Goal: Task Accomplishment & Management: Use online tool/utility

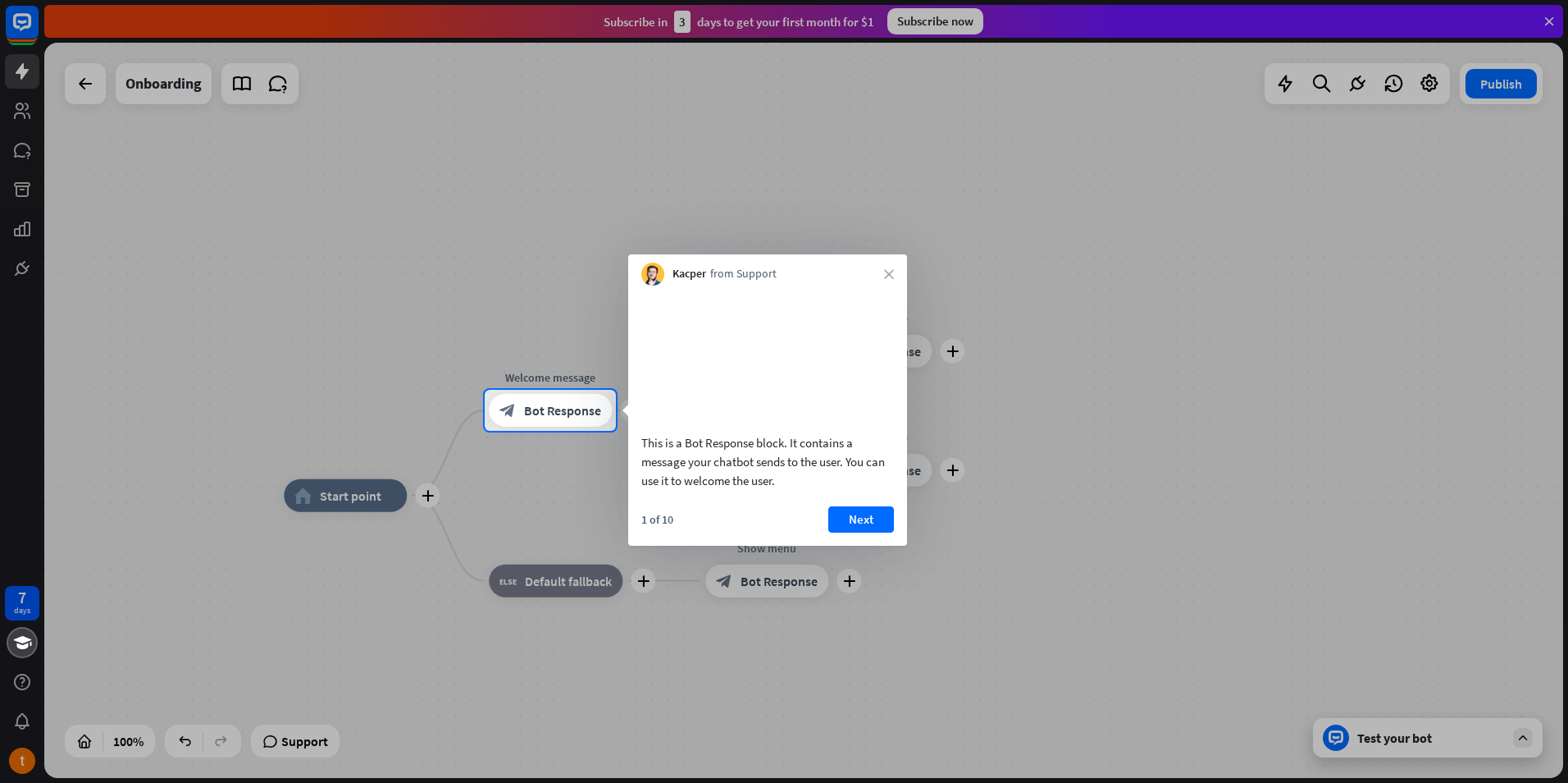
click at [949, 651] on div at bounding box center [784, 607] width 1568 height 352
click at [859, 533] on button "Next" at bounding box center [861, 518] width 65 height 26
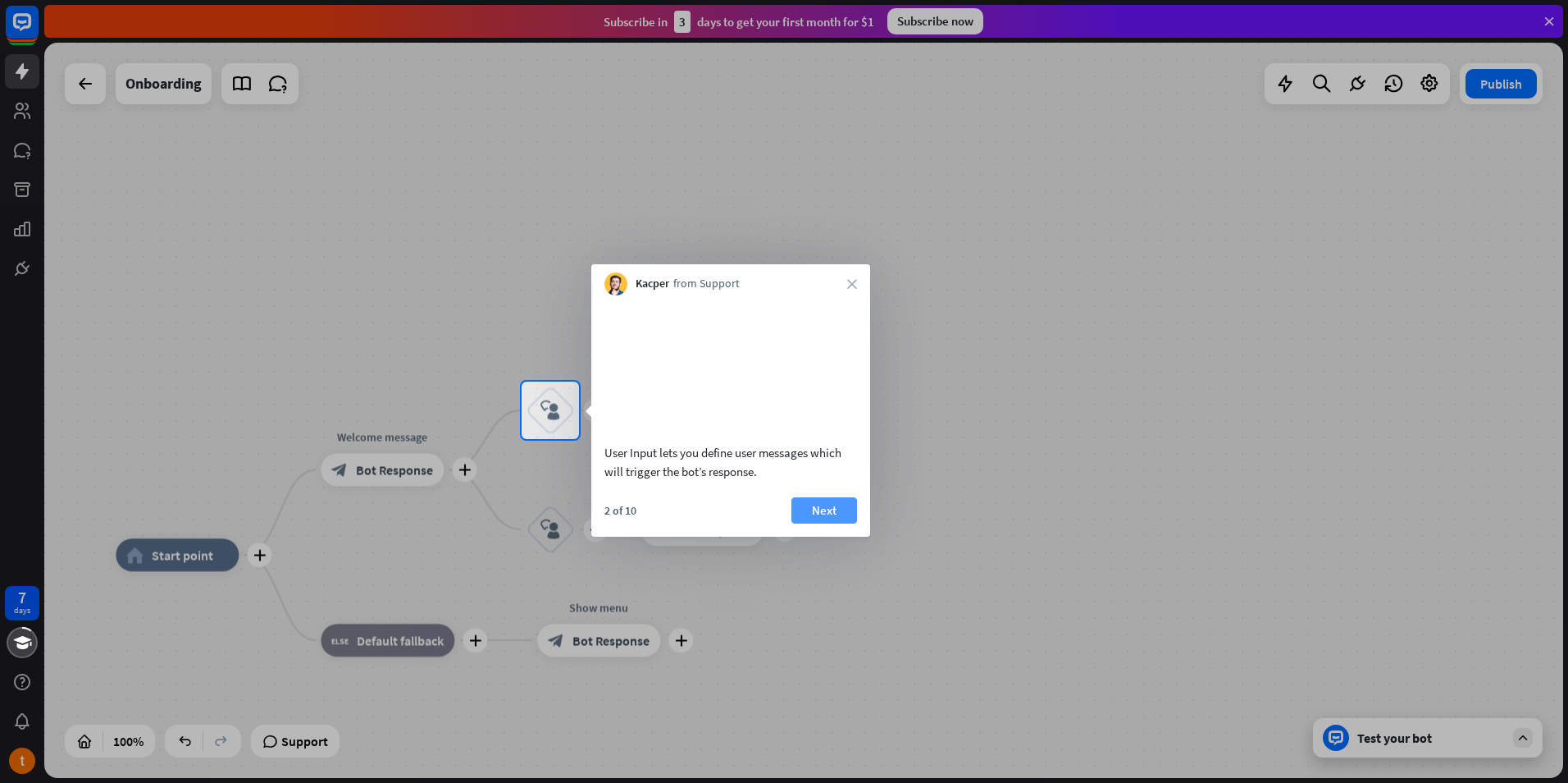
click at [849, 523] on button "Next" at bounding box center [824, 510] width 65 height 26
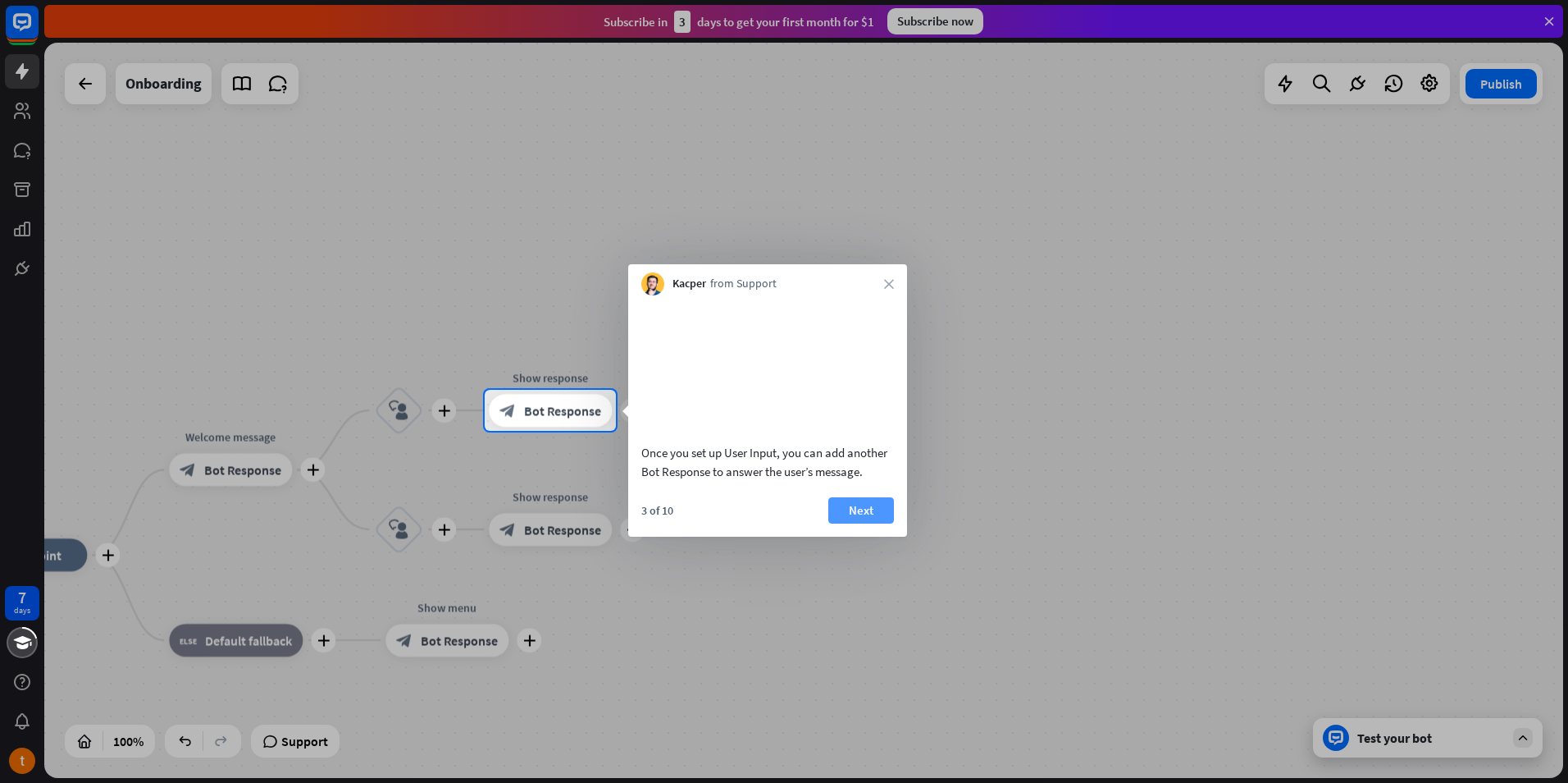
click at [852, 523] on button "Next" at bounding box center [861, 510] width 65 height 26
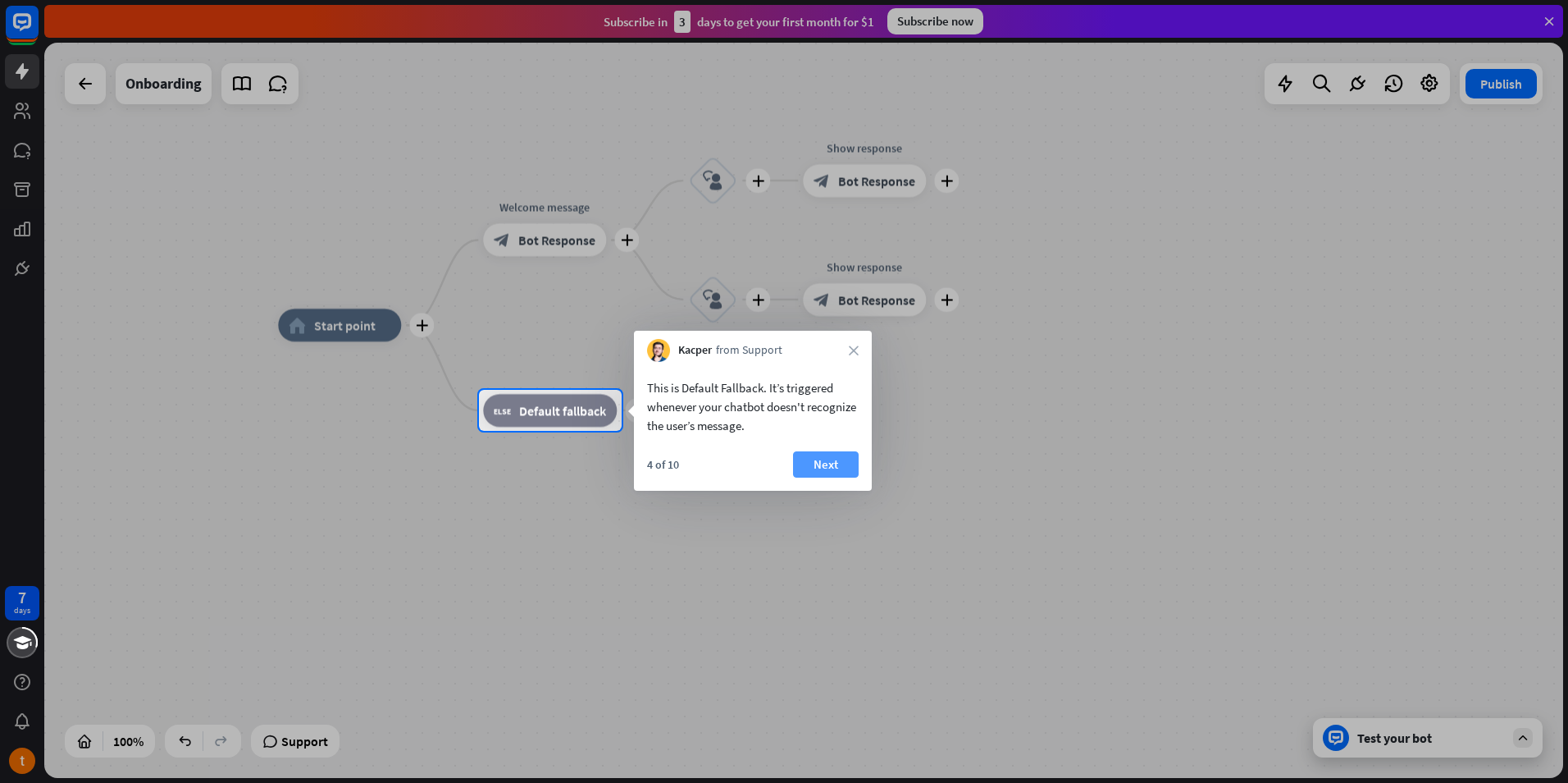
click at [852, 476] on button "Next" at bounding box center [826, 464] width 65 height 26
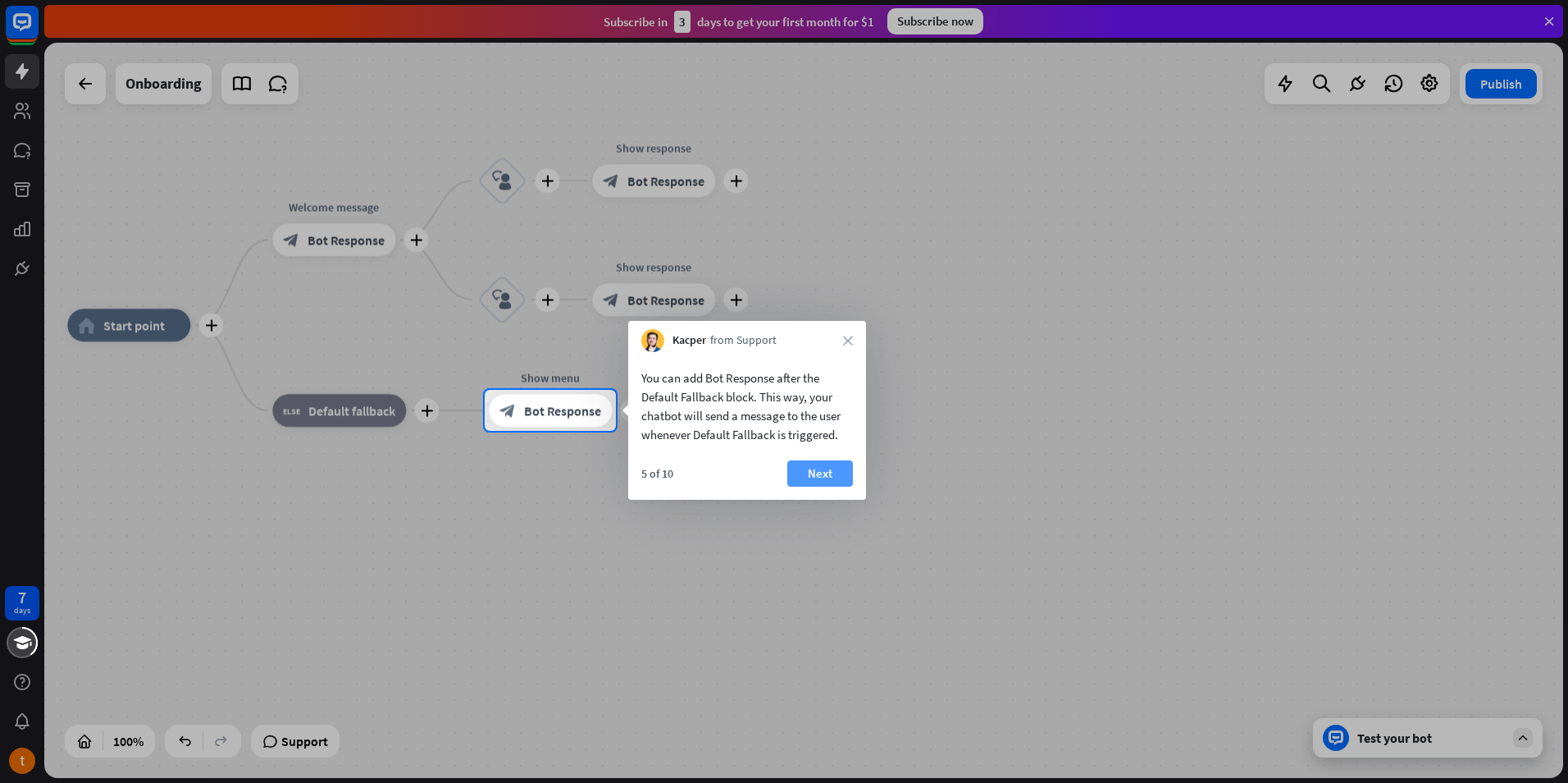
click at [845, 486] on button "Next" at bounding box center [820, 473] width 65 height 26
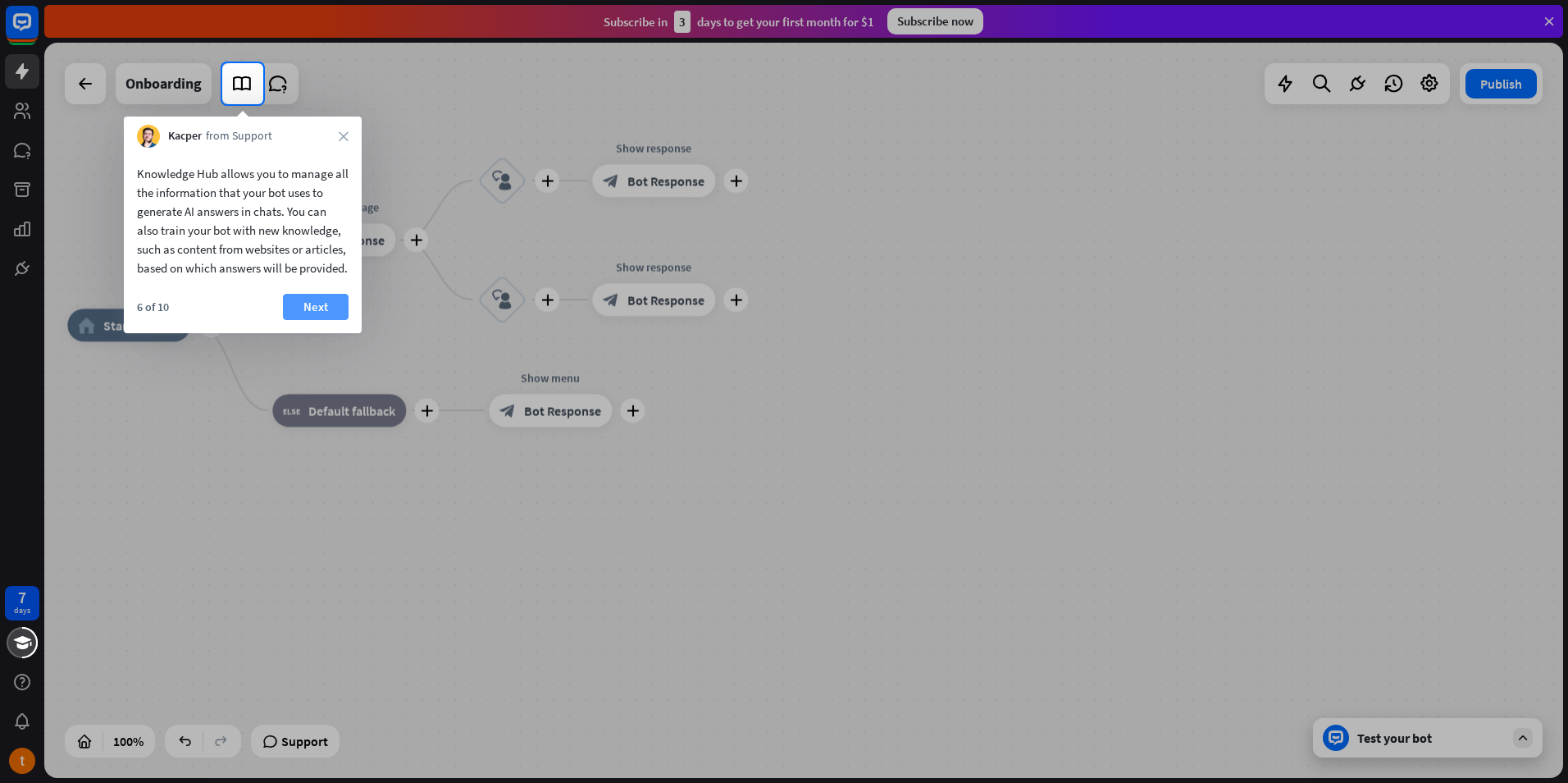
click at [331, 320] on button "Next" at bounding box center [315, 306] width 65 height 26
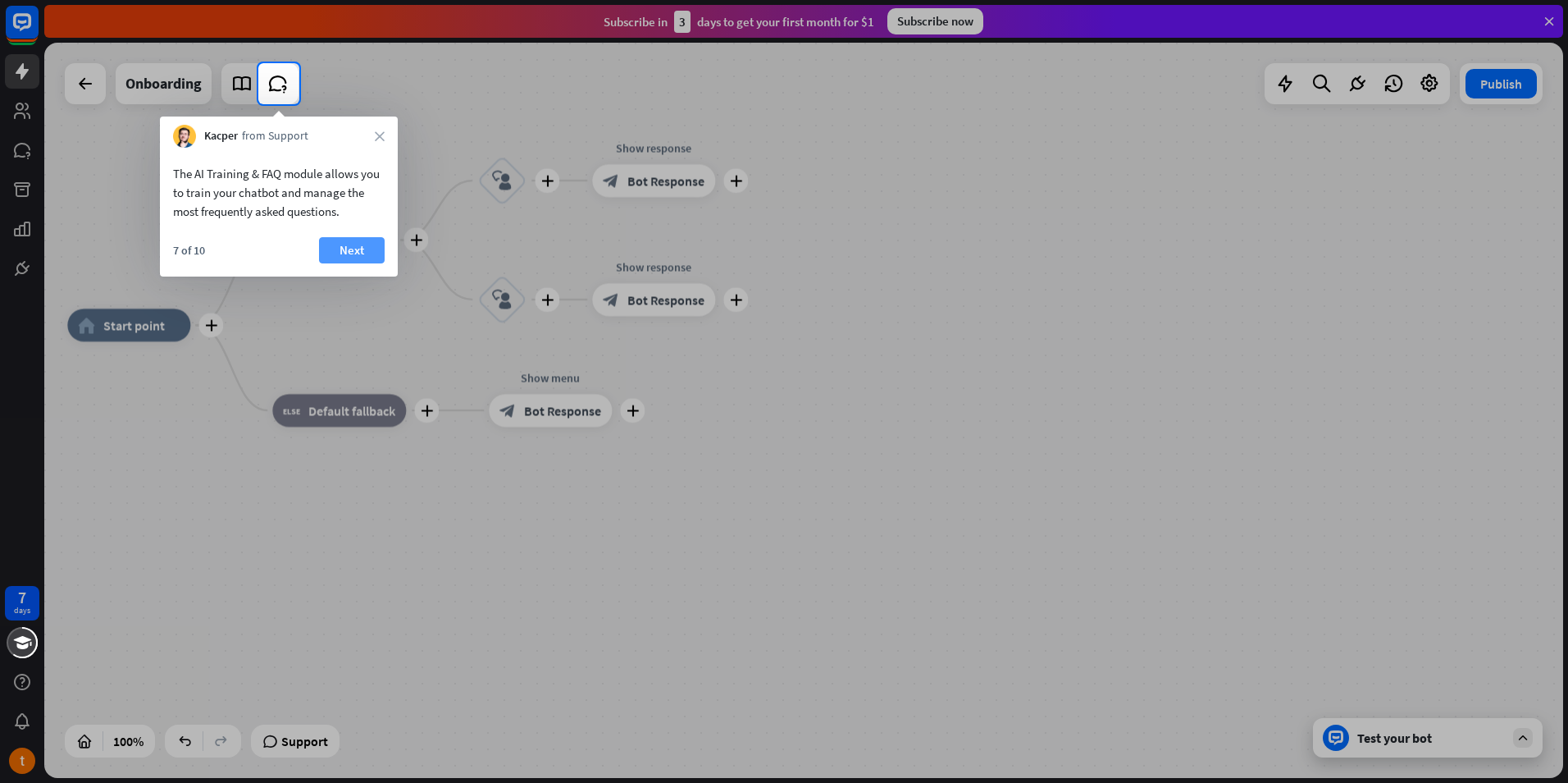
click at [353, 252] on button "Next" at bounding box center [352, 250] width 65 height 26
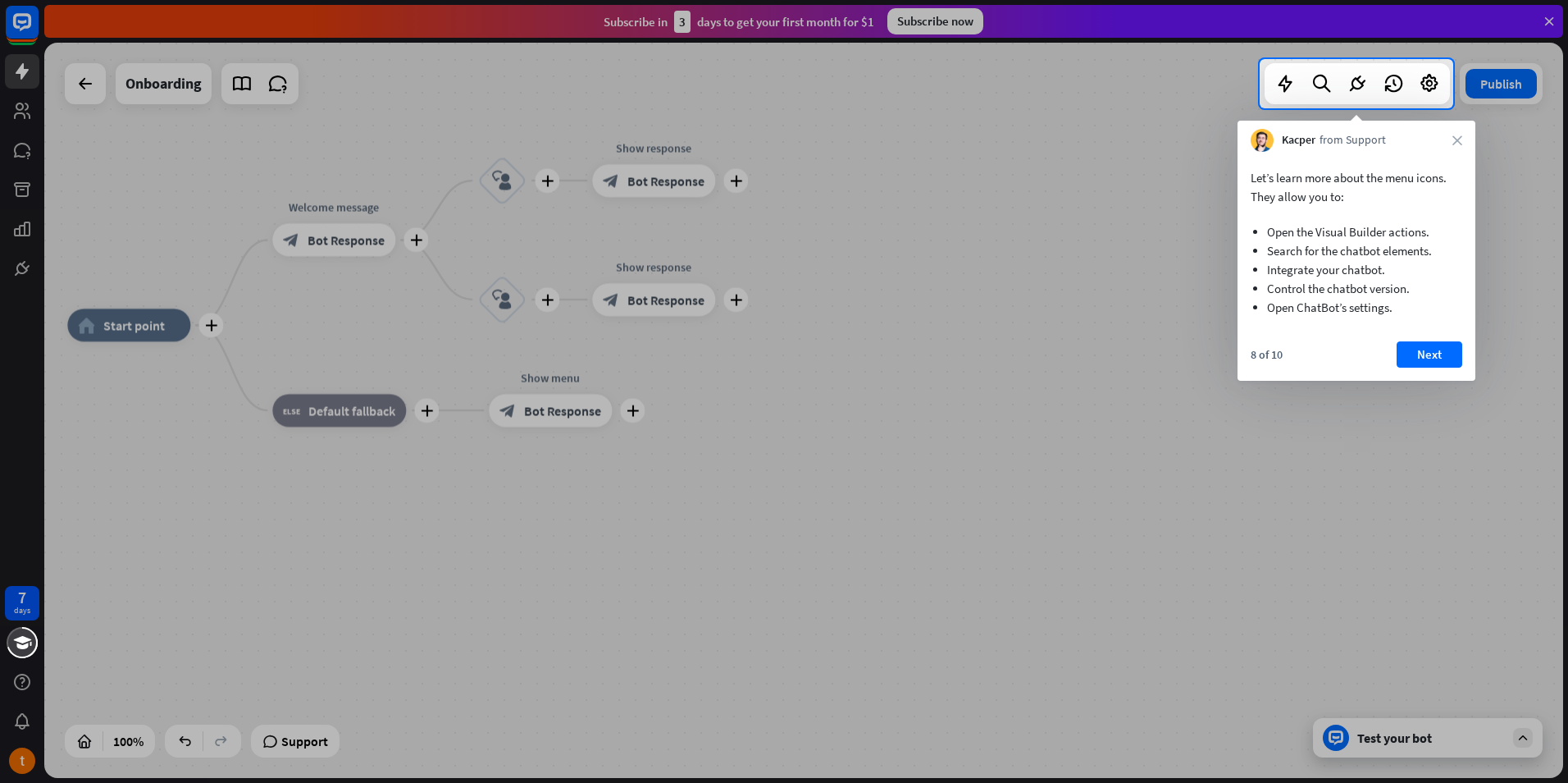
click at [421, 578] on div at bounding box center [784, 445] width 1568 height 674
click at [1419, 355] on button "Next" at bounding box center [1430, 354] width 65 height 26
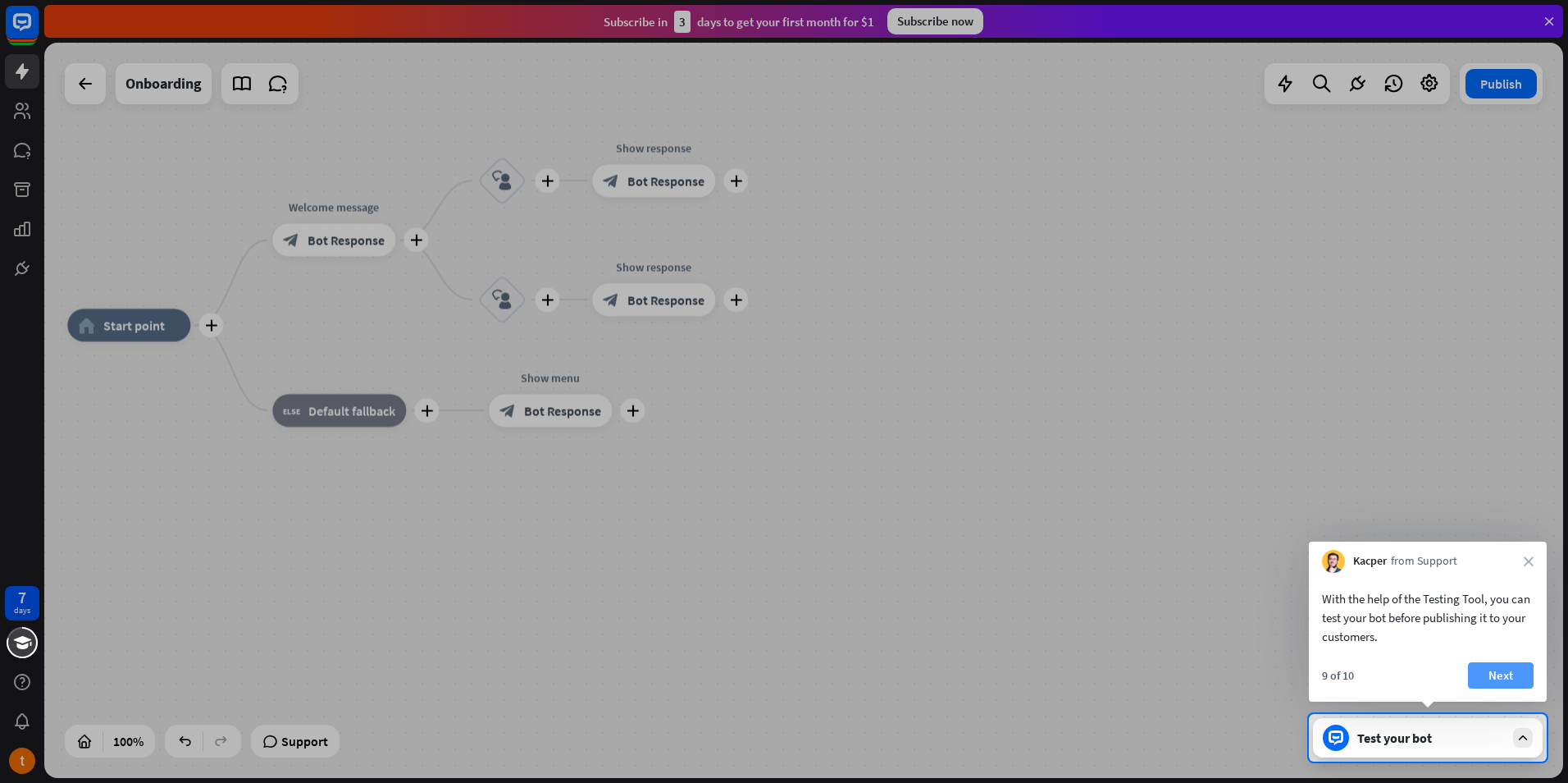
click at [1501, 677] on button "Next" at bounding box center [1501, 674] width 65 height 26
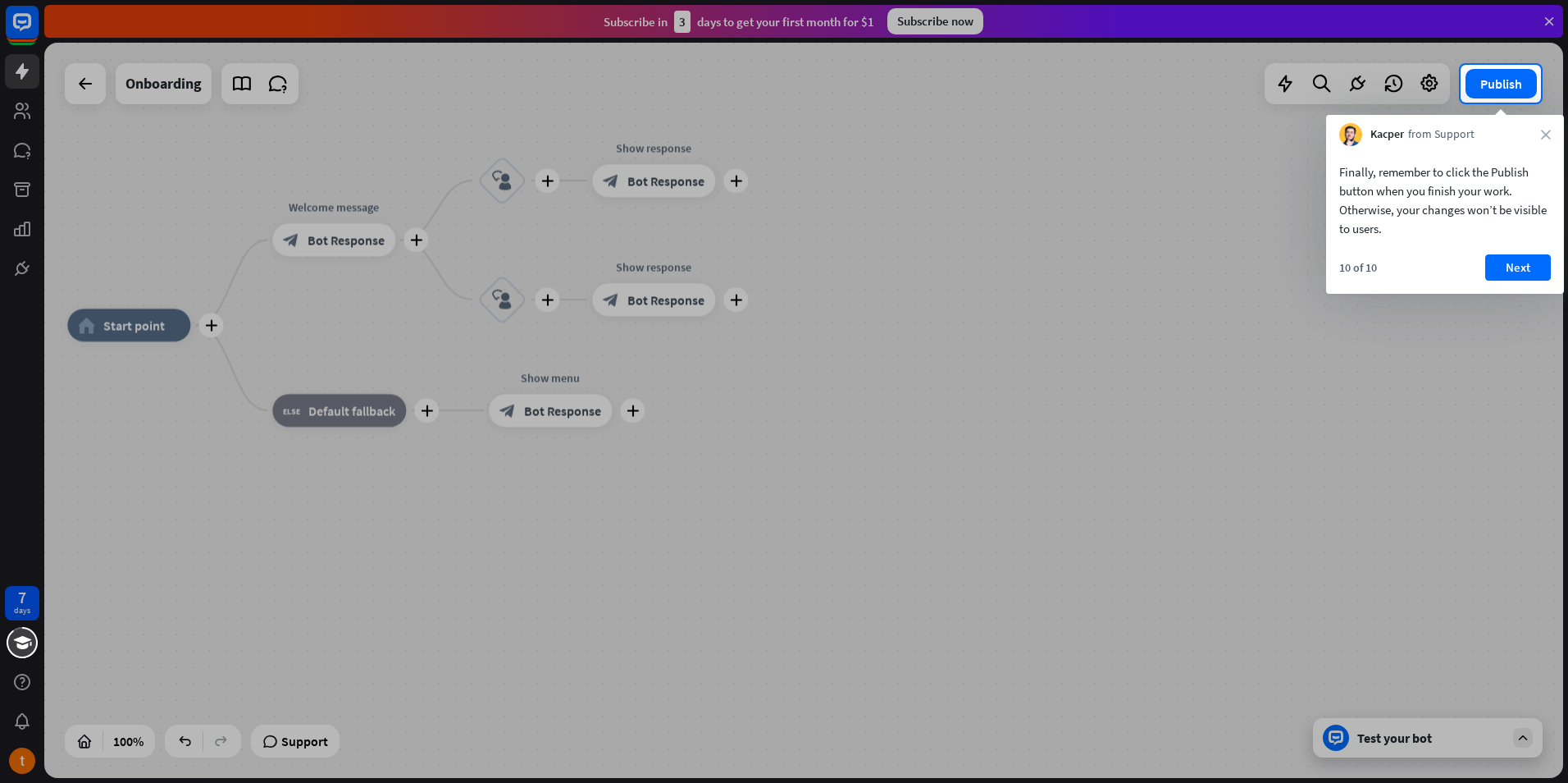
click at [1502, 286] on div "10 of 10 Next" at bounding box center [1444, 273] width 237 height 39
click at [1506, 269] on button "Next" at bounding box center [1518, 266] width 65 height 26
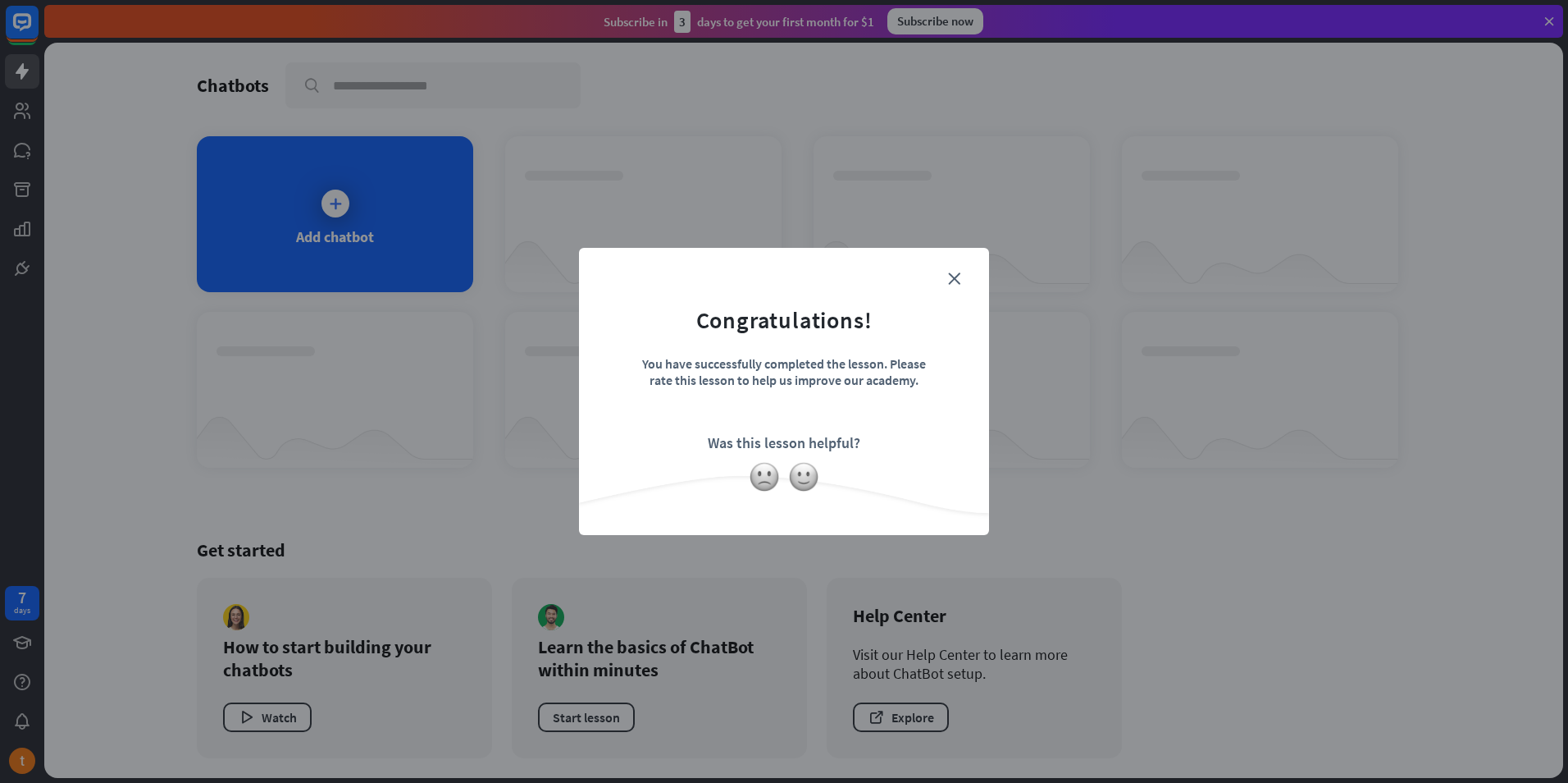
click at [839, 406] on div "You have successfully completed the lesson. Please rate this lesson to help us …" at bounding box center [784, 384] width 287 height 58
click at [951, 275] on icon "close" at bounding box center [954, 278] width 12 height 13
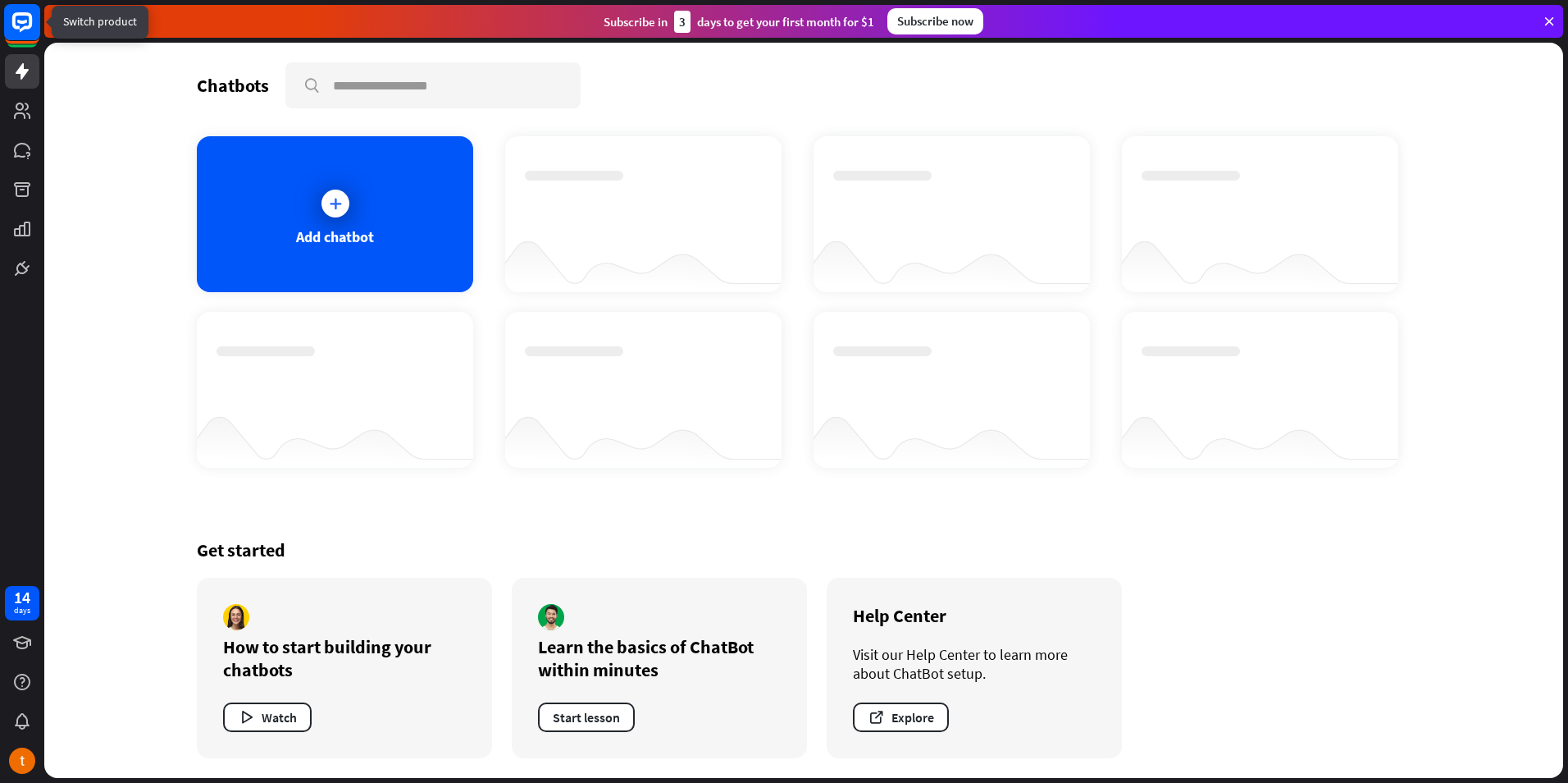
click at [23, 23] on icon at bounding box center [22, 21] width 10 height 4
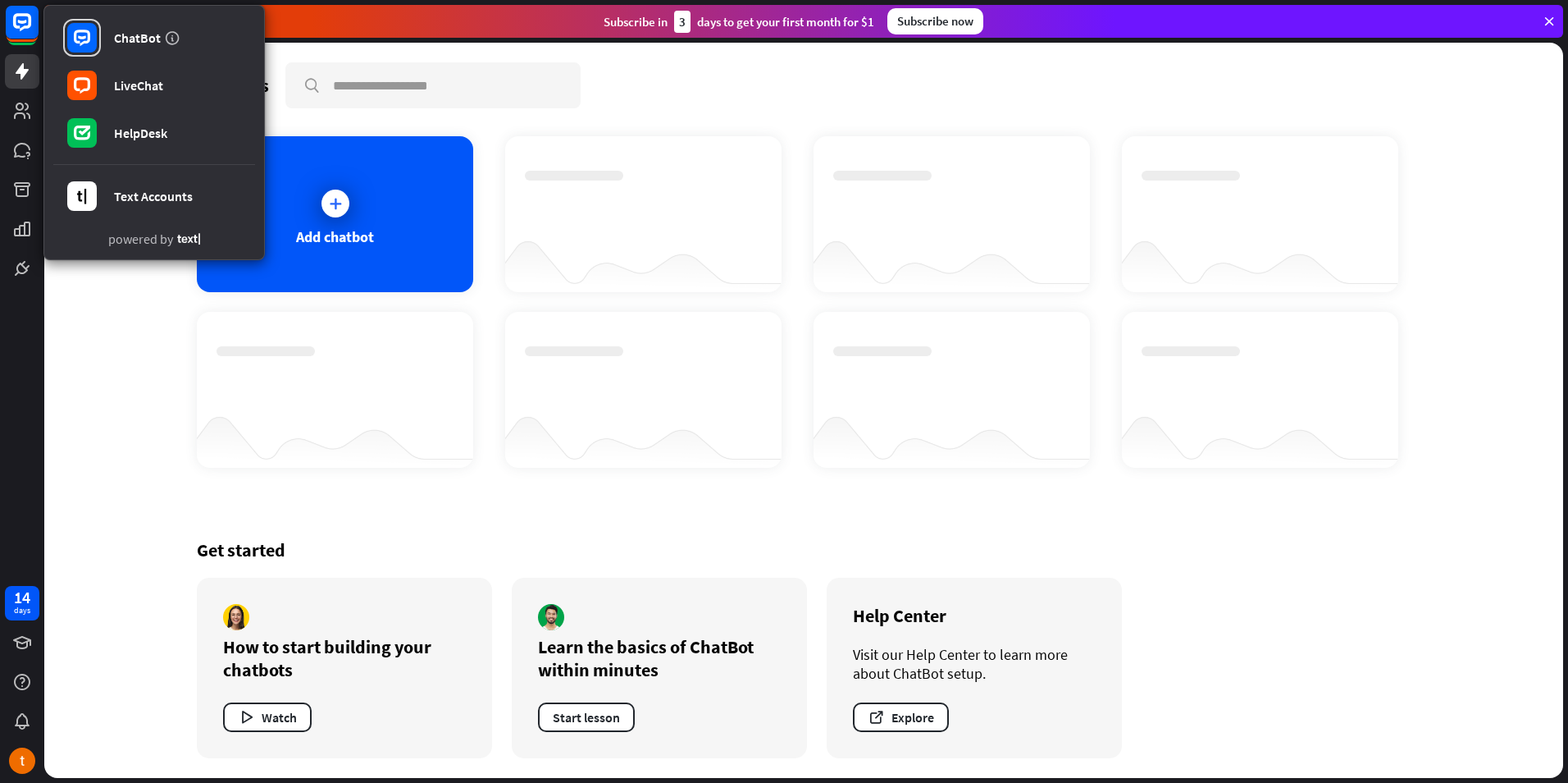
click at [415, 431] on div at bounding box center [335, 436] width 276 height 63
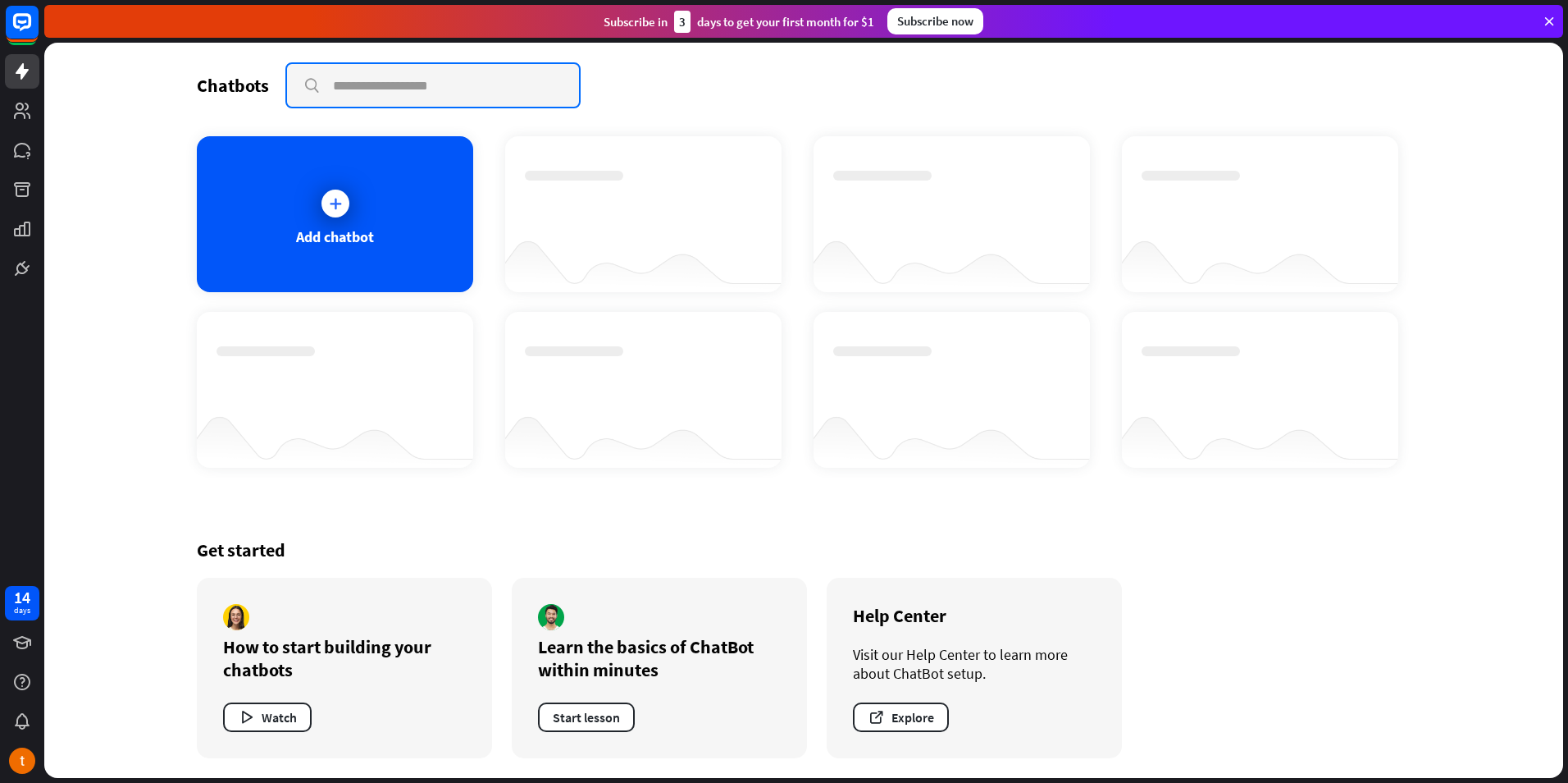
click at [399, 87] on input "text" at bounding box center [434, 86] width 292 height 42
type input "****"
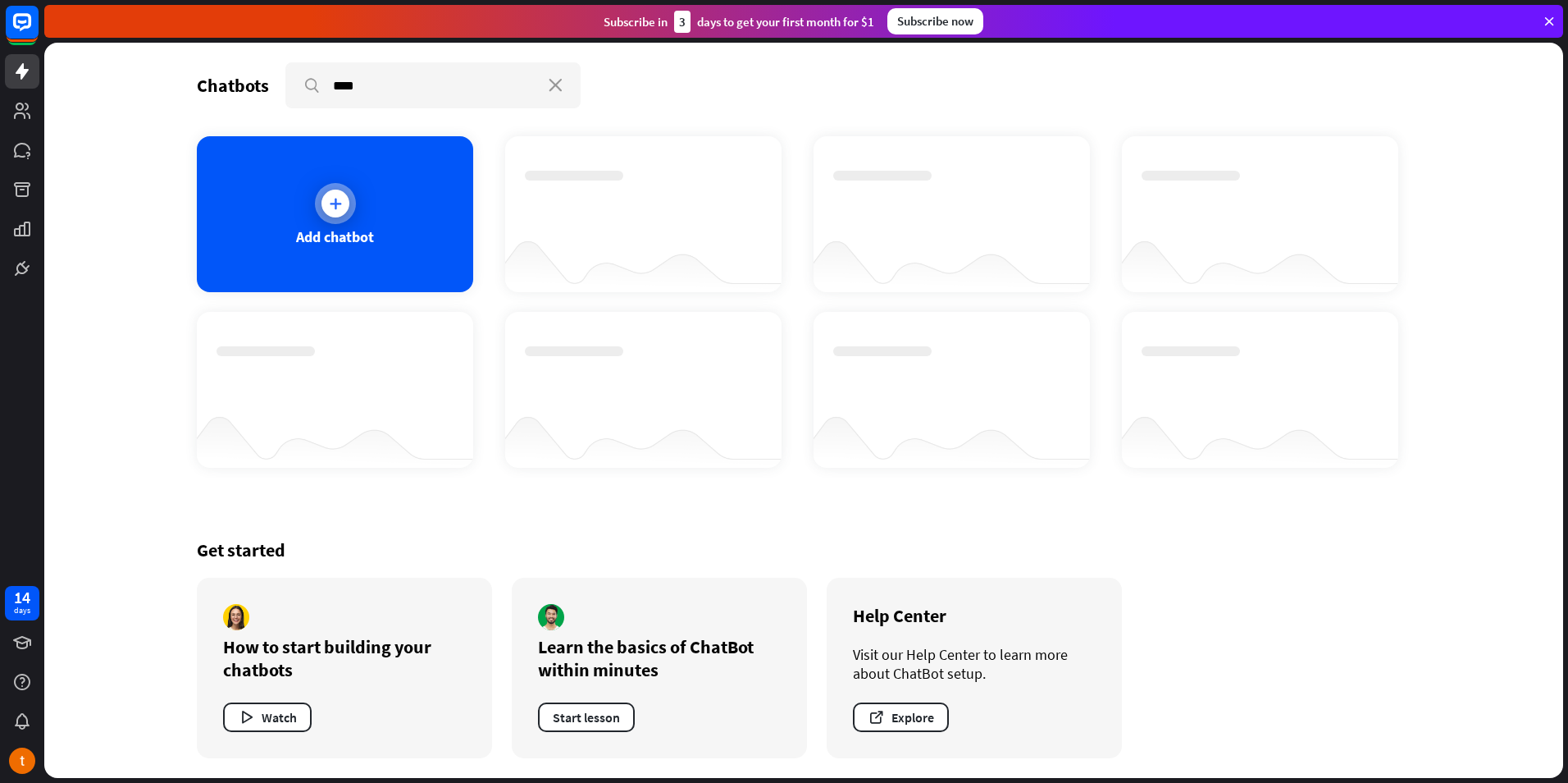
click at [345, 208] on div at bounding box center [335, 203] width 28 height 28
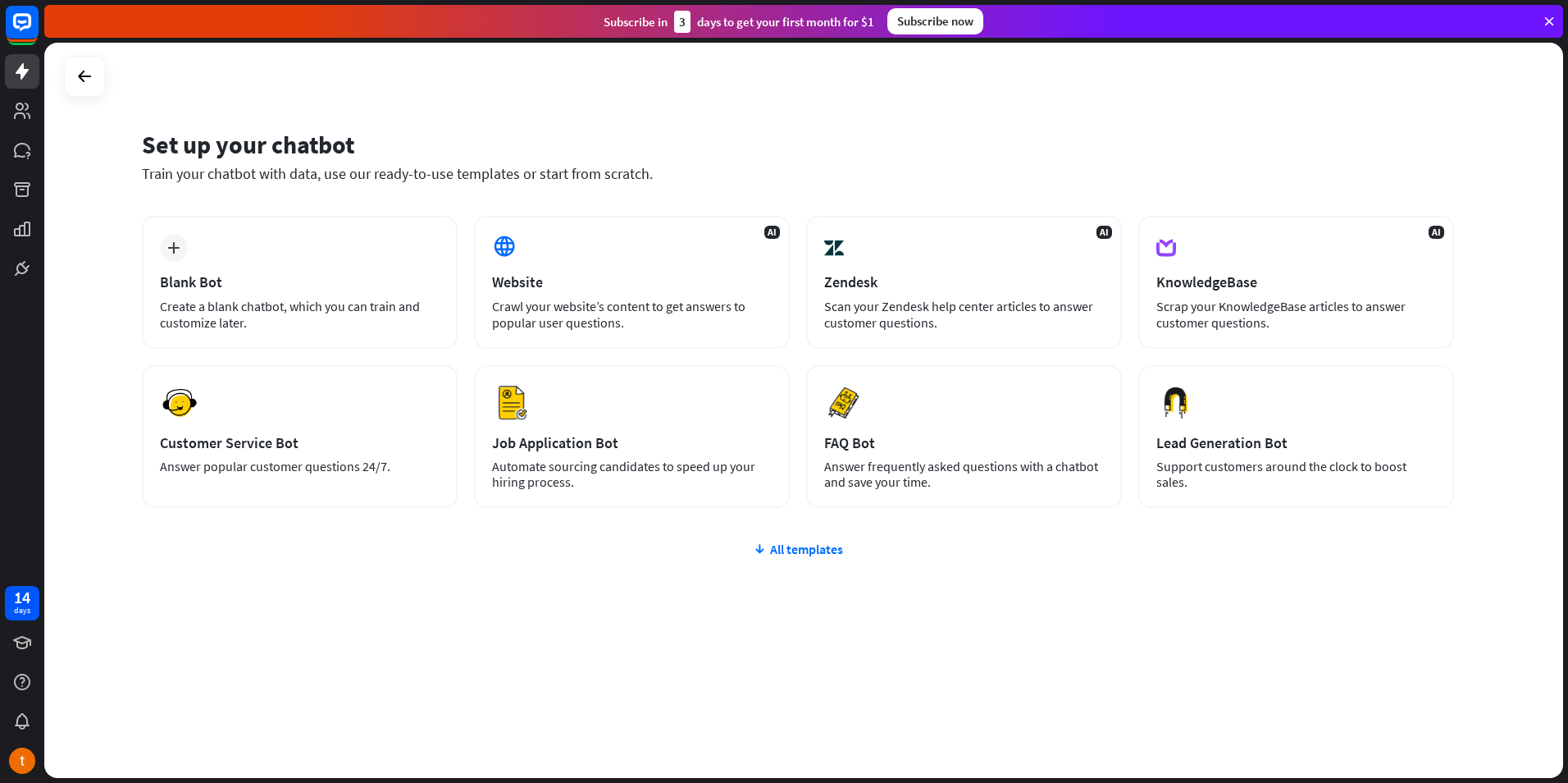
click at [1554, 21] on icon at bounding box center [1549, 21] width 14 height 14
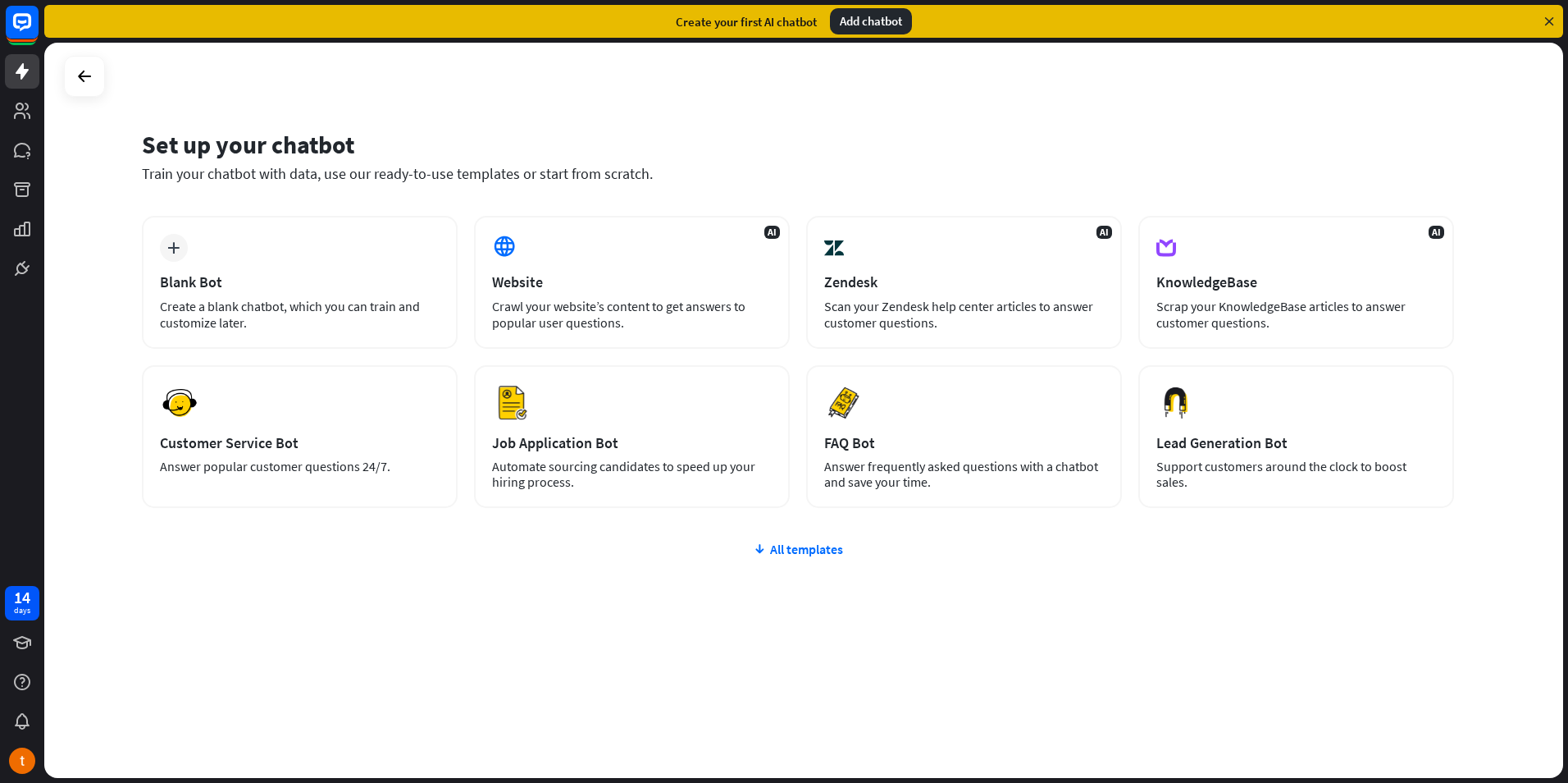
click at [874, 29] on div "Add chatbot" at bounding box center [870, 21] width 82 height 26
click at [768, 551] on div "All templates" at bounding box center [798, 548] width 1312 height 16
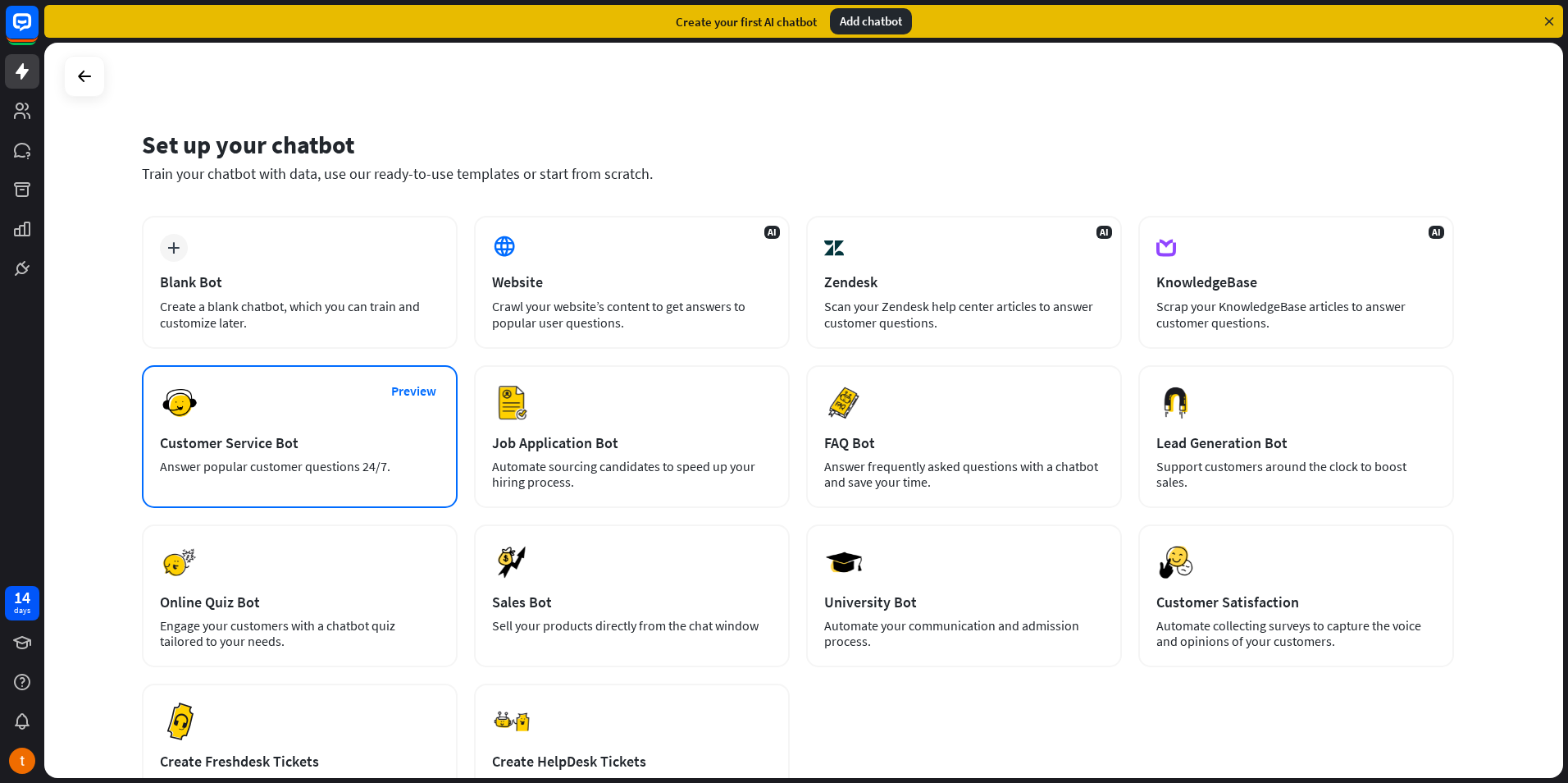
click at [298, 416] on div "Preview Customer Service Bot Answer popular customer questions 24/7." at bounding box center [300, 437] width 315 height 142
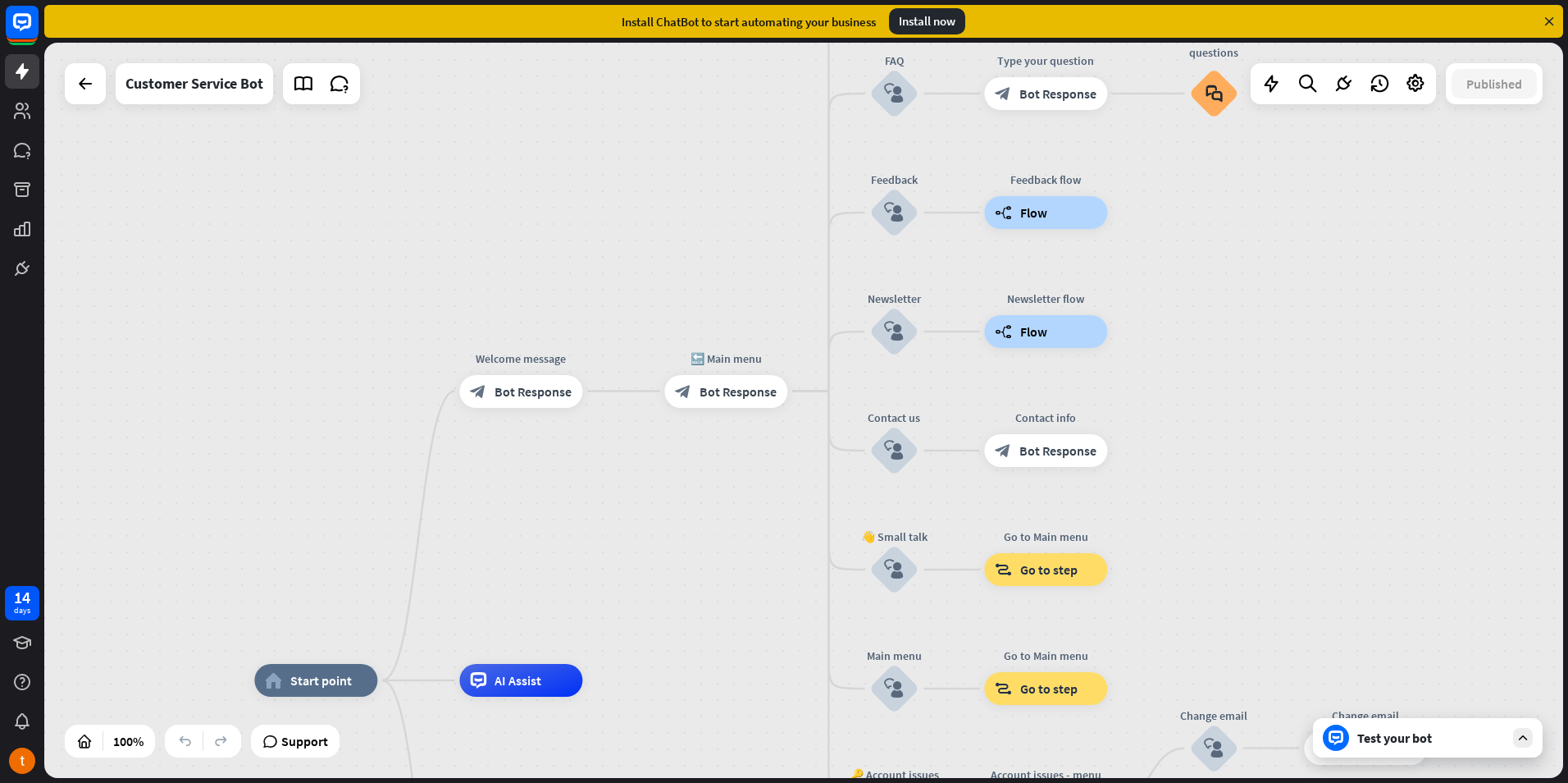
drag, startPoint x: 811, startPoint y: 432, endPoint x: 703, endPoint y: 724, distance: 311.3
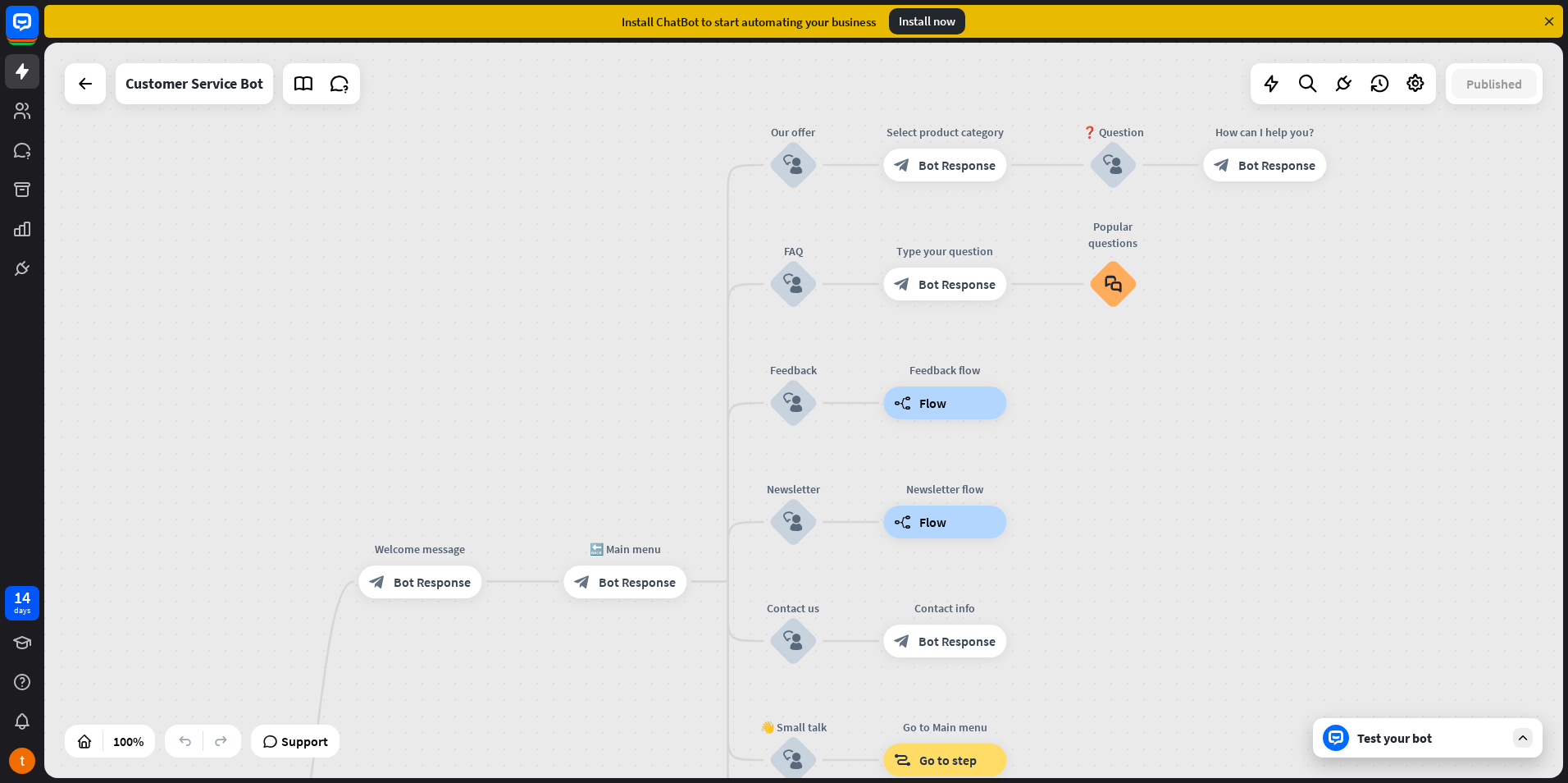
drag, startPoint x: 678, startPoint y: 585, endPoint x: 604, endPoint y: 715, distance: 149.6
click at [601, 728] on div "home_2 Start point Welcome message block_bot_response Bot Response 🔙 Main menu …" at bounding box center [804, 410] width 1519 height 735
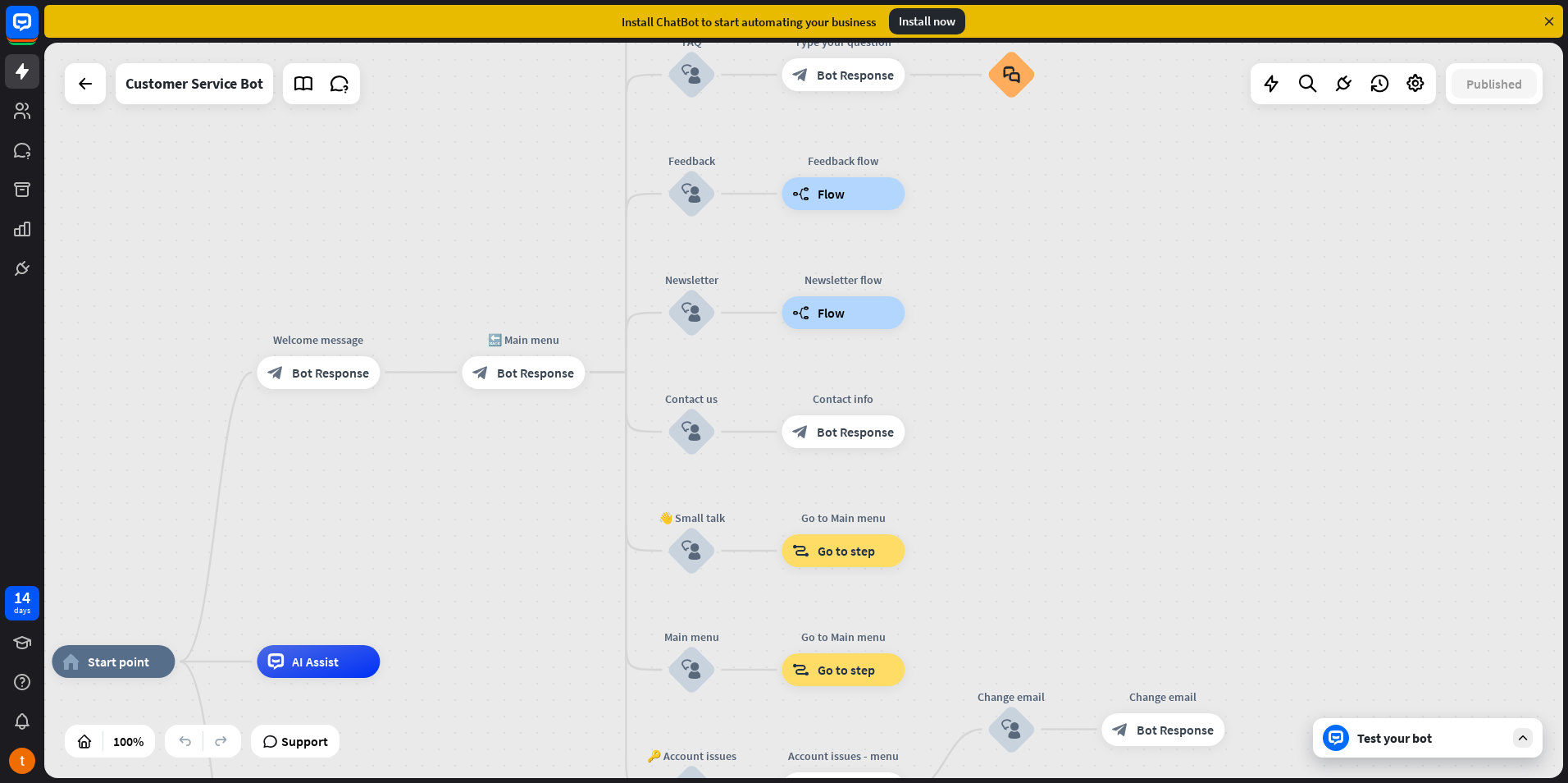
drag, startPoint x: 625, startPoint y: 395, endPoint x: 535, endPoint y: 171, distance: 241.4
click at [532, 176] on div "home_2 Start point Welcome message block_bot_response Bot Response 🔙 Main menu …" at bounding box center [804, 410] width 1519 height 735
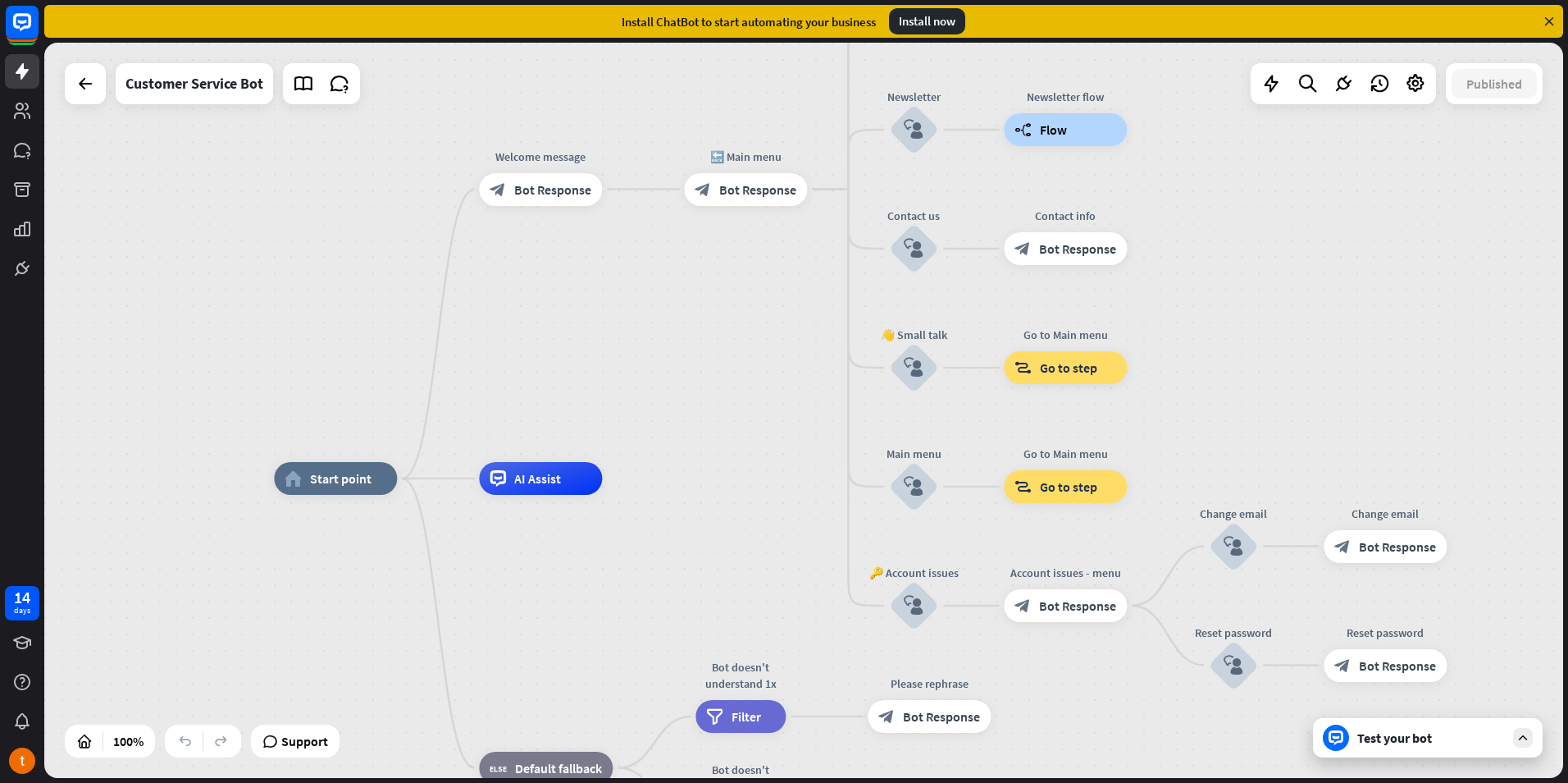
drag, startPoint x: 472, startPoint y: 453, endPoint x: 689, endPoint y: 276, distance: 280.0
click at [689, 276] on div "home_2 Start point Welcome message block_bot_response Bot Response 🔙 Main menu …" at bounding box center [804, 410] width 1519 height 735
click at [1430, 734] on div "Test your bot" at bounding box center [1431, 737] width 148 height 16
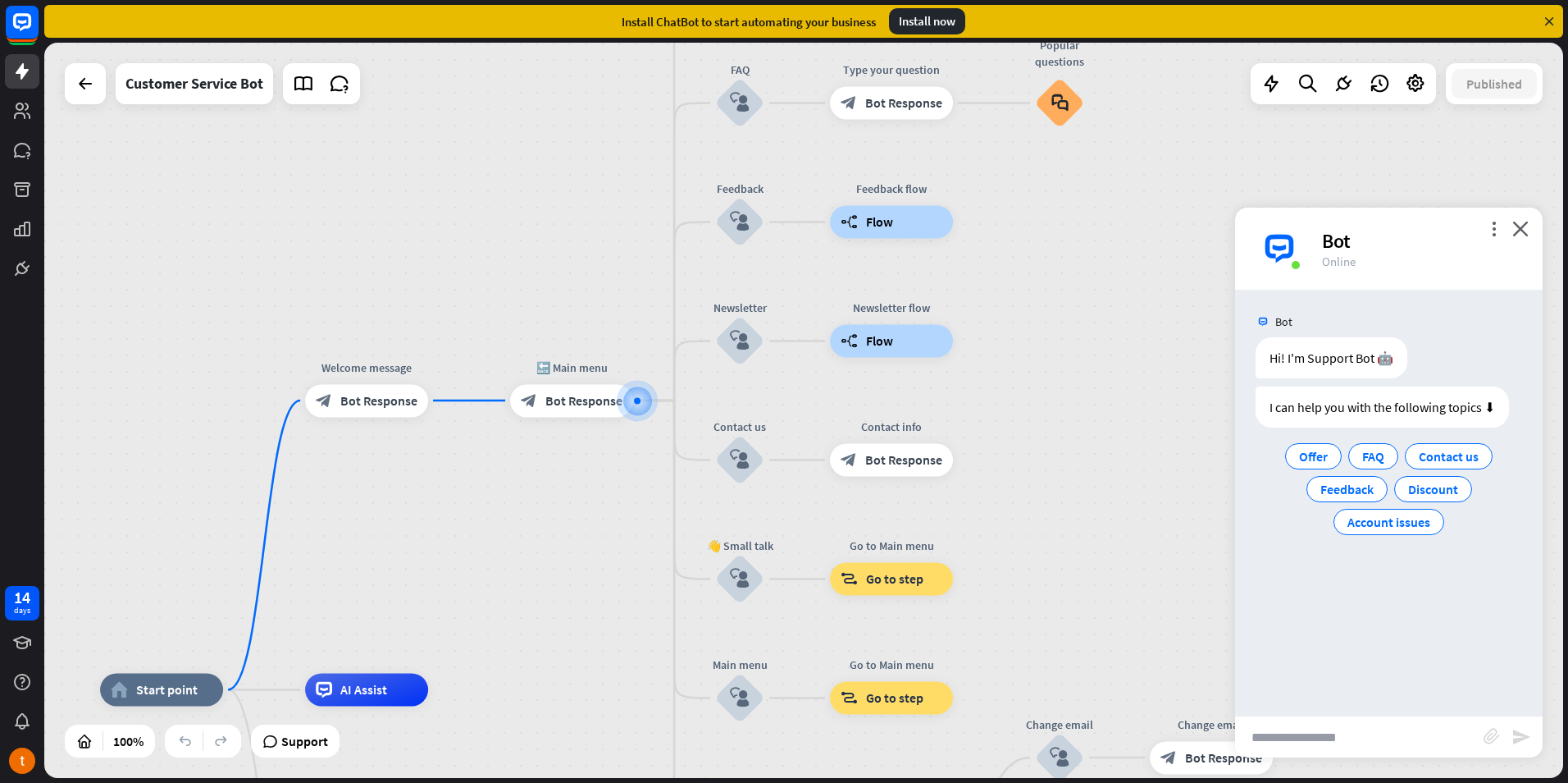
drag, startPoint x: 1086, startPoint y: 376, endPoint x: 1122, endPoint y: 382, distance: 36.5
click at [1122, 382] on div "home_2 Start point Welcome message block_bot_response Bot Response 🔙 Main menu …" at bounding box center [804, 410] width 1519 height 735
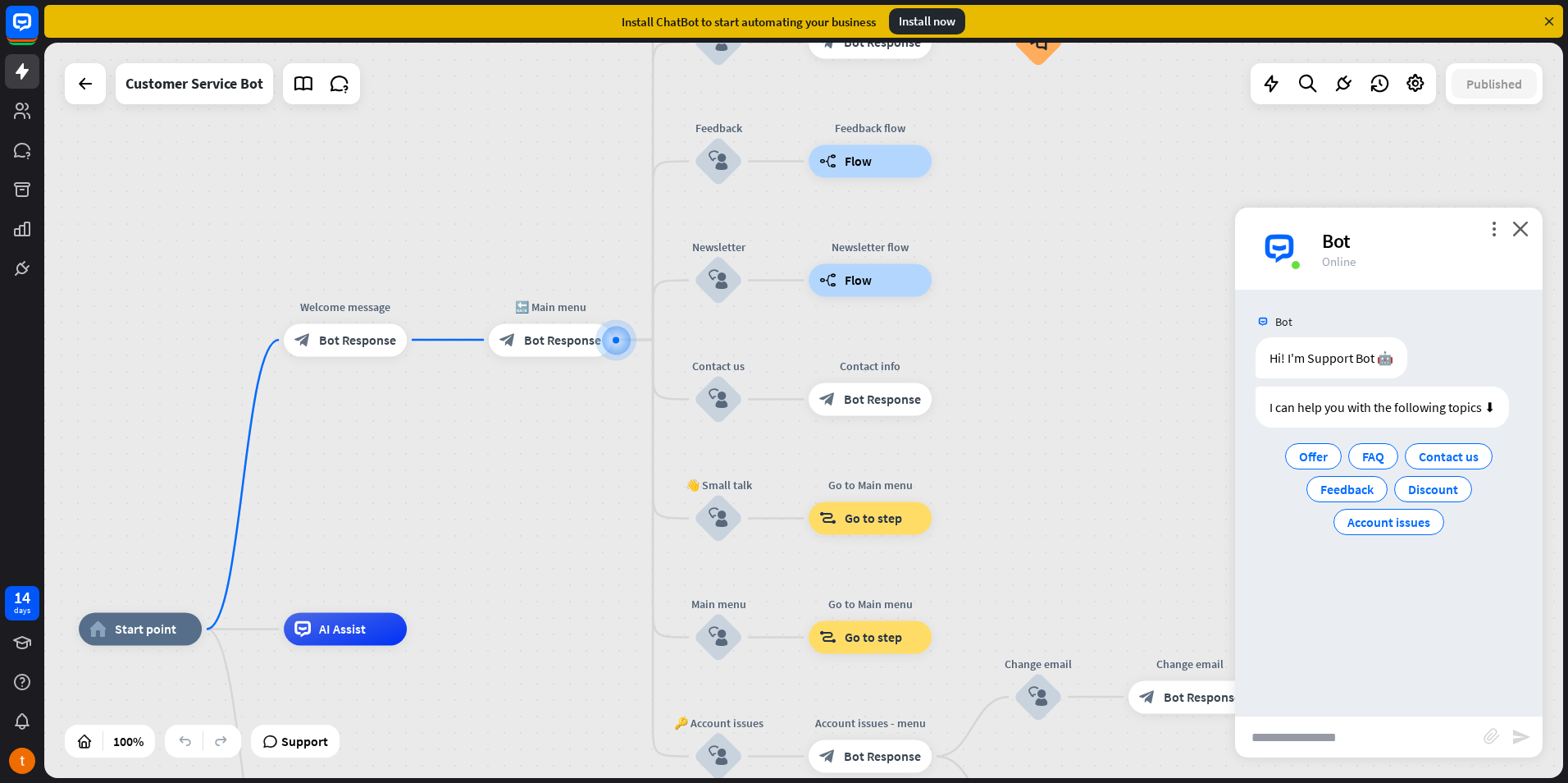
click at [559, 520] on div "home_2 Start point Welcome message block_bot_response Bot Response 🔙 Main menu …" at bounding box center [804, 410] width 1519 height 735
click at [293, 745] on span "Support" at bounding box center [305, 741] width 47 height 26
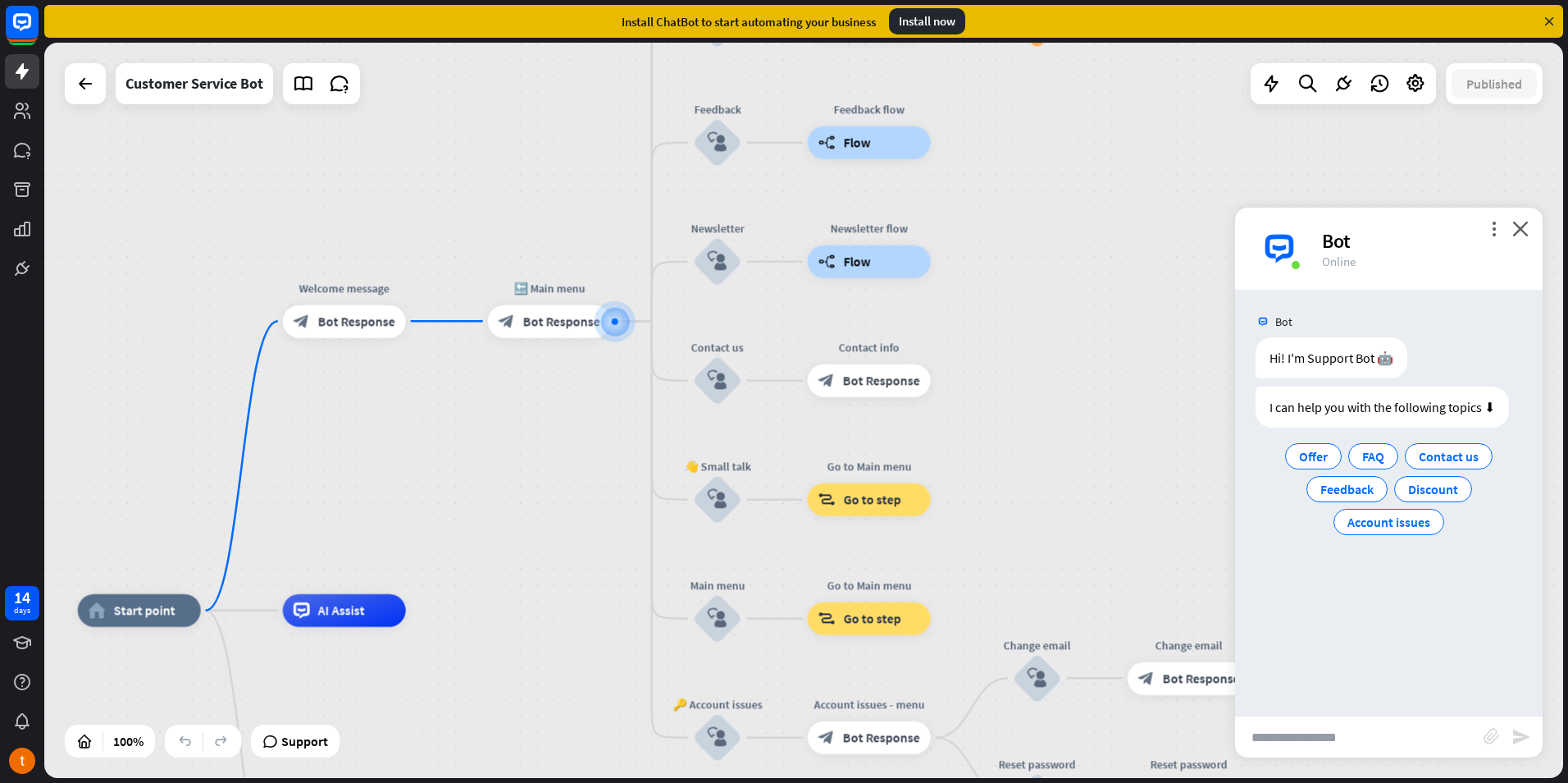
click at [944, 38] on div "Install ChatBot to start automating your business Install now" at bounding box center [806, 21] width 1524 height 42
click at [940, 27] on div "Install now" at bounding box center [927, 21] width 76 height 26
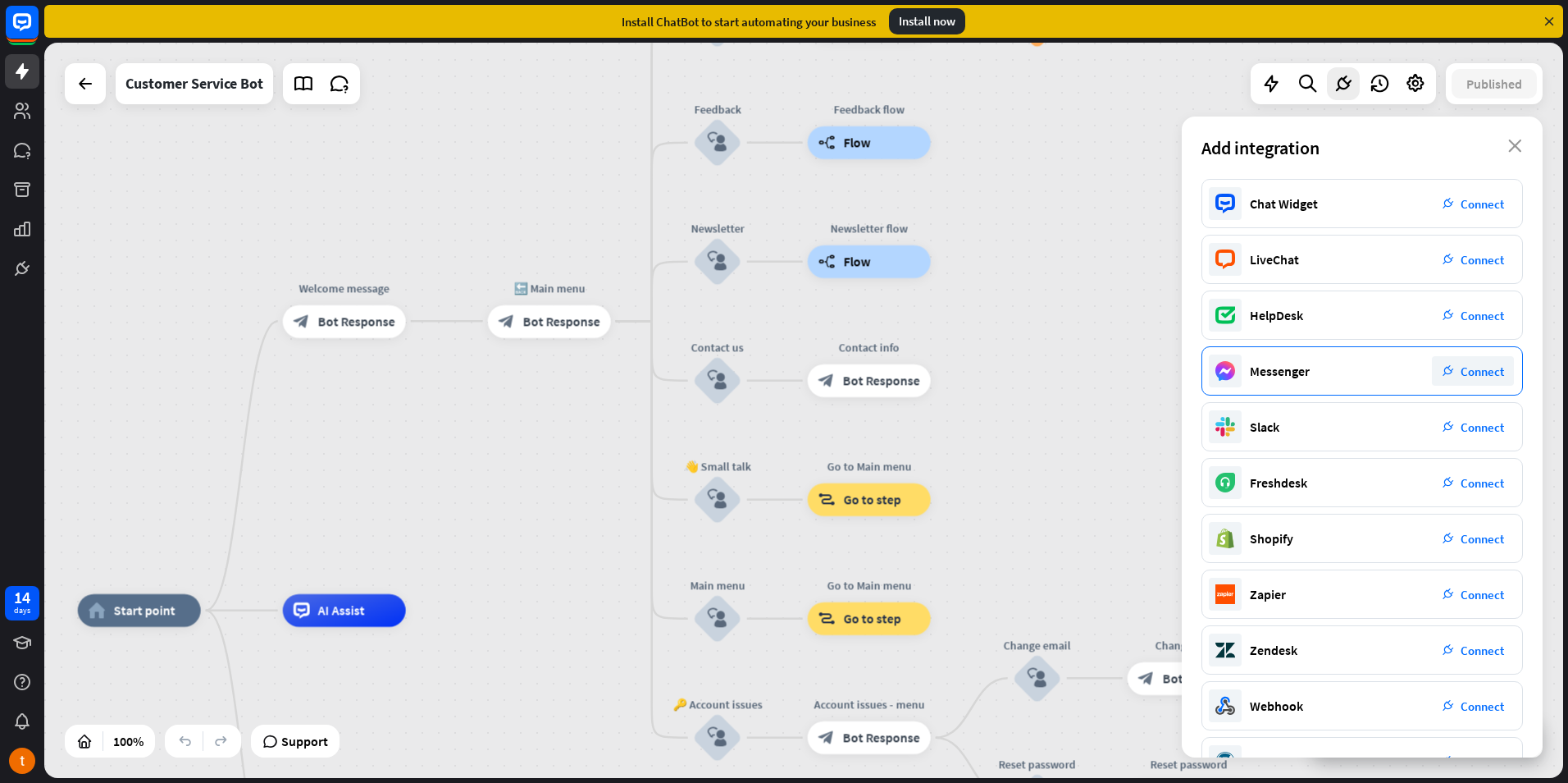
click at [1483, 365] on span "Connect" at bounding box center [1481, 371] width 43 height 15
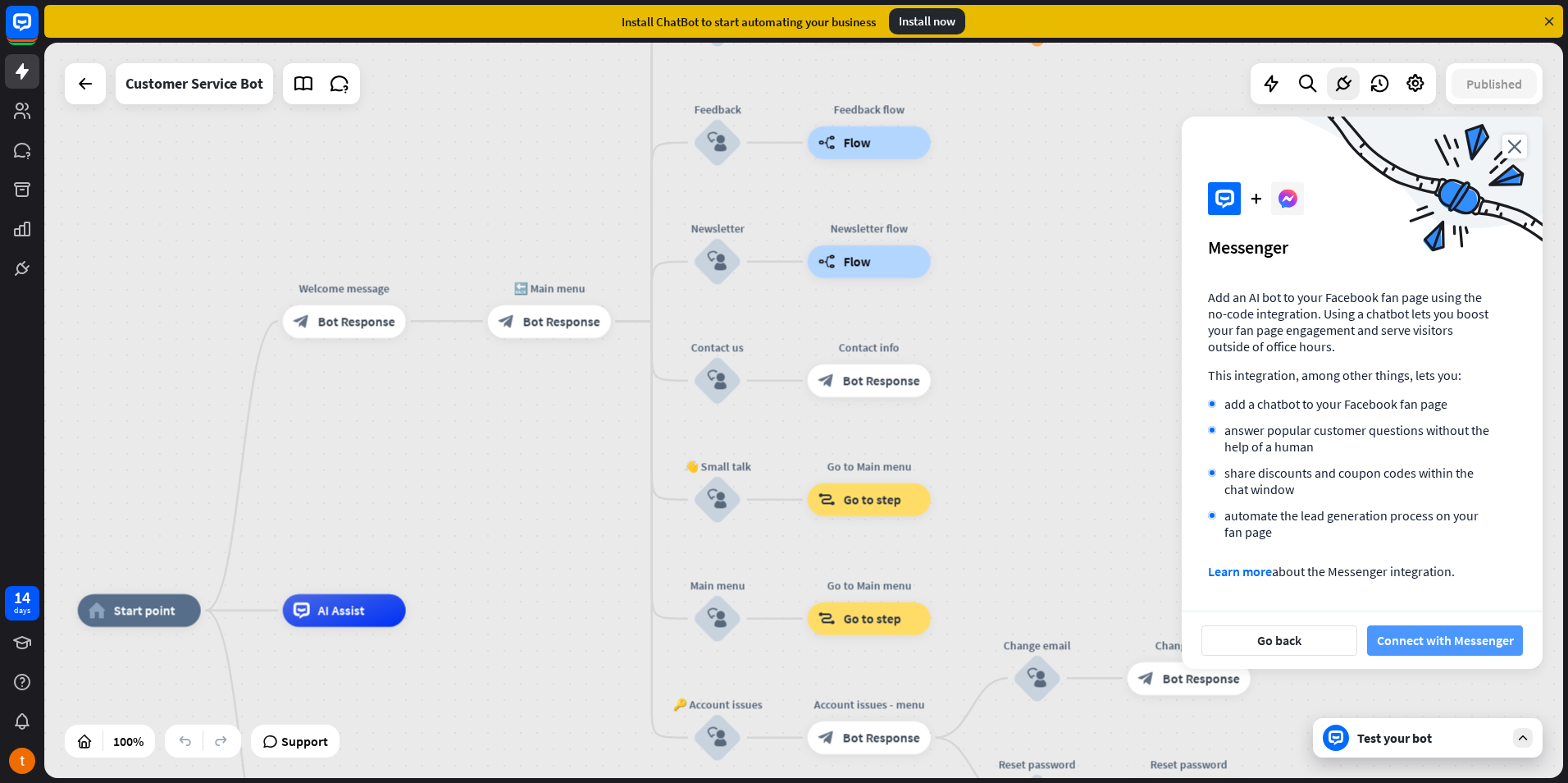
click at [1417, 639] on button "Connect with Messenger" at bounding box center [1445, 641] width 156 height 31
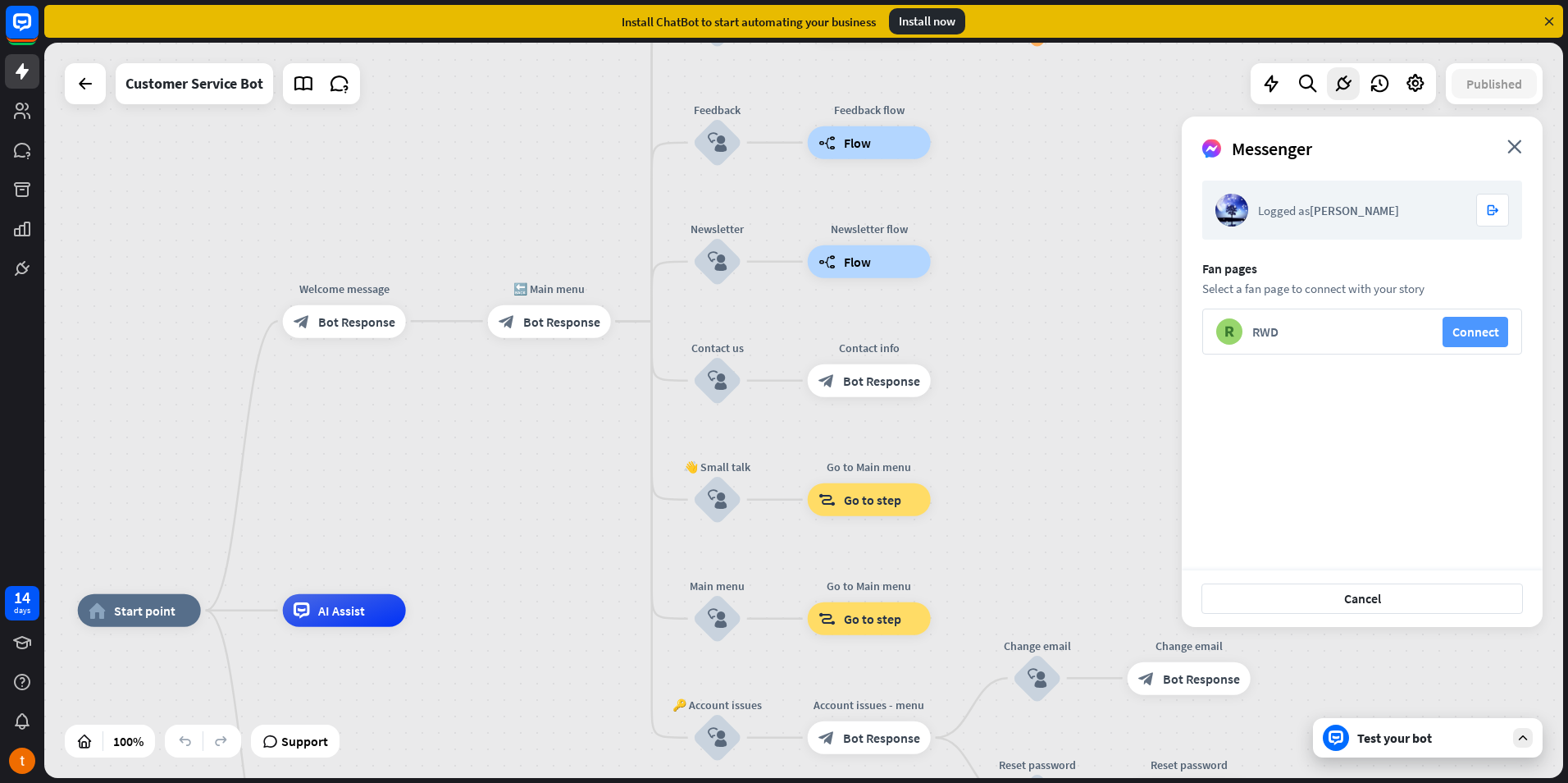
click at [1456, 329] on button "Connect" at bounding box center [1475, 332] width 65 height 31
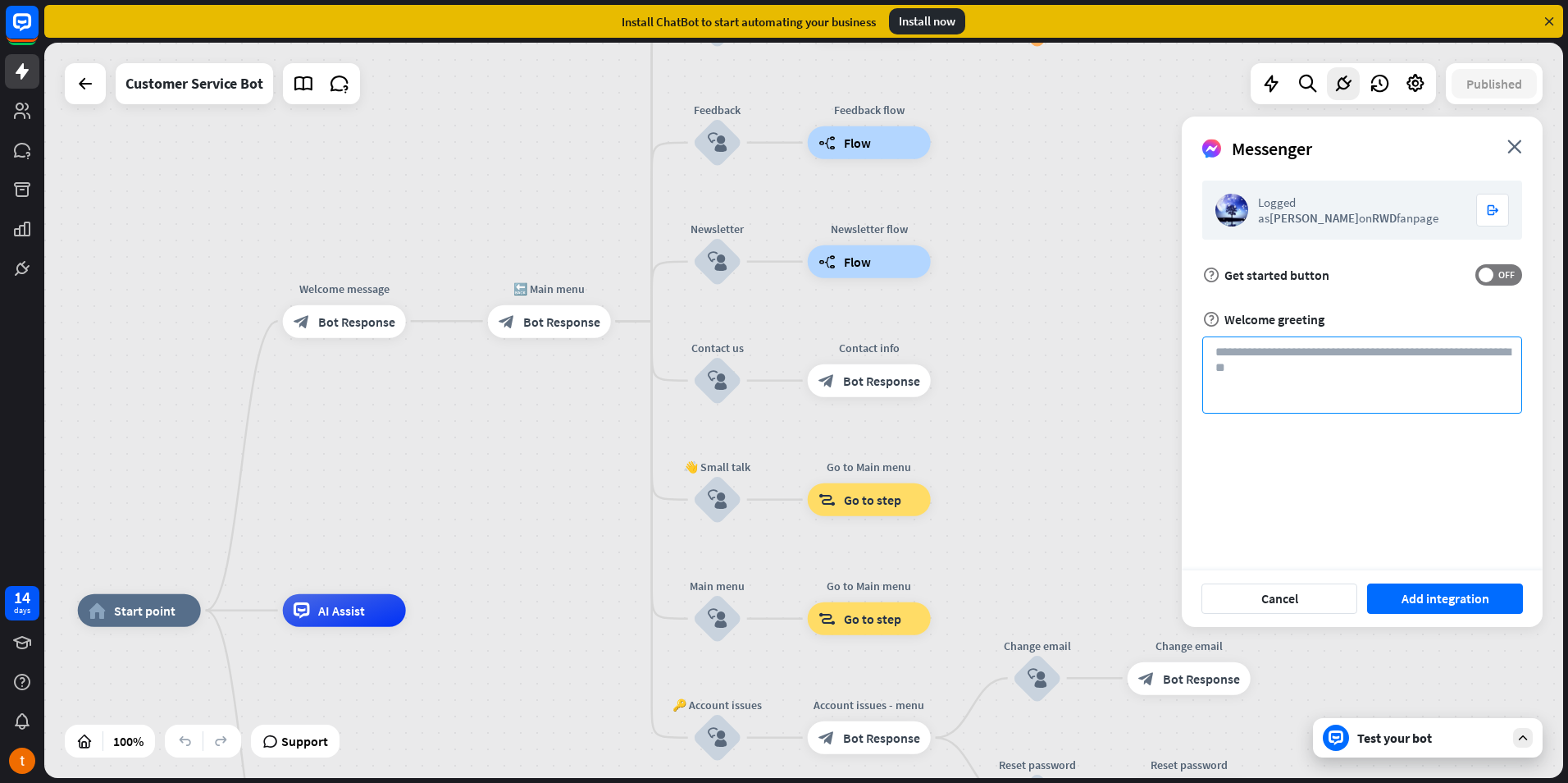
click at [1309, 366] on textarea at bounding box center [1362, 375] width 320 height 77
click at [1424, 597] on button "Add integration" at bounding box center [1445, 598] width 156 height 31
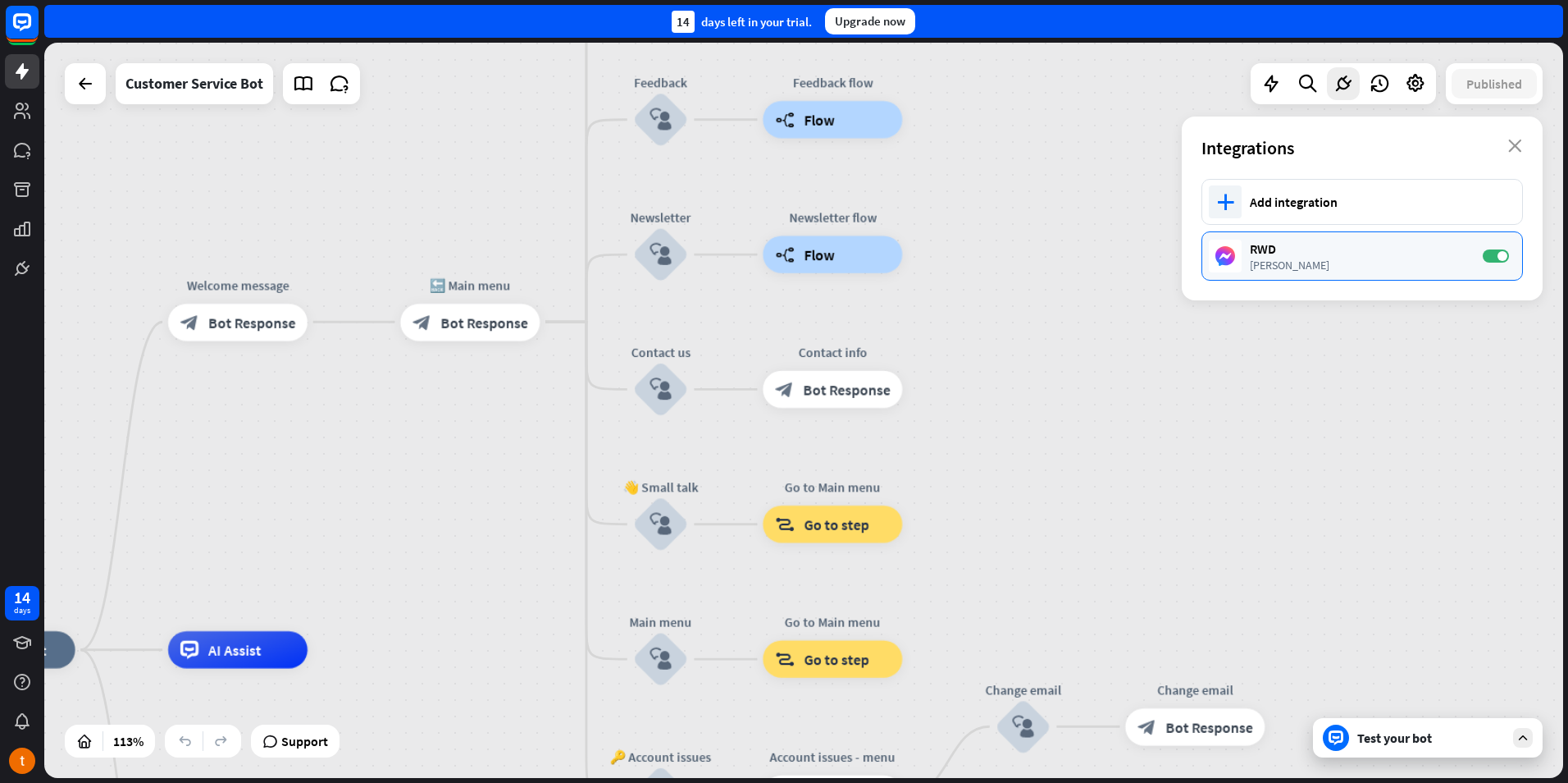
click at [1317, 256] on div "RWD" at bounding box center [1357, 248] width 216 height 16
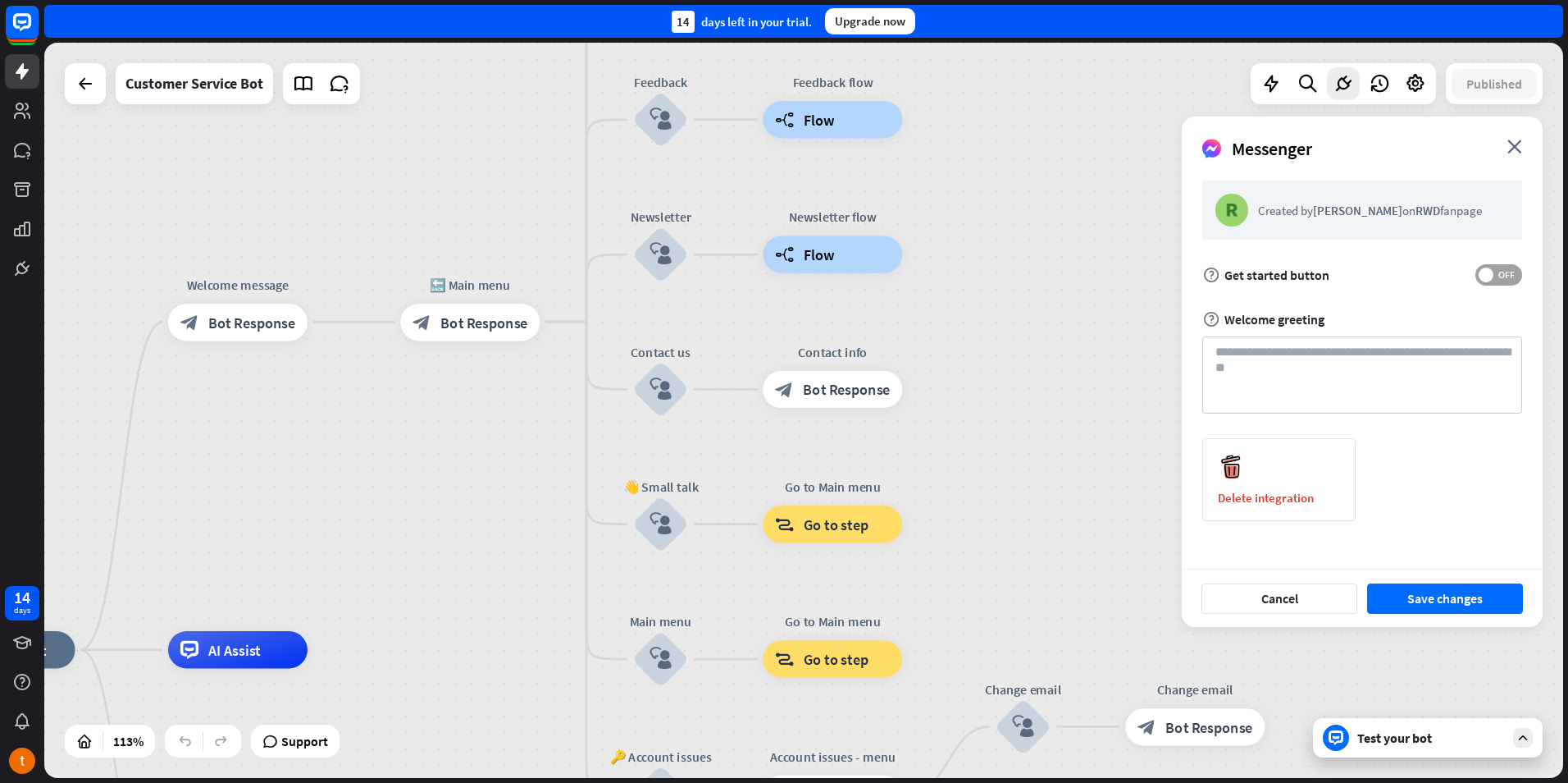
click at [1492, 266] on label "OFF" at bounding box center [1499, 275] width 47 height 21
click at [1420, 593] on button "Save changes" at bounding box center [1445, 598] width 156 height 31
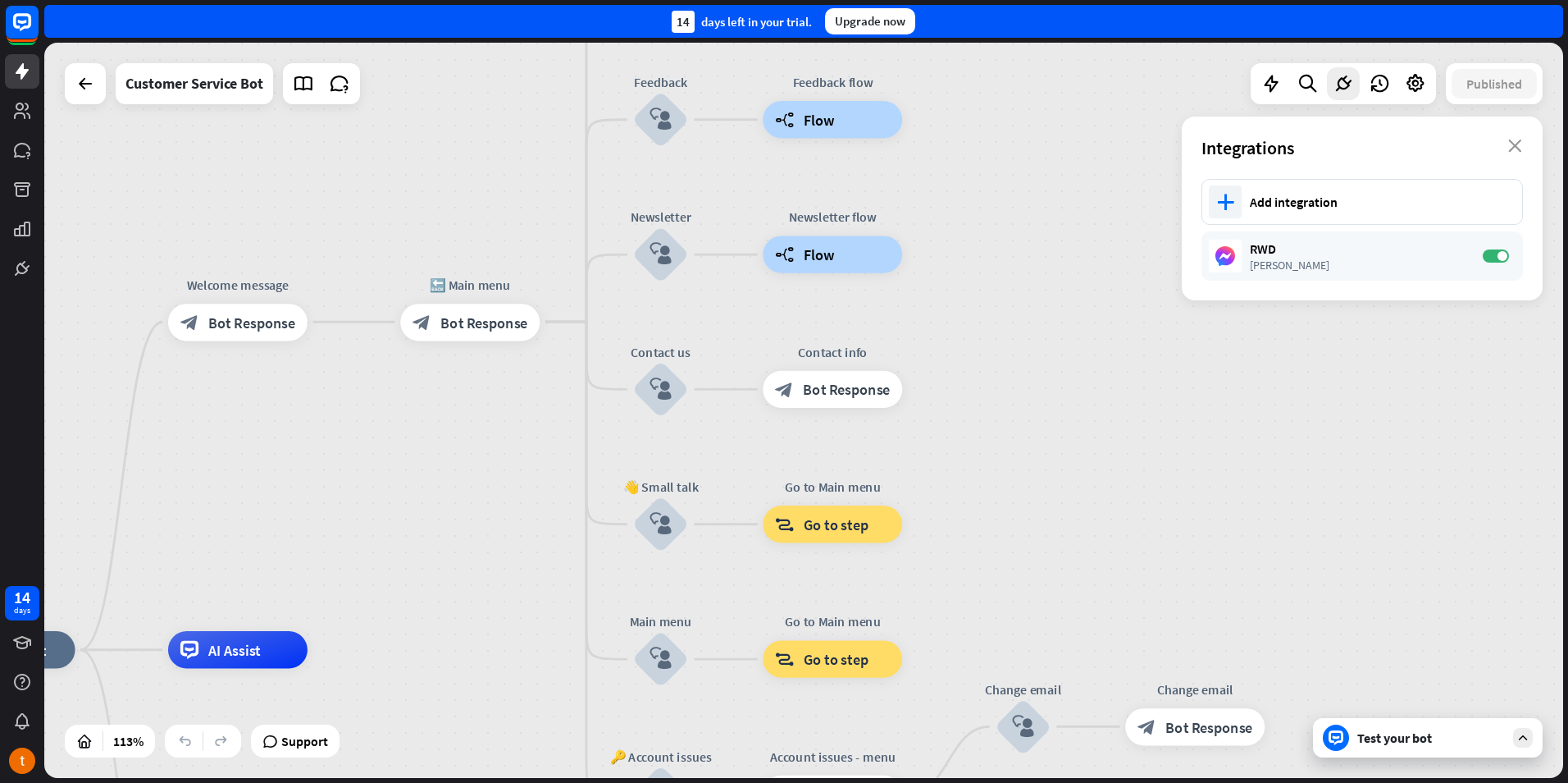
click at [1252, 377] on div "home_2 Start point Welcome message block_bot_response Bot Response 🔙 Main menu …" at bounding box center [804, 410] width 1519 height 735
click at [1381, 734] on div "Test your bot" at bounding box center [1431, 737] width 148 height 16
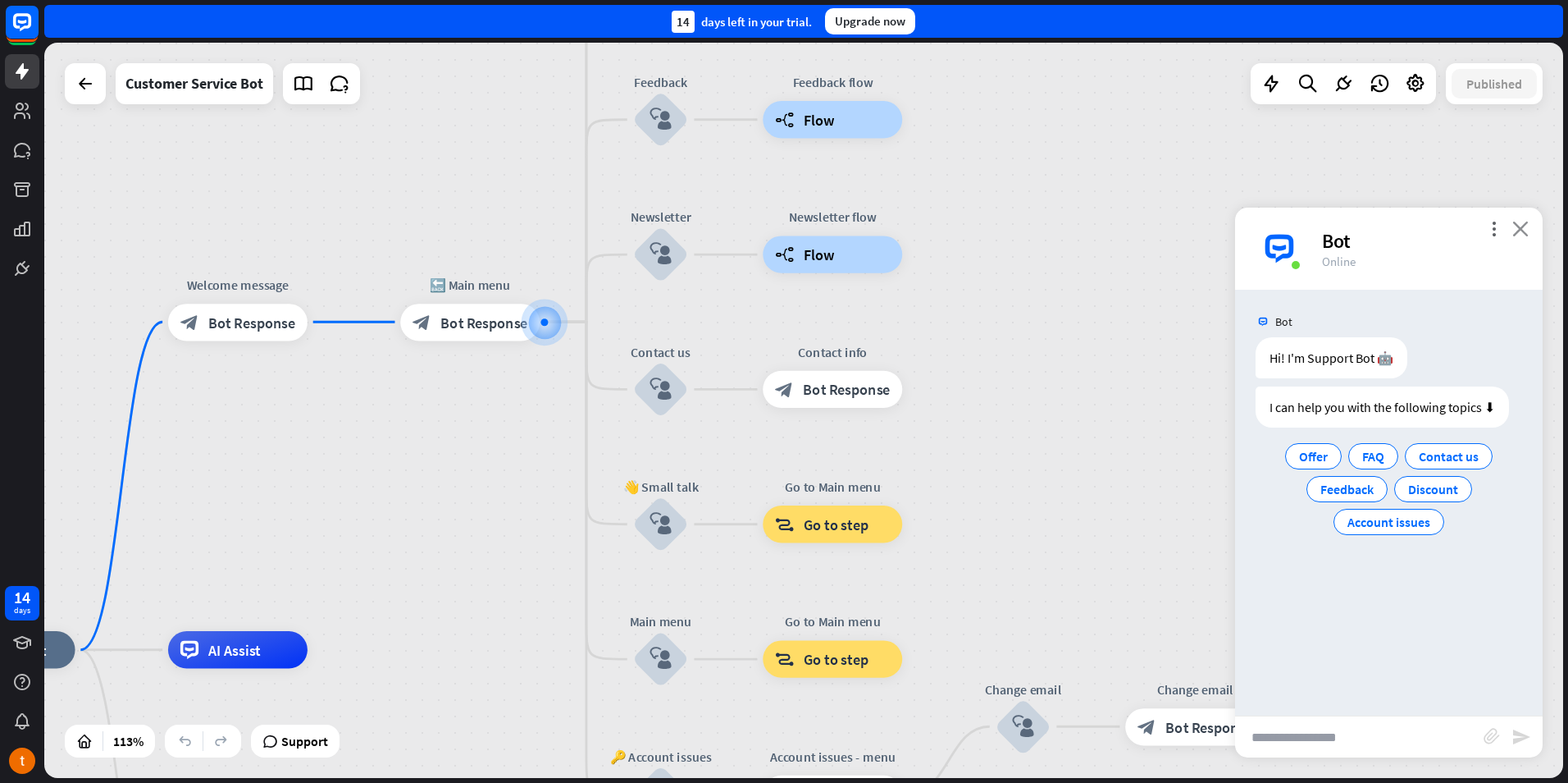
click at [1522, 234] on icon "close" at bounding box center [1520, 228] width 16 height 15
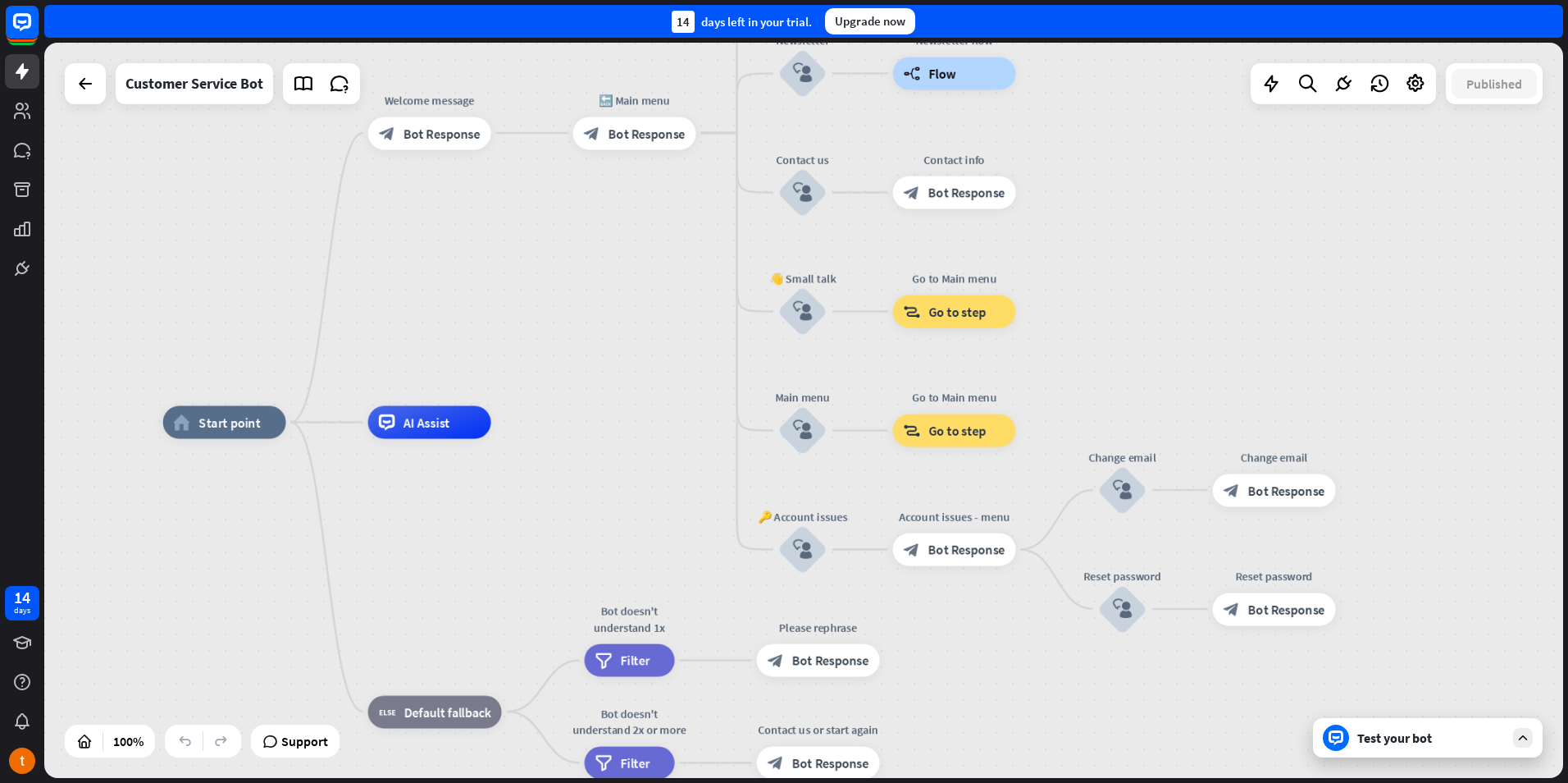
drag, startPoint x: 1102, startPoint y: 428, endPoint x: 1204, endPoint y: 146, distance: 299.9
click at [1202, 150] on div "home_2 Start point Welcome message block_bot_response Bot Response 🔙 Main menu …" at bounding box center [804, 410] width 1519 height 735
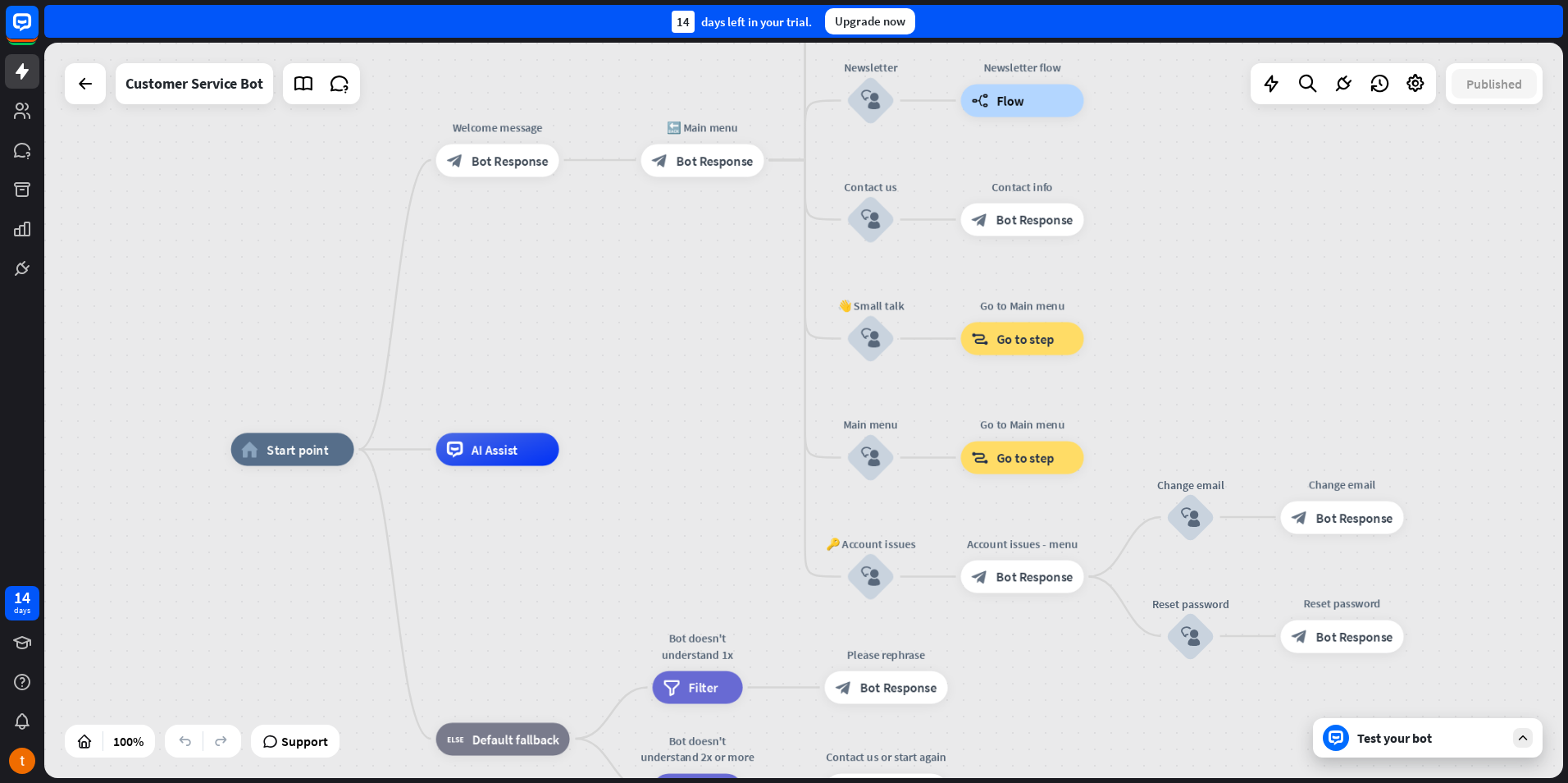
drag, startPoint x: 1117, startPoint y: 594, endPoint x: 1171, endPoint y: 735, distance: 151.0
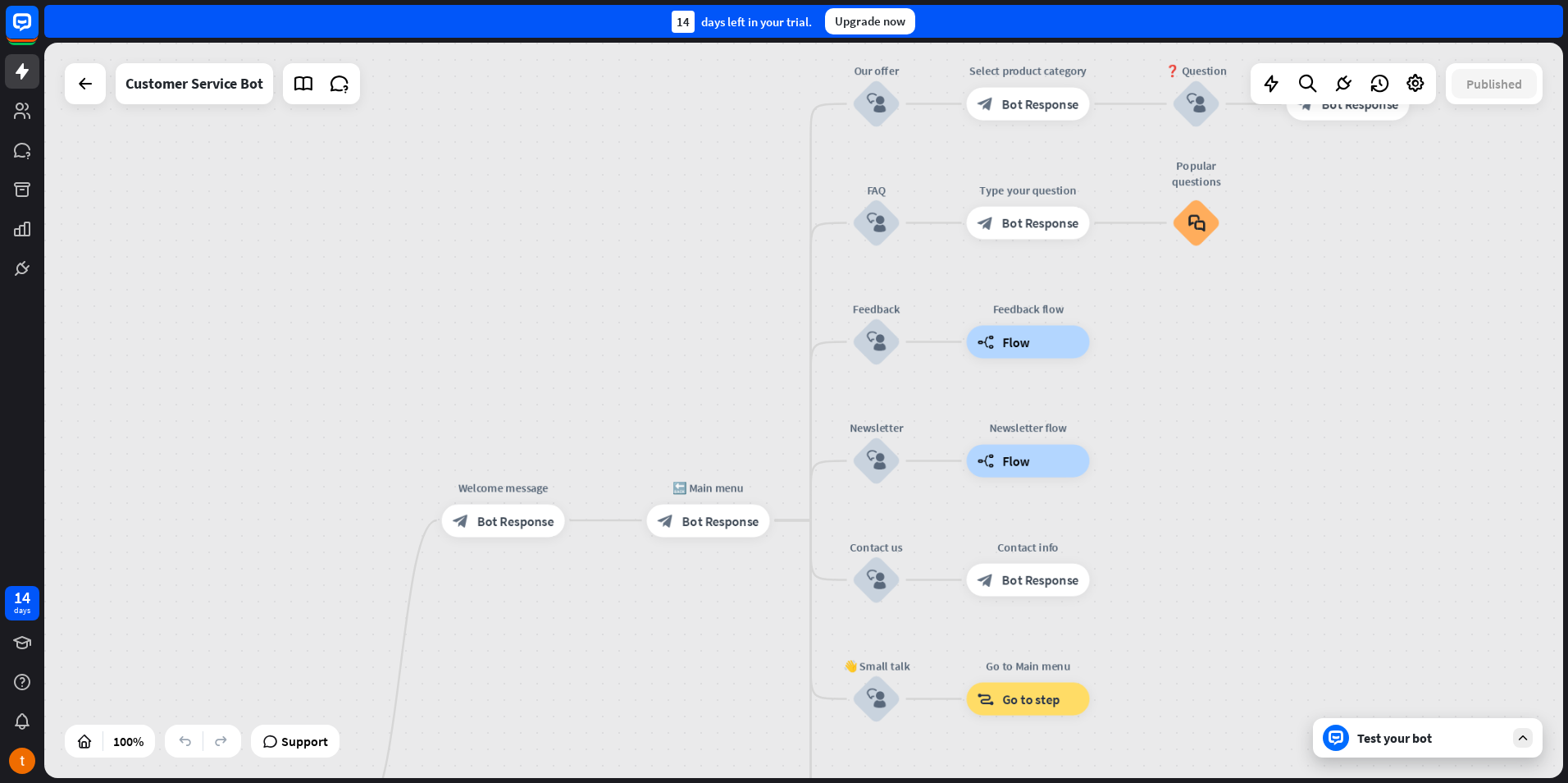
drag, startPoint x: 1186, startPoint y: 295, endPoint x: 1195, endPoint y: 644, distance: 349.1
click at [1195, 644] on div "home_2 Start point Welcome message block_bot_response Bot Response 🔙 Main menu …" at bounding box center [804, 410] width 1519 height 735
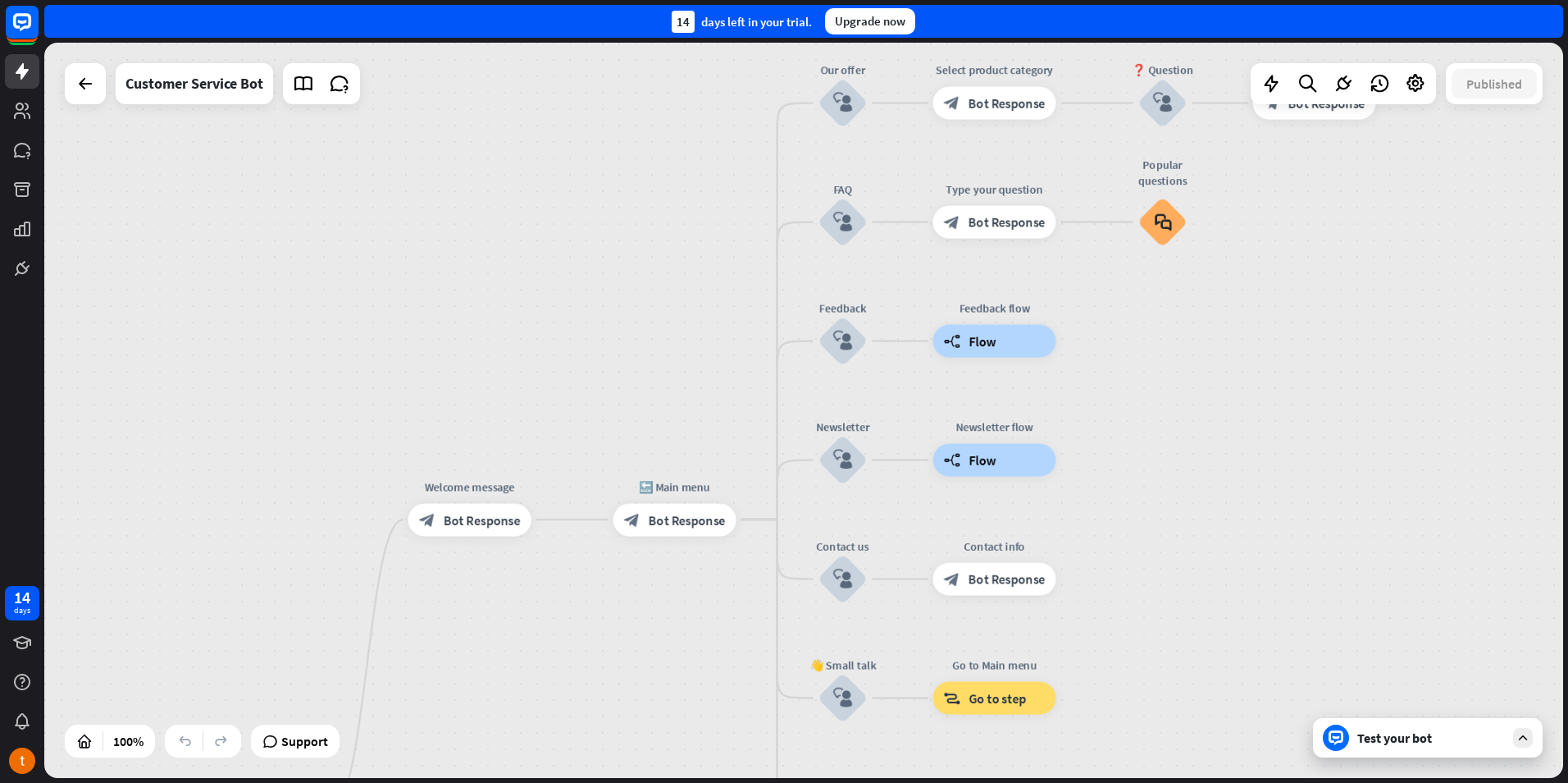
drag, startPoint x: 1186, startPoint y: 412, endPoint x: 1153, endPoint y: 407, distance: 33.4
click at [1153, 407] on div "home_2 Start point Welcome message block_bot_response Bot Response 🔙 Main menu …" at bounding box center [804, 410] width 1519 height 735
click at [1437, 745] on div "Test your bot" at bounding box center [1431, 737] width 148 height 16
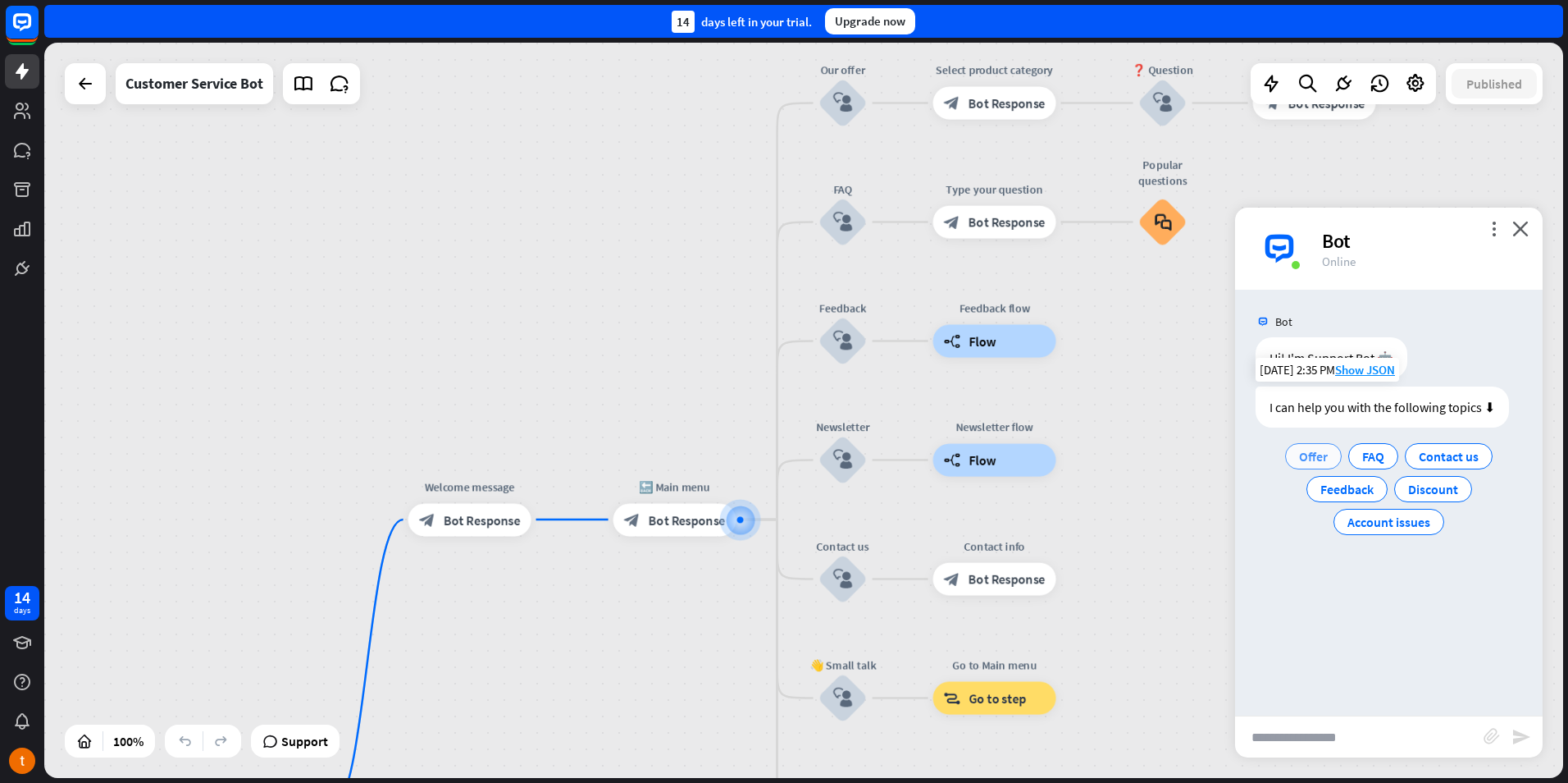
click at [1303, 453] on span "Offer" at bounding box center [1313, 456] width 29 height 16
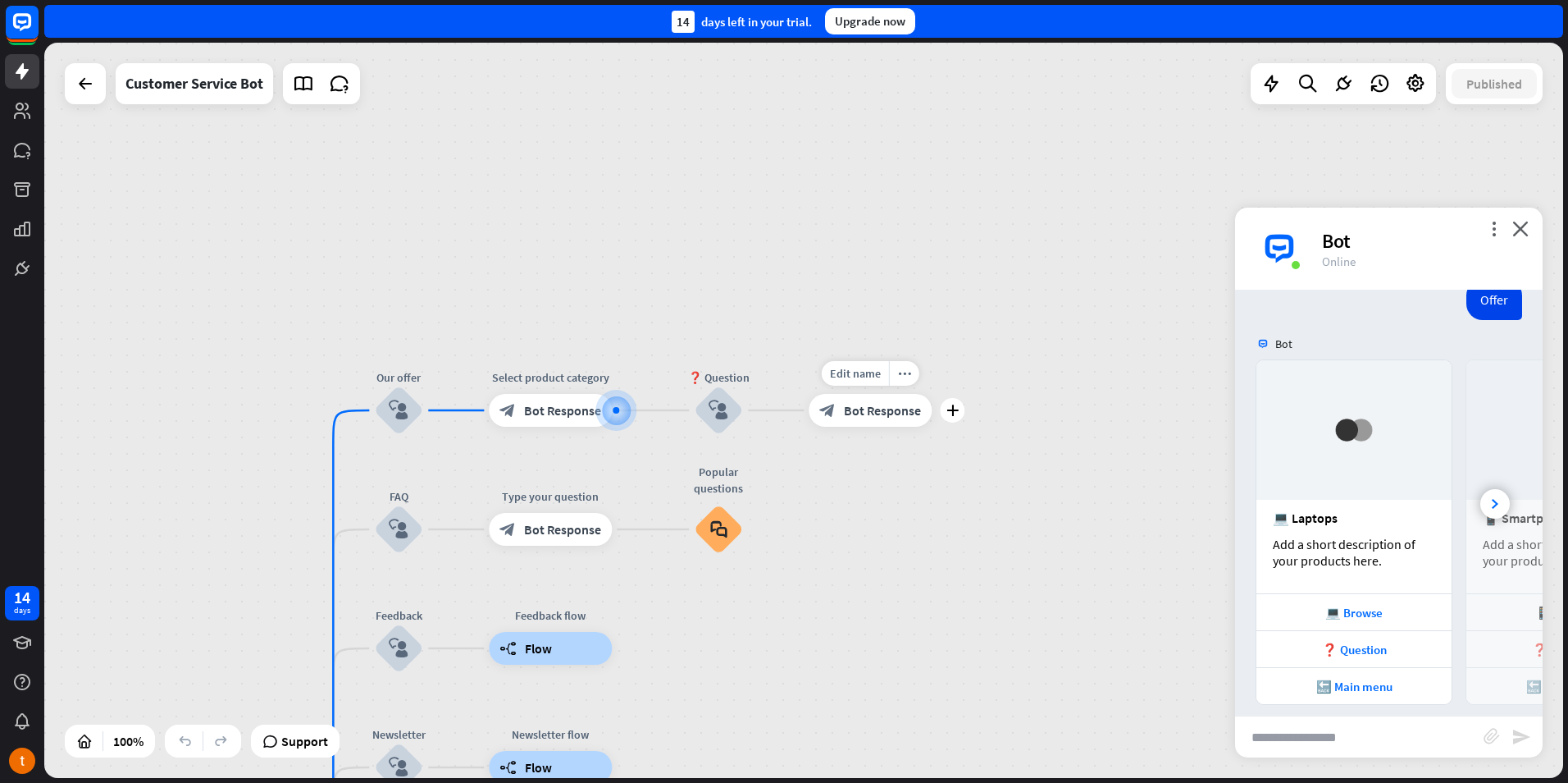
scroll to position [202, 0]
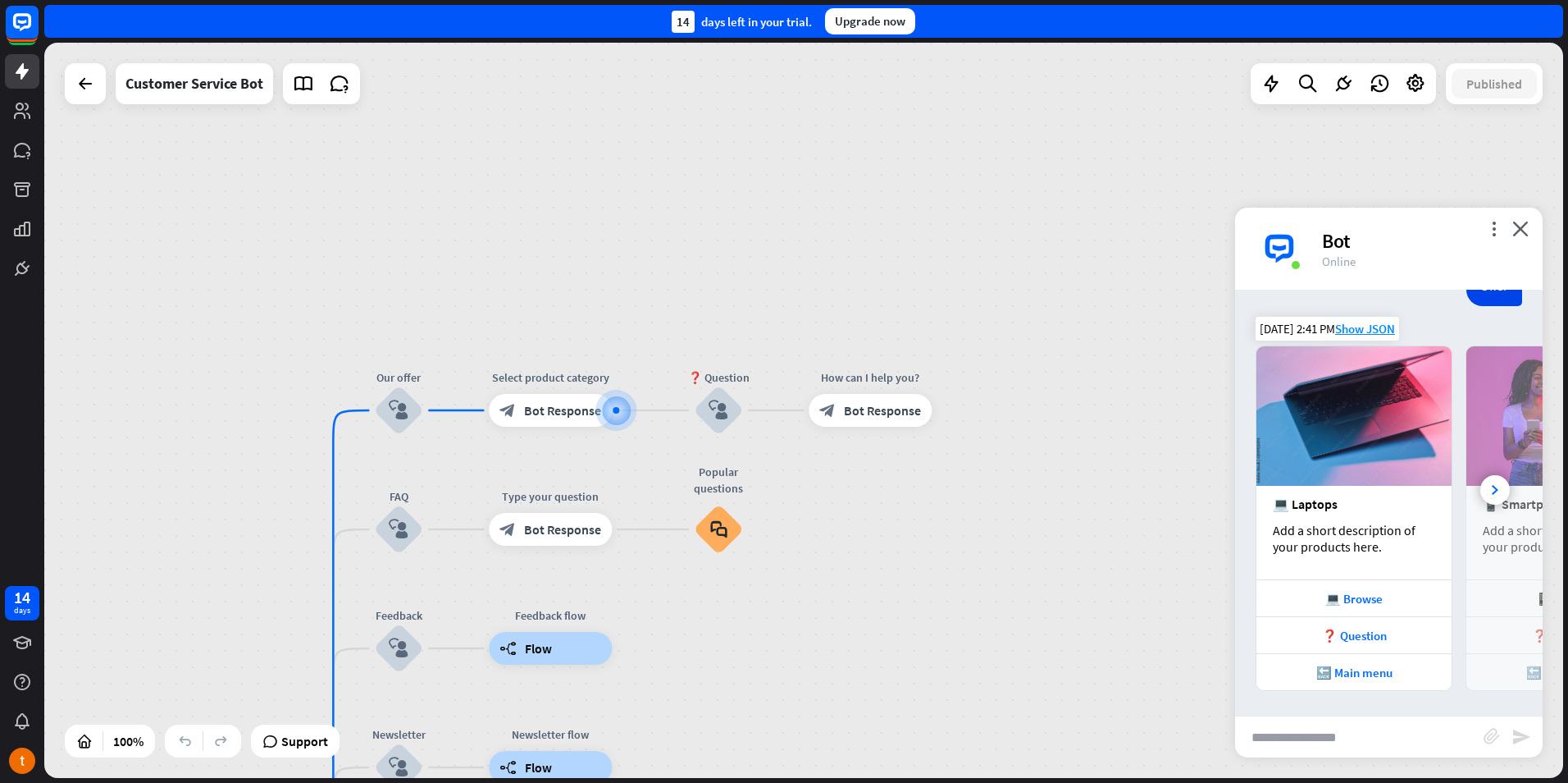
drag, startPoint x: 1368, startPoint y: 543, endPoint x: 1312, endPoint y: 547, distance: 56.1
click at [1312, 547] on div "Add a short description of your products here." at bounding box center [1354, 539] width 162 height 33
click at [1481, 488] on div at bounding box center [1495, 490] width 30 height 30
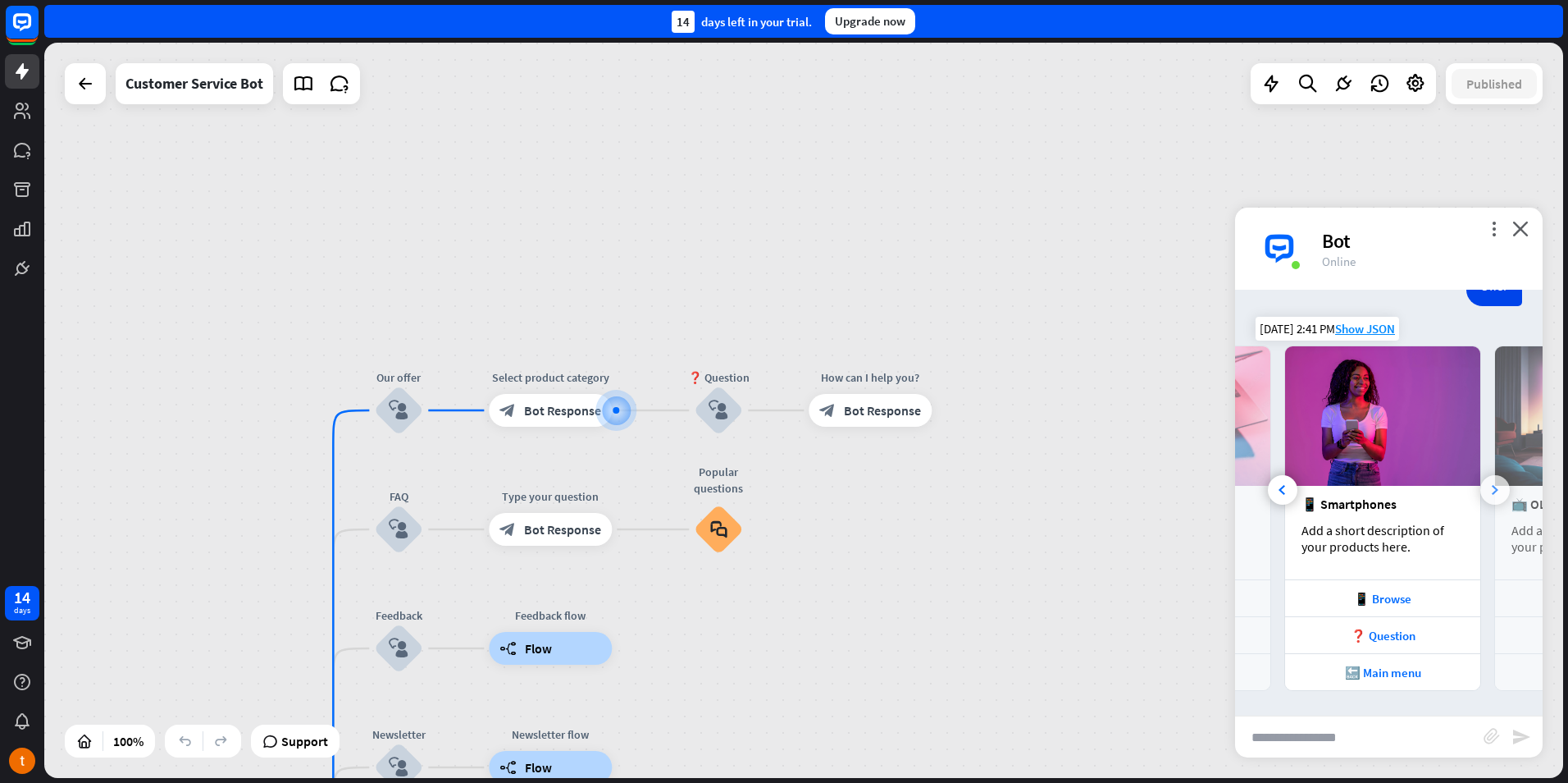
click at [1481, 487] on div at bounding box center [1495, 490] width 30 height 30
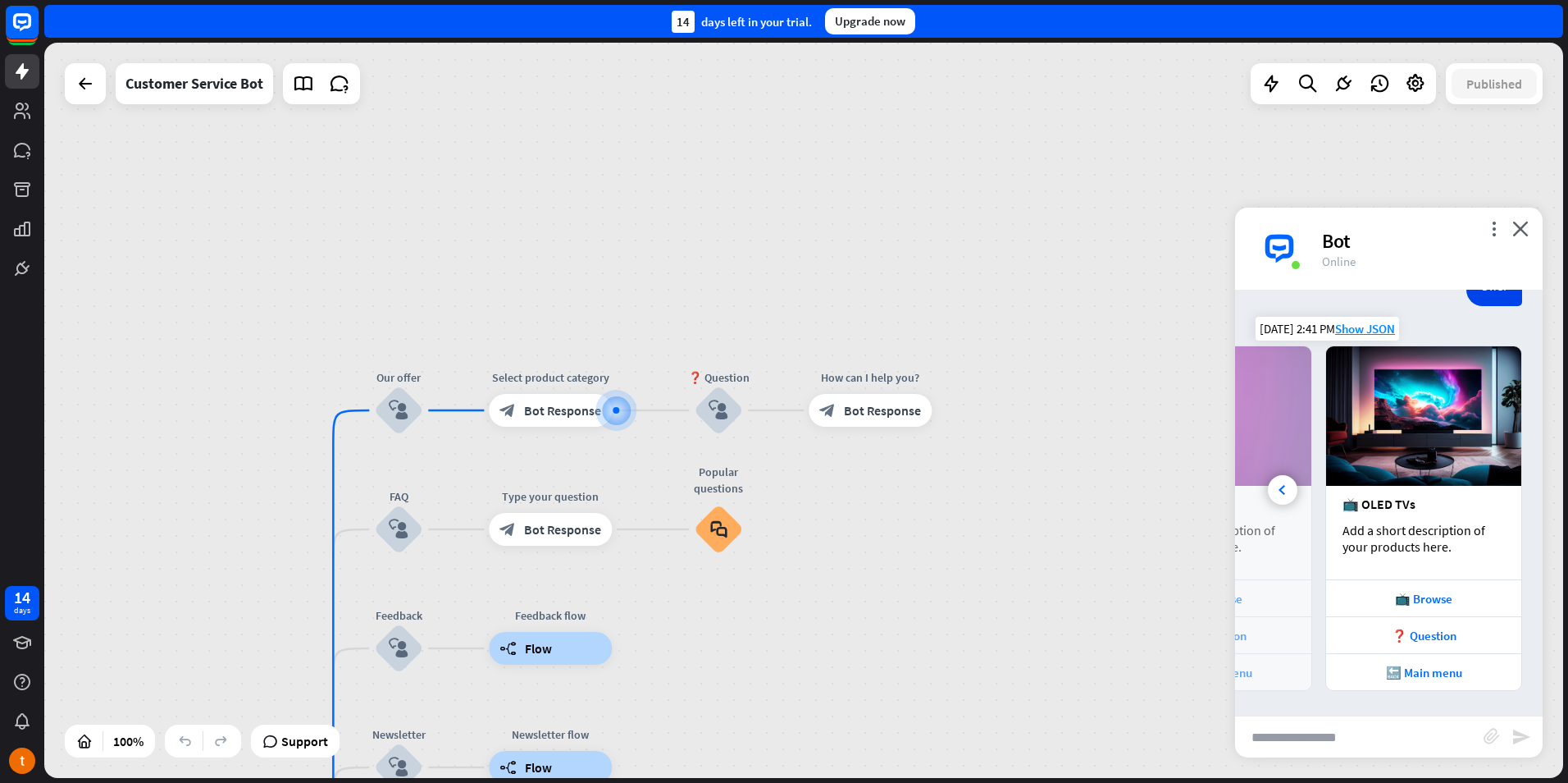
scroll to position [0, 362]
click at [1480, 487] on div "📺 OLED TVs Add a short description of your products here." at bounding box center [1423, 532] width 195 height 93
click at [880, 427] on div "Edit name more_horiz plus How can I help you? block_bot_response Bot Response" at bounding box center [870, 410] width 123 height 33
click at [886, 416] on span "Bot Response" at bounding box center [883, 410] width 77 height 16
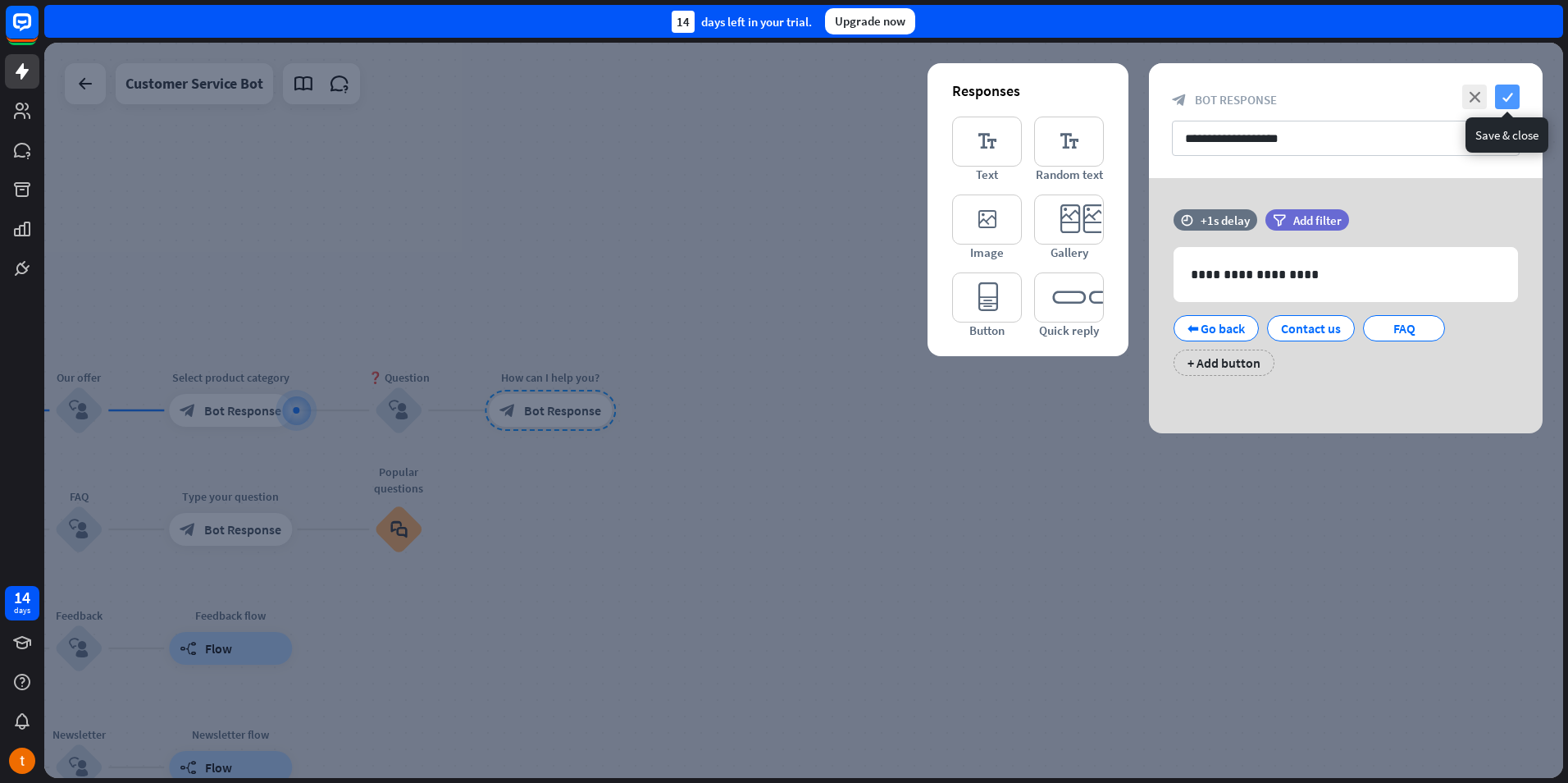
click at [1510, 101] on icon "check" at bounding box center [1507, 97] width 25 height 25
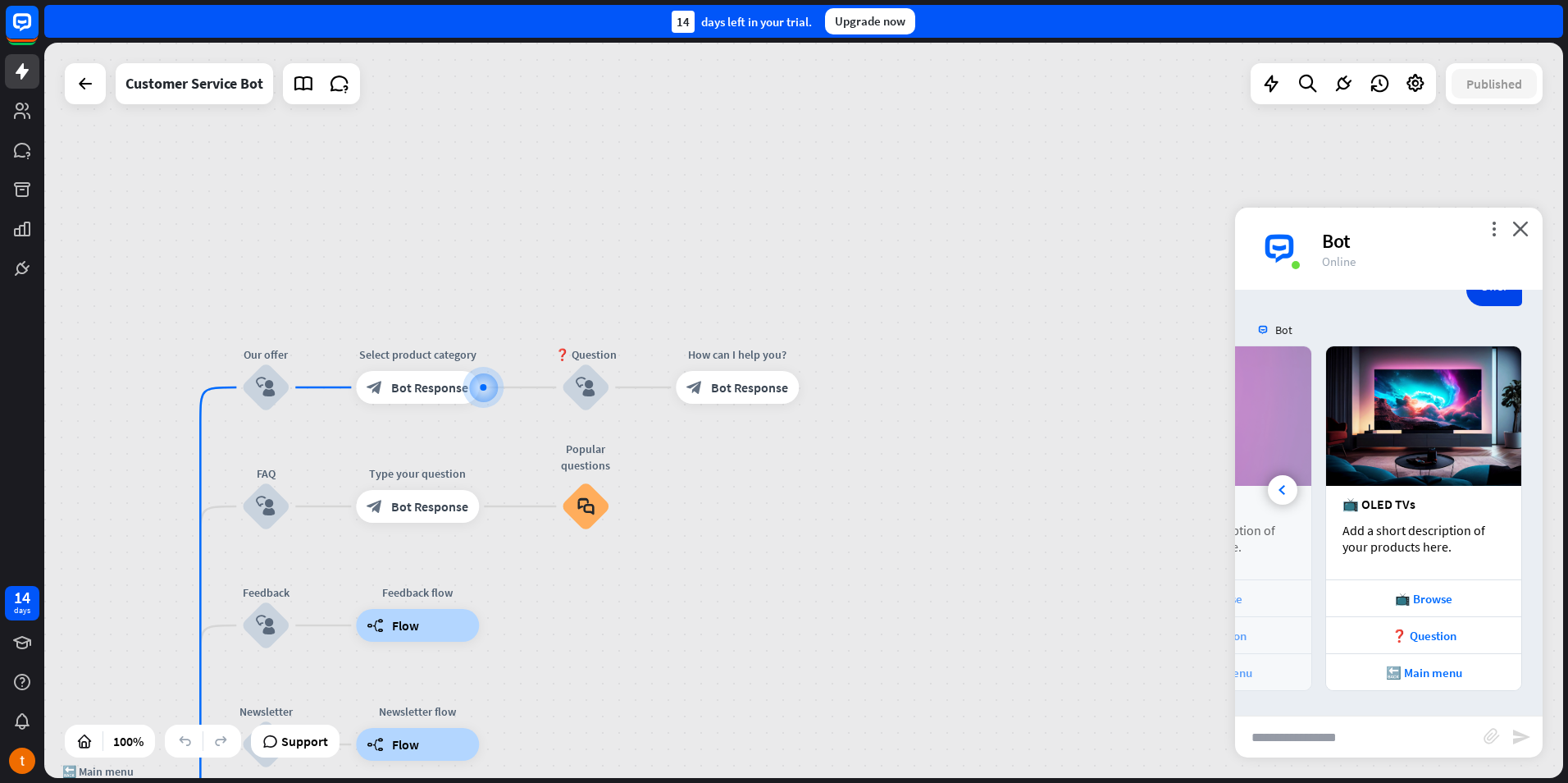
drag, startPoint x: 1025, startPoint y: 554, endPoint x: 1094, endPoint y: 530, distance: 73.1
click at [1134, 527] on div "home_2 Start point Welcome message block_bot_response Bot Response 🔙 Main menu …" at bounding box center [804, 410] width 1519 height 735
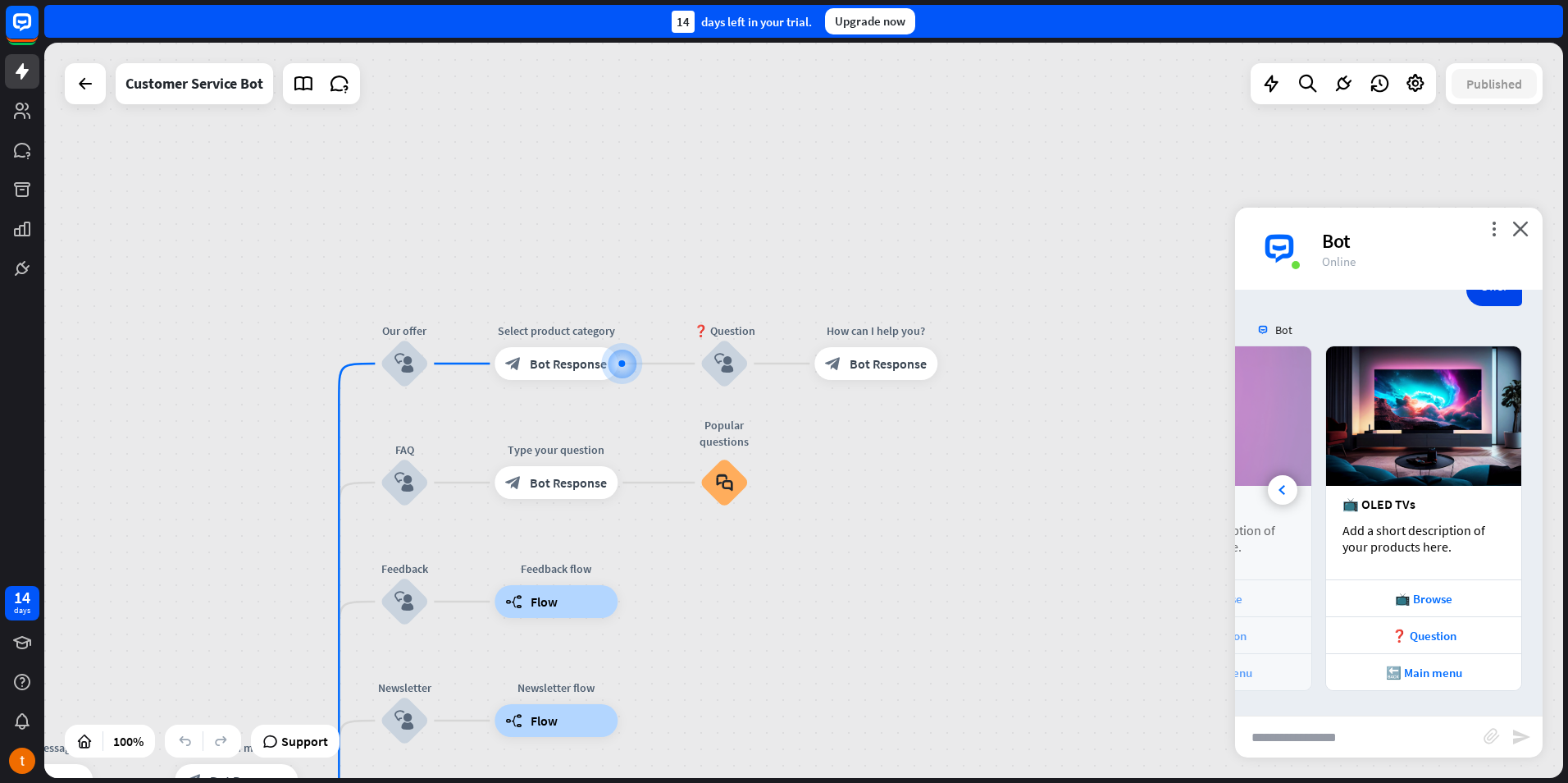
drag, startPoint x: 1039, startPoint y: 505, endPoint x: 1196, endPoint y: 505, distance: 157.0
click at [1196, 505] on div "home_2 Start point Welcome message block_bot_response Bot Response 🔙 Main menu …" at bounding box center [804, 410] width 1519 height 735
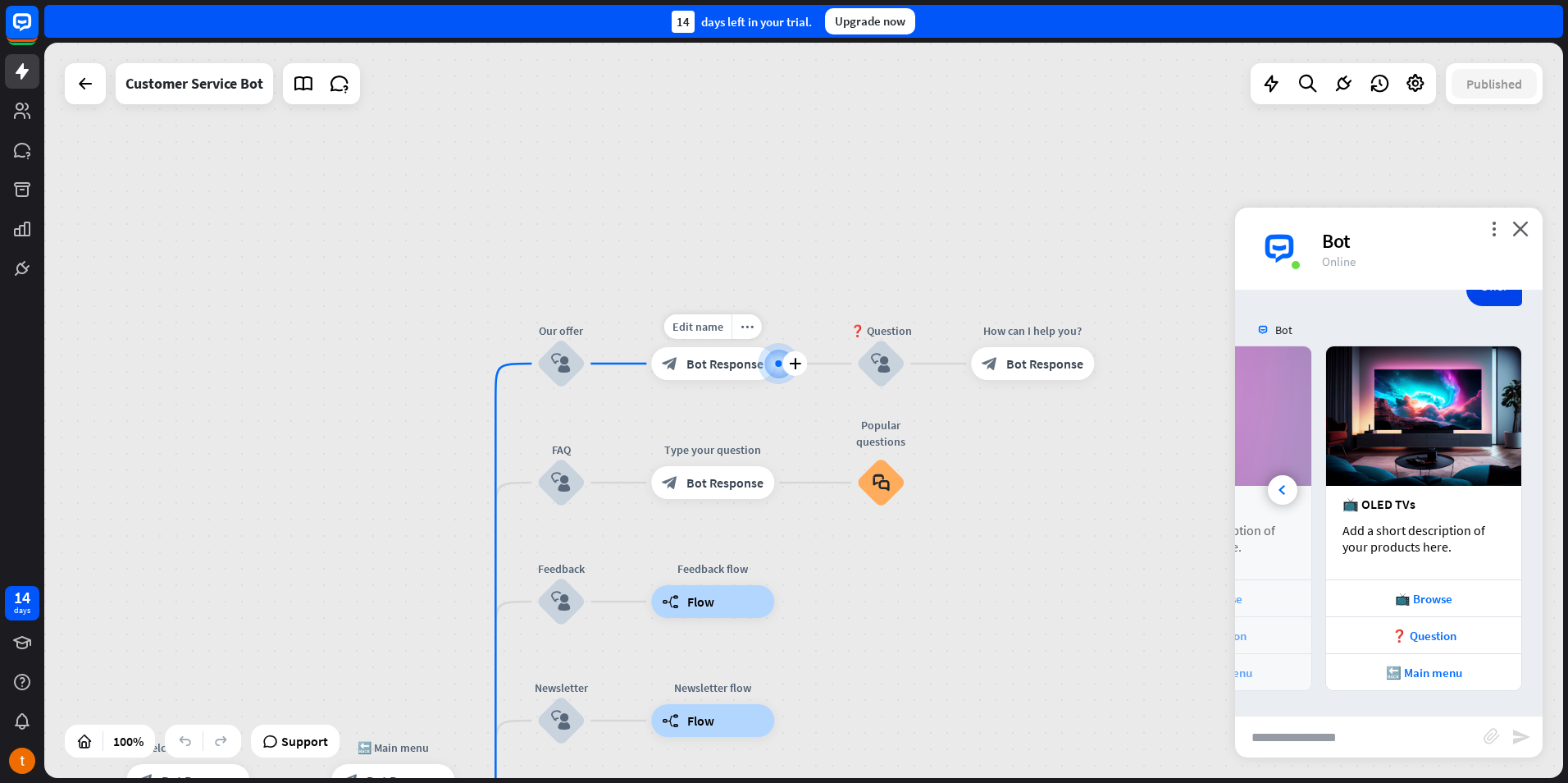
click at [697, 379] on div "block_bot_response Bot Response" at bounding box center [712, 364] width 123 height 33
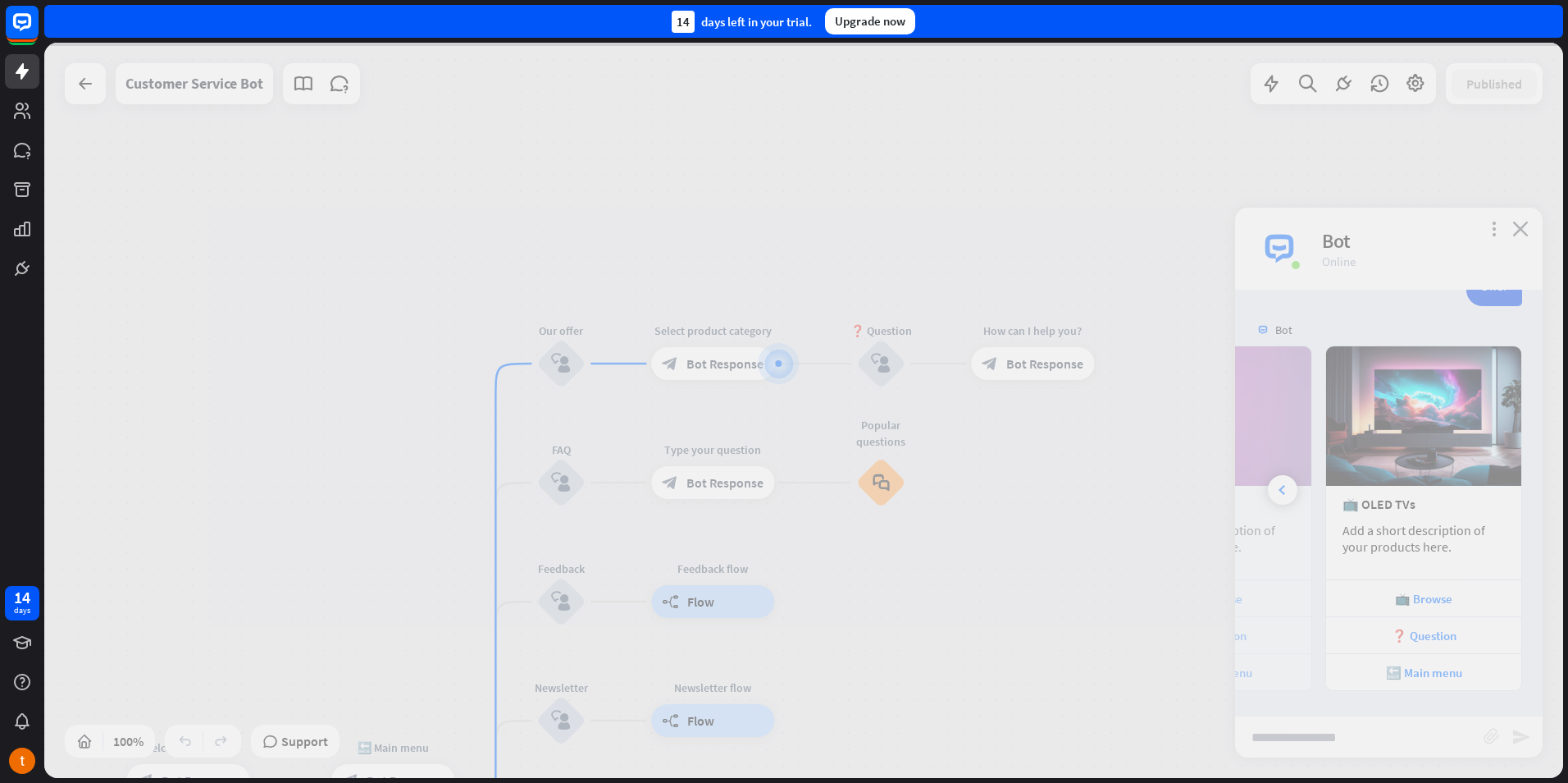
click at [700, 365] on div at bounding box center [804, 410] width 1519 height 735
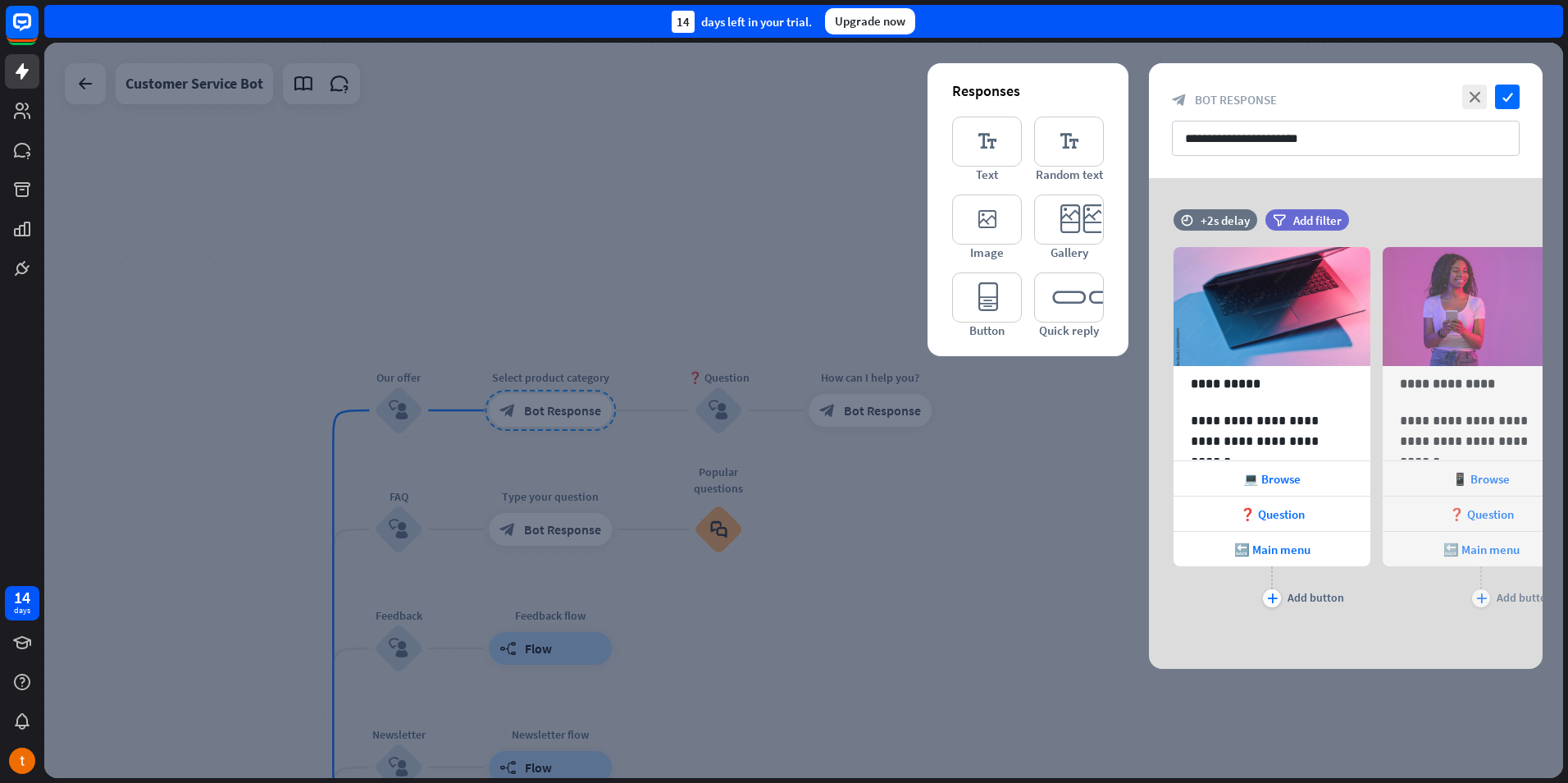
drag, startPoint x: 1308, startPoint y: 325, endPoint x: 1133, endPoint y: 325, distance: 175.0
click at [1133, 325] on div "**********" at bounding box center [1346, 423] width 435 height 491
click at [1021, 622] on div at bounding box center [804, 410] width 1519 height 735
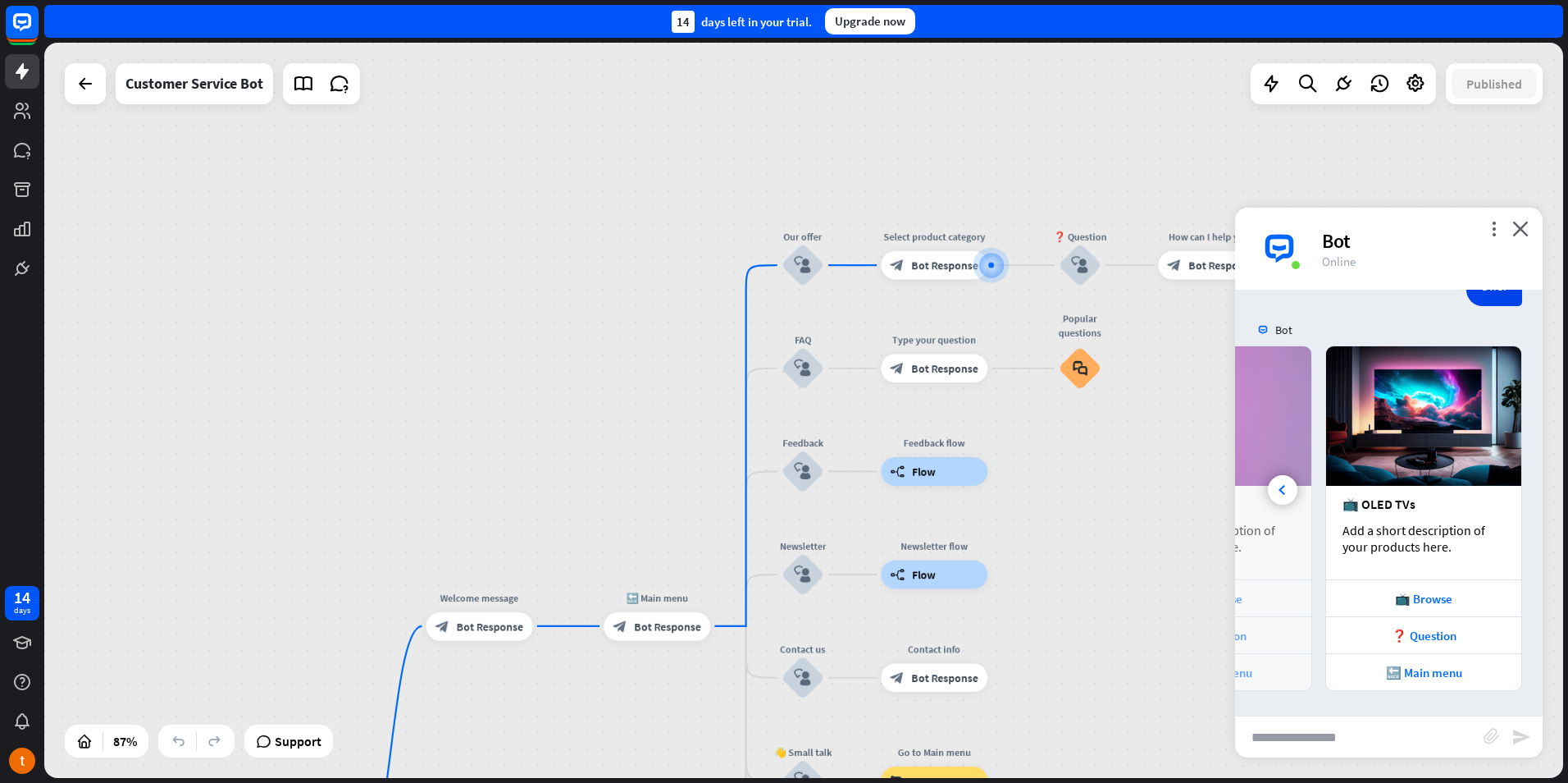
drag, startPoint x: 279, startPoint y: 322, endPoint x: 683, endPoint y: 198, distance: 422.6
click at [683, 198] on div "home_2 Start point Welcome message block_bot_response Bot Response 🔙 Main menu …" at bounding box center [804, 410] width 1519 height 735
drag, startPoint x: 514, startPoint y: 316, endPoint x: 511, endPoint y: 149, distance: 167.0
click at [513, 157] on div "home_2 Start point Welcome message block_bot_response Bot Response 🔙 Main menu …" at bounding box center [804, 410] width 1519 height 735
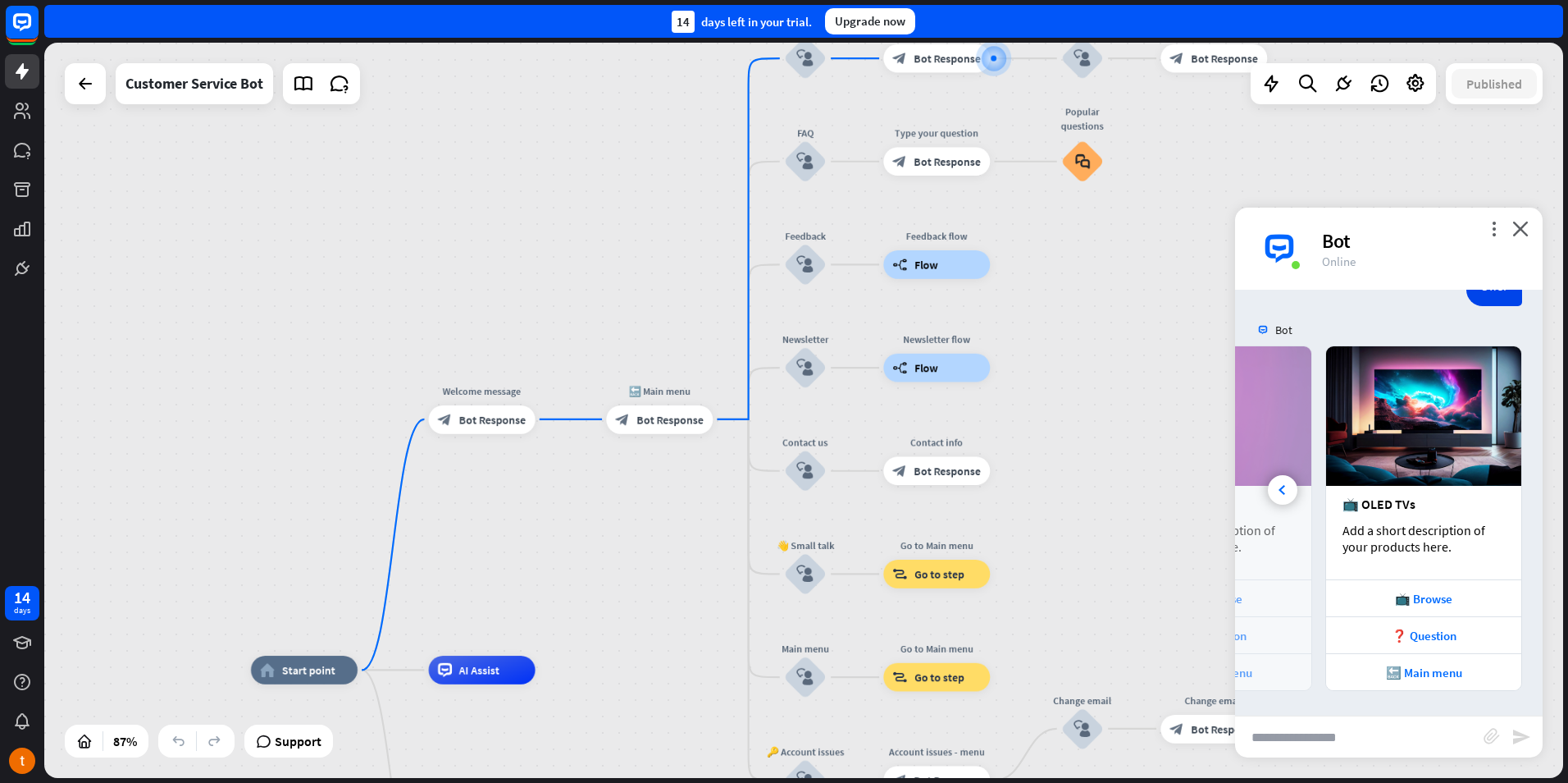
drag, startPoint x: 431, startPoint y: 256, endPoint x: 399, endPoint y: 202, distance: 62.8
click at [405, 211] on div "home_2 Start point Welcome message block_bot_response Bot Response 🔙 Main menu …" at bounding box center [804, 410] width 1519 height 735
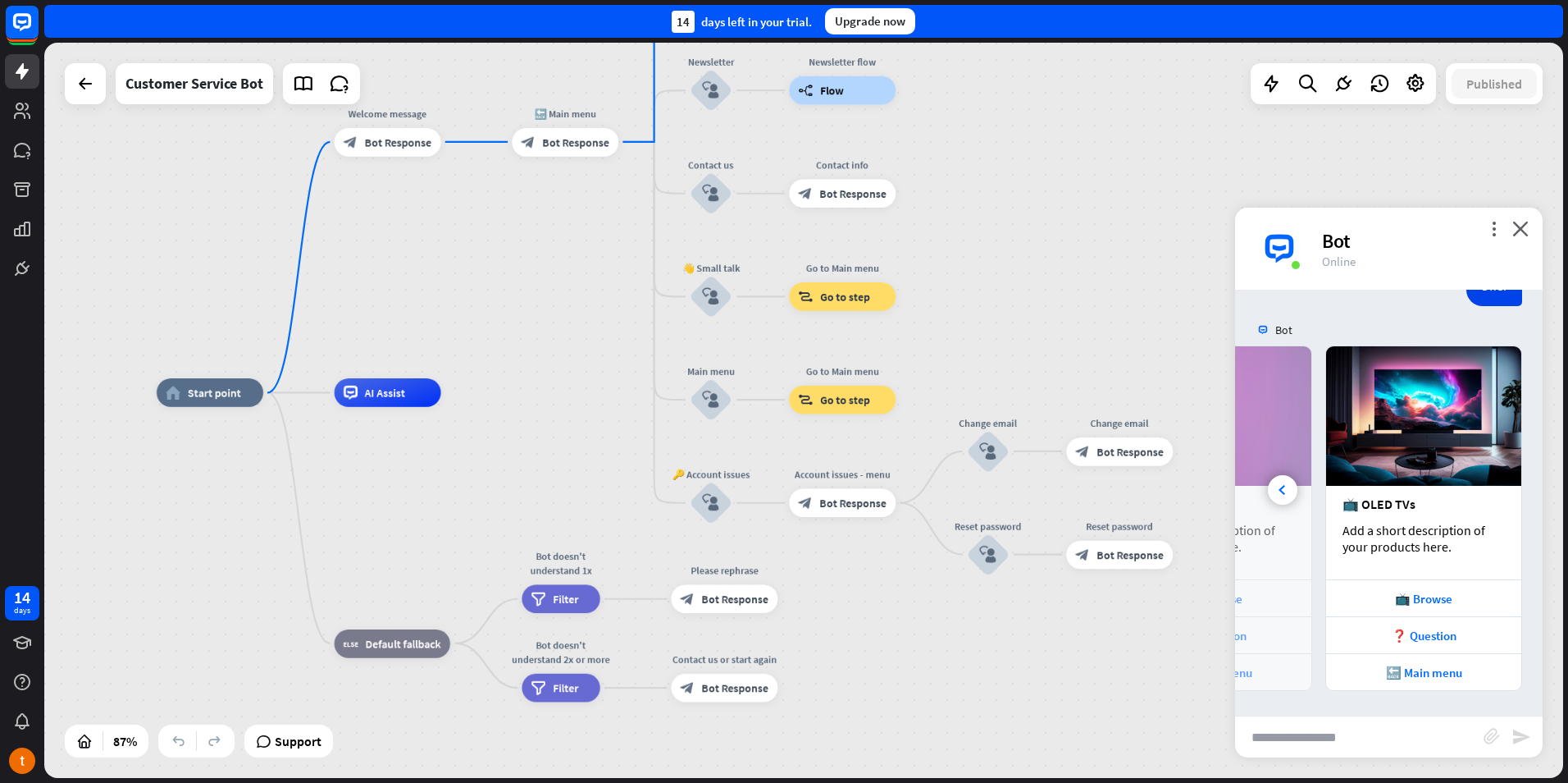
drag, startPoint x: 494, startPoint y: 464, endPoint x: 481, endPoint y: 343, distance: 121.7
click at [481, 343] on div "home_2 Start point Welcome message block_bot_response Bot Response 🔙 Main menu …" at bounding box center [804, 410] width 1519 height 735
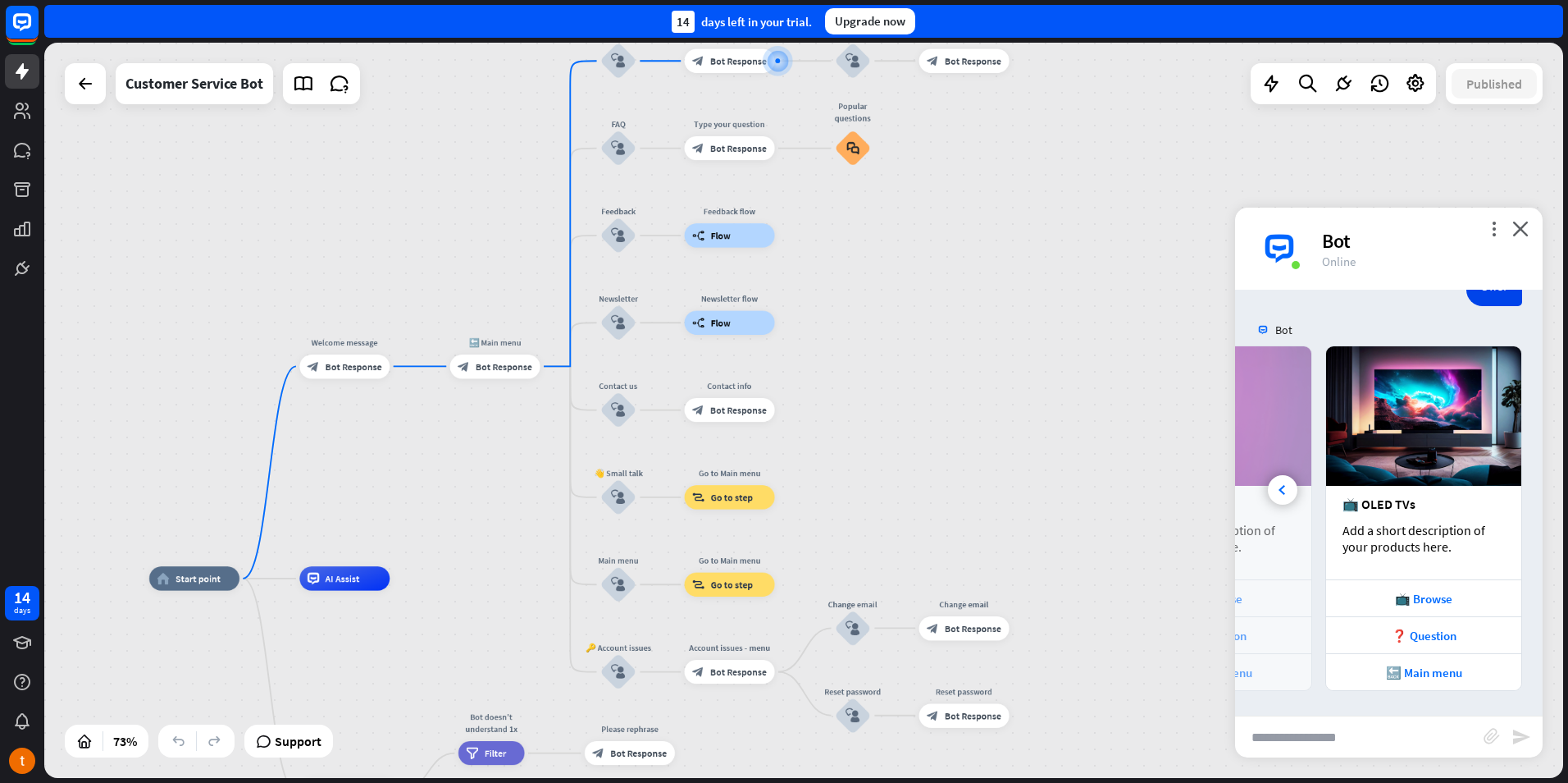
drag, startPoint x: 572, startPoint y: 304, endPoint x: 501, endPoint y: 504, distance: 212.2
click at [501, 504] on div "home_2 Start point Welcome message block_bot_response Bot Response 🔙 Main menu …" at bounding box center [804, 410] width 1519 height 735
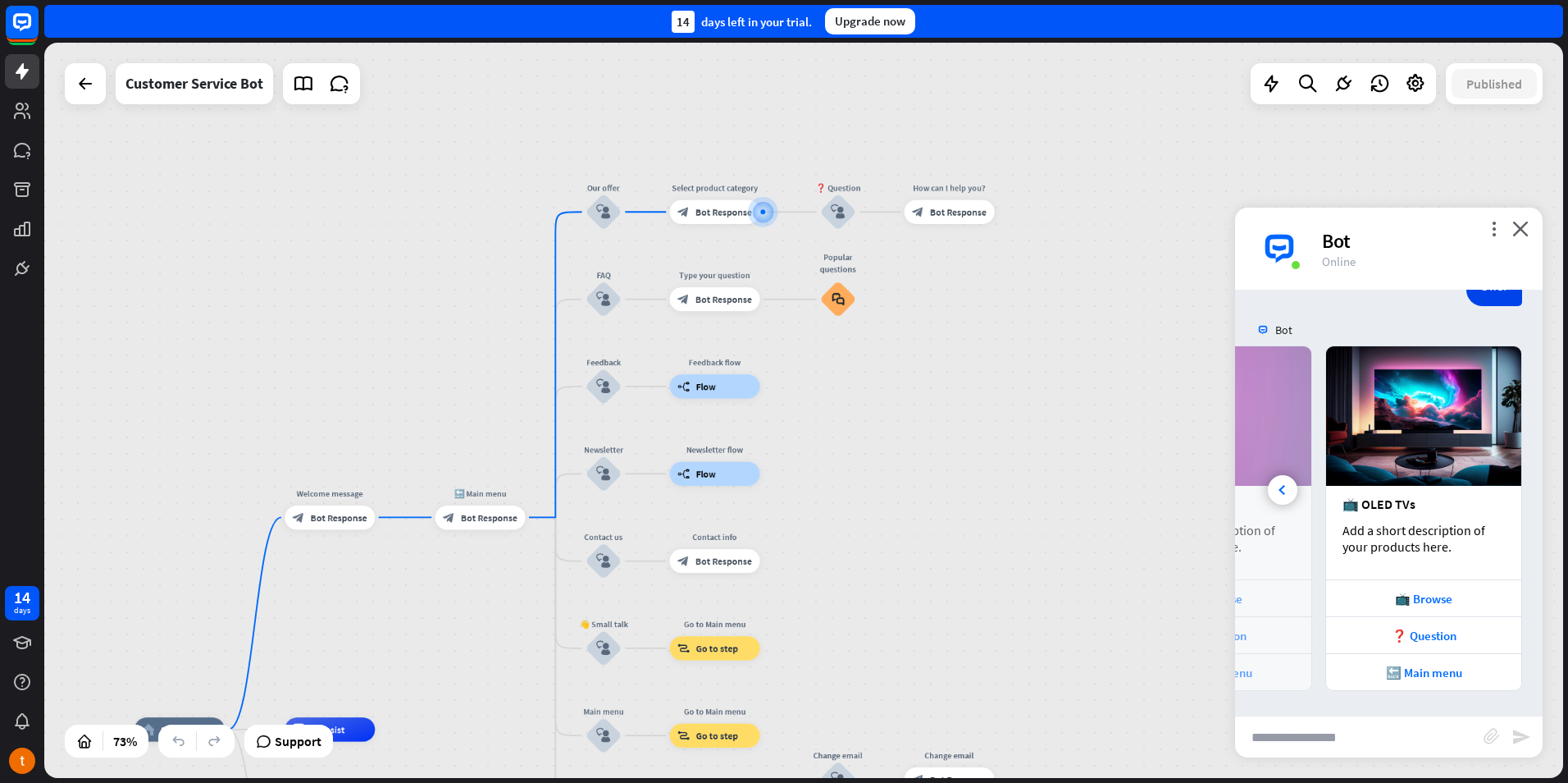
drag, startPoint x: 454, startPoint y: 256, endPoint x: 440, endPoint y: 400, distance: 144.7
click at [440, 400] on div "home_2 Start point Welcome message block_bot_response Bot Response 🔙 Main menu …" at bounding box center [804, 410] width 1519 height 735
click at [171, 98] on div "Customer Service Bot" at bounding box center [194, 84] width 137 height 41
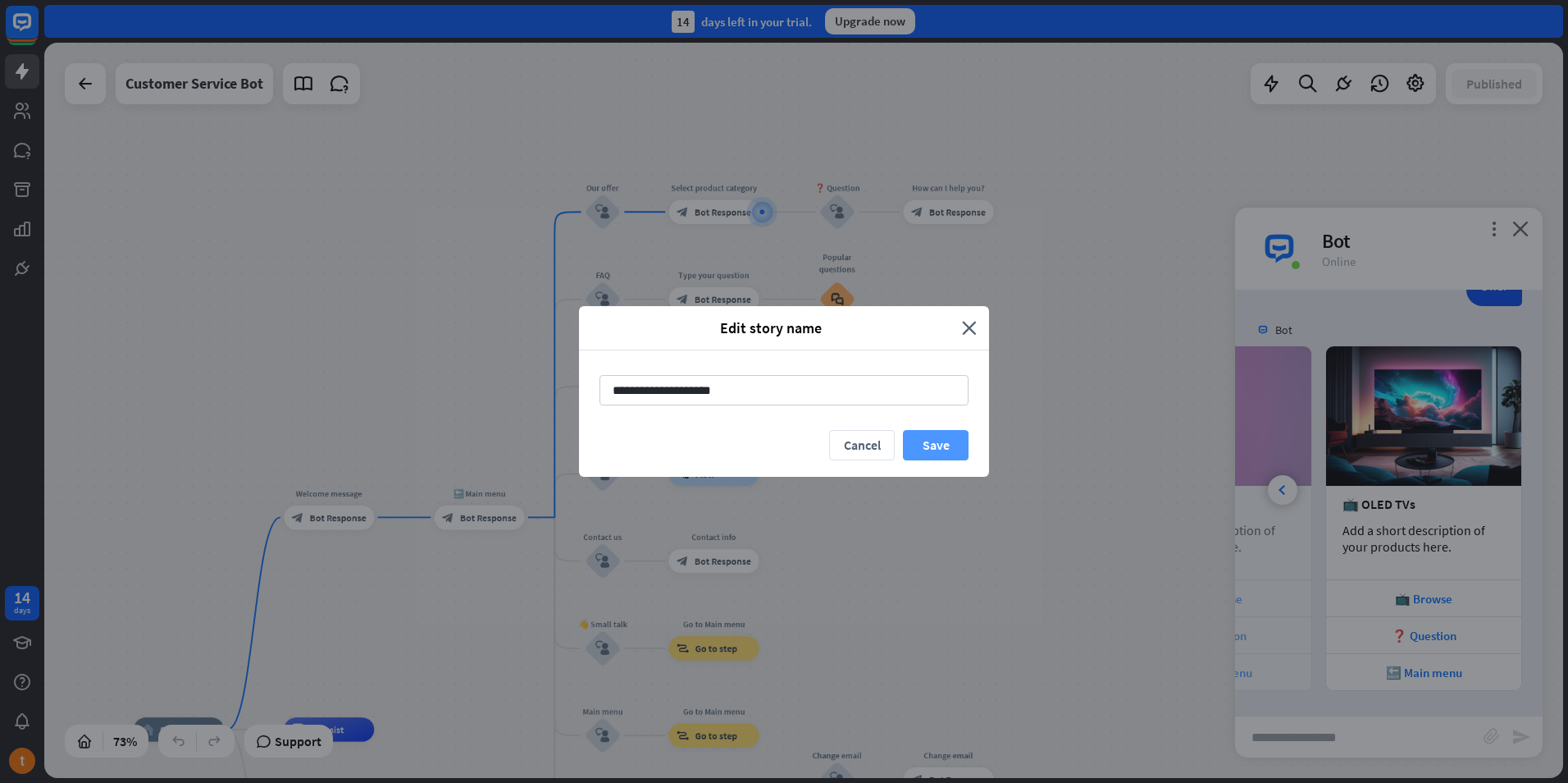
click at [939, 457] on button "Save" at bounding box center [935, 445] width 65 height 31
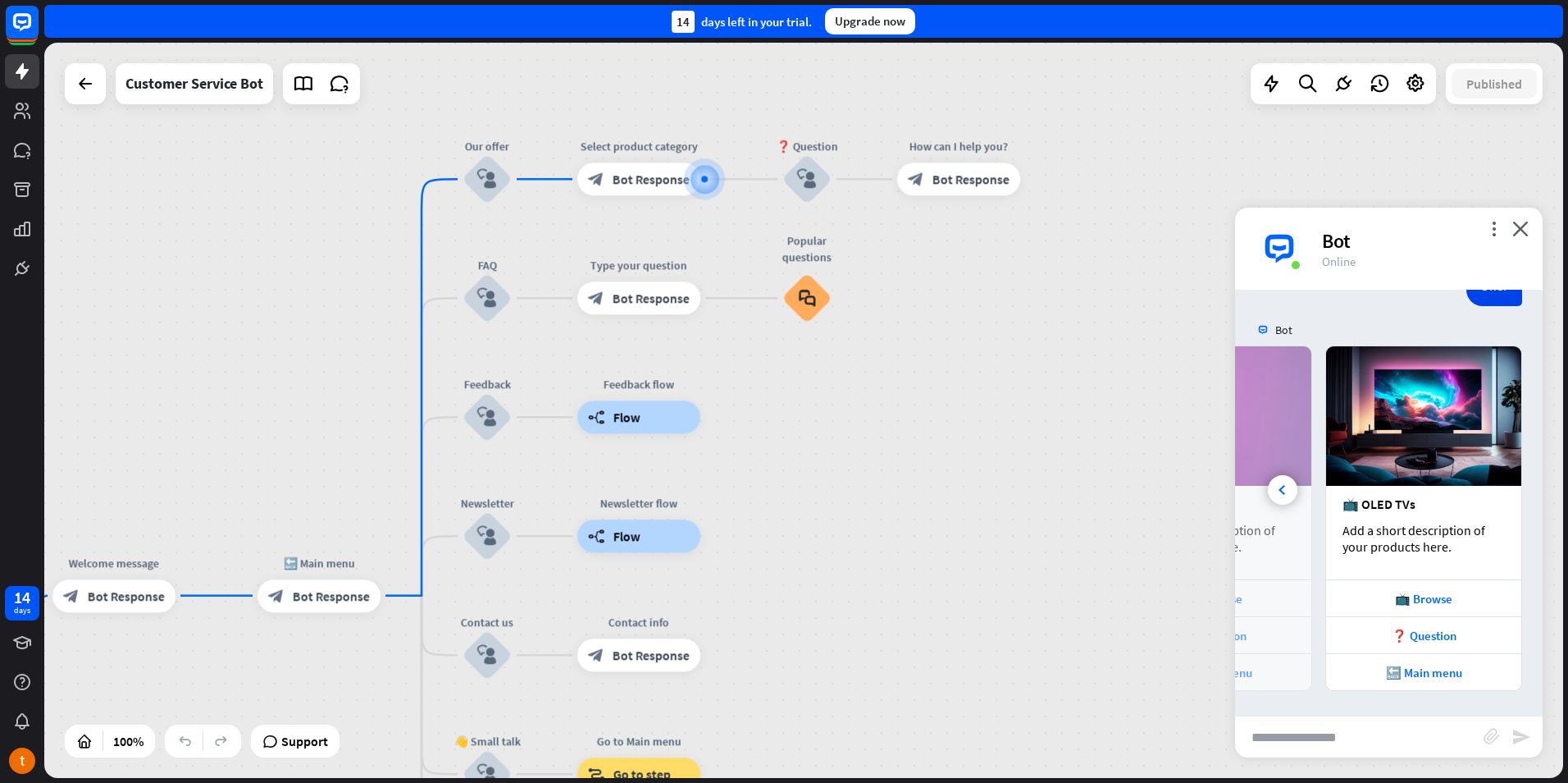
drag, startPoint x: 845, startPoint y: 357, endPoint x: 829, endPoint y: 414, distance: 59.2
click at [829, 414] on div "home_2 Start point Welcome message block_bot_response Bot Response 🔙 Main menu …" at bounding box center [804, 410] width 1519 height 735
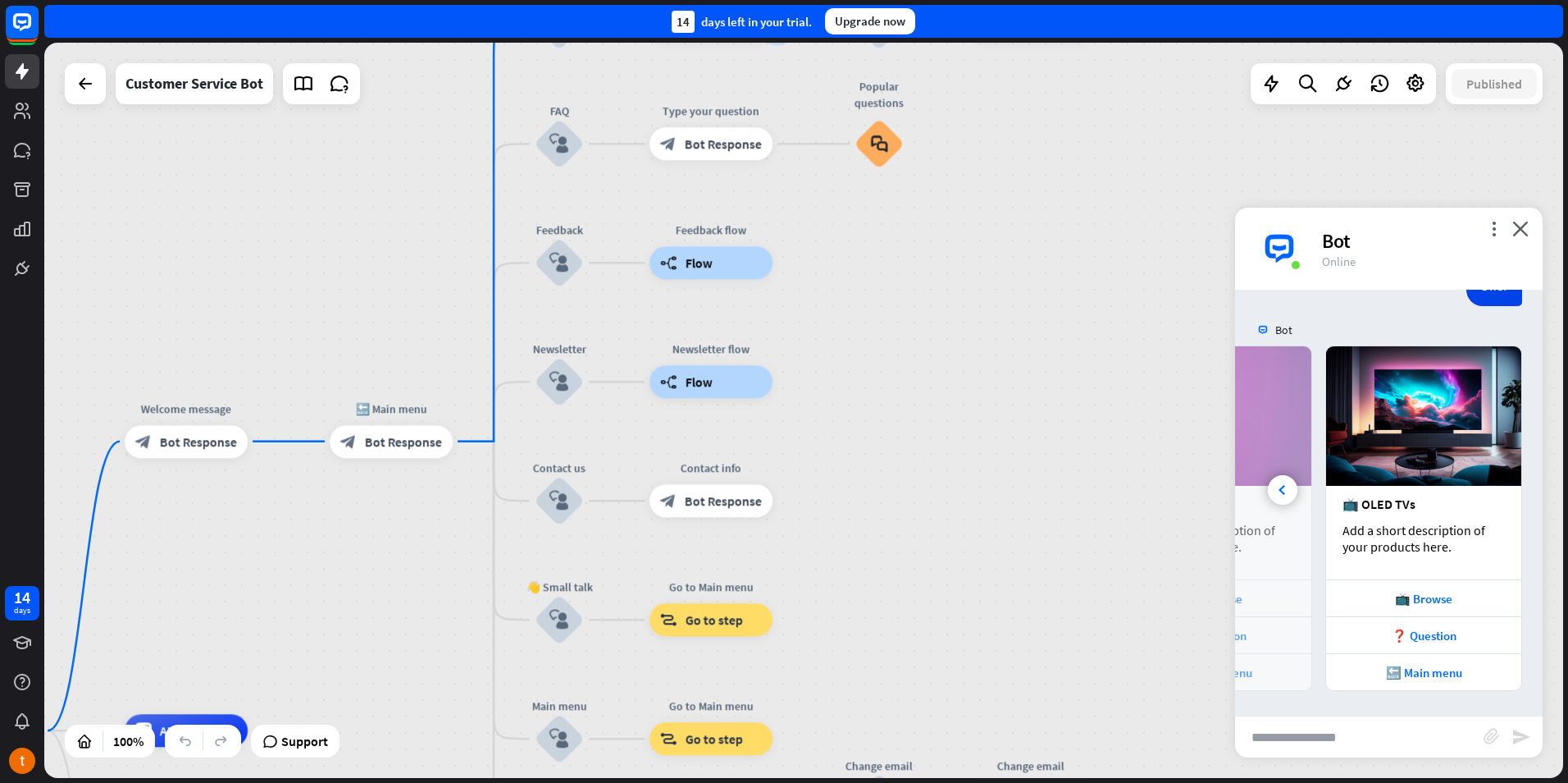
drag, startPoint x: 781, startPoint y: 438, endPoint x: 937, endPoint y: 293, distance: 213.0
click at [865, 251] on div "home_2 Start point Welcome message block_bot_response Bot Response 🔙 Main menu …" at bounding box center [804, 410] width 1519 height 735
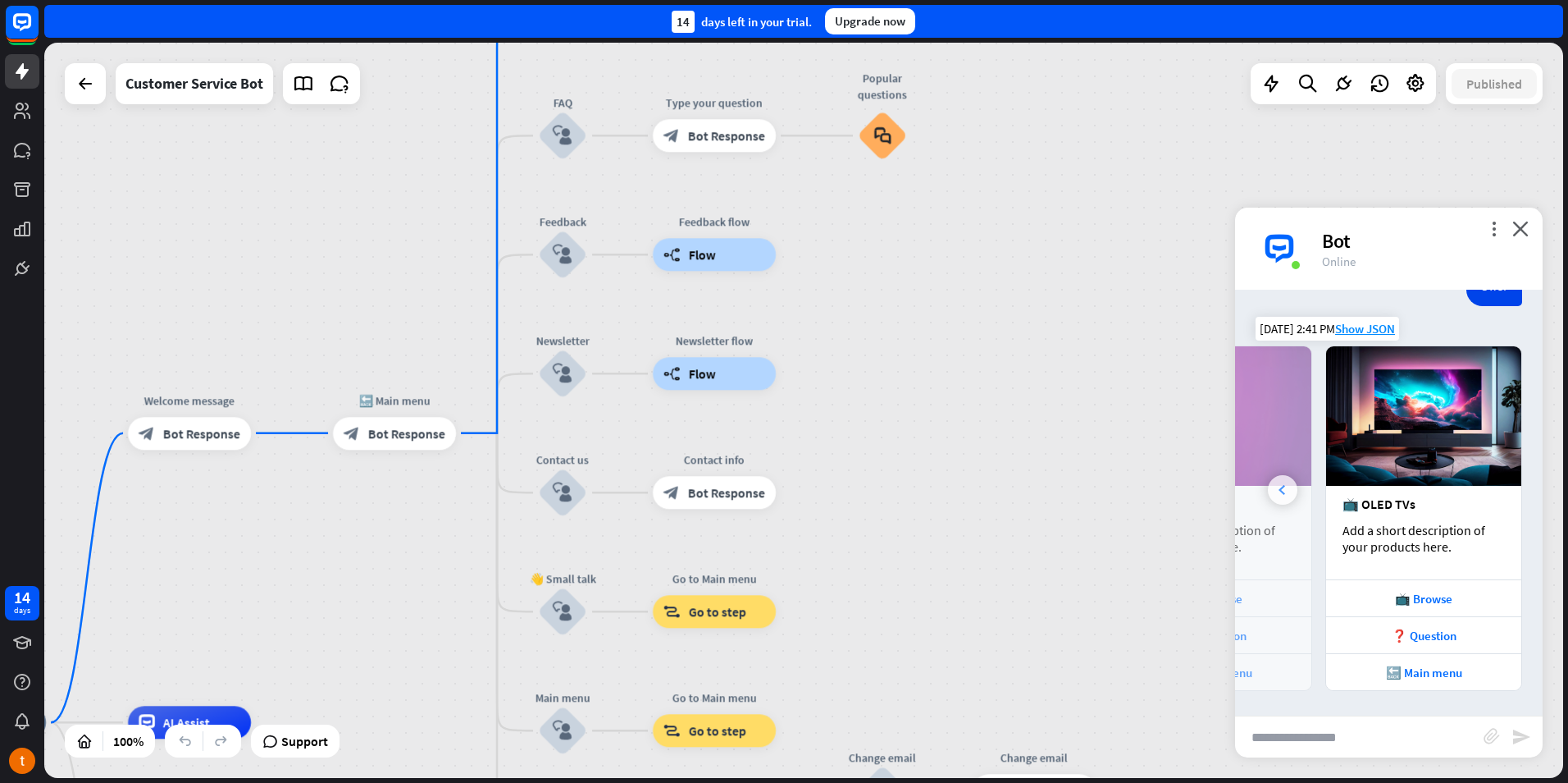
click at [1280, 487] on icon at bounding box center [1282, 490] width 7 height 10
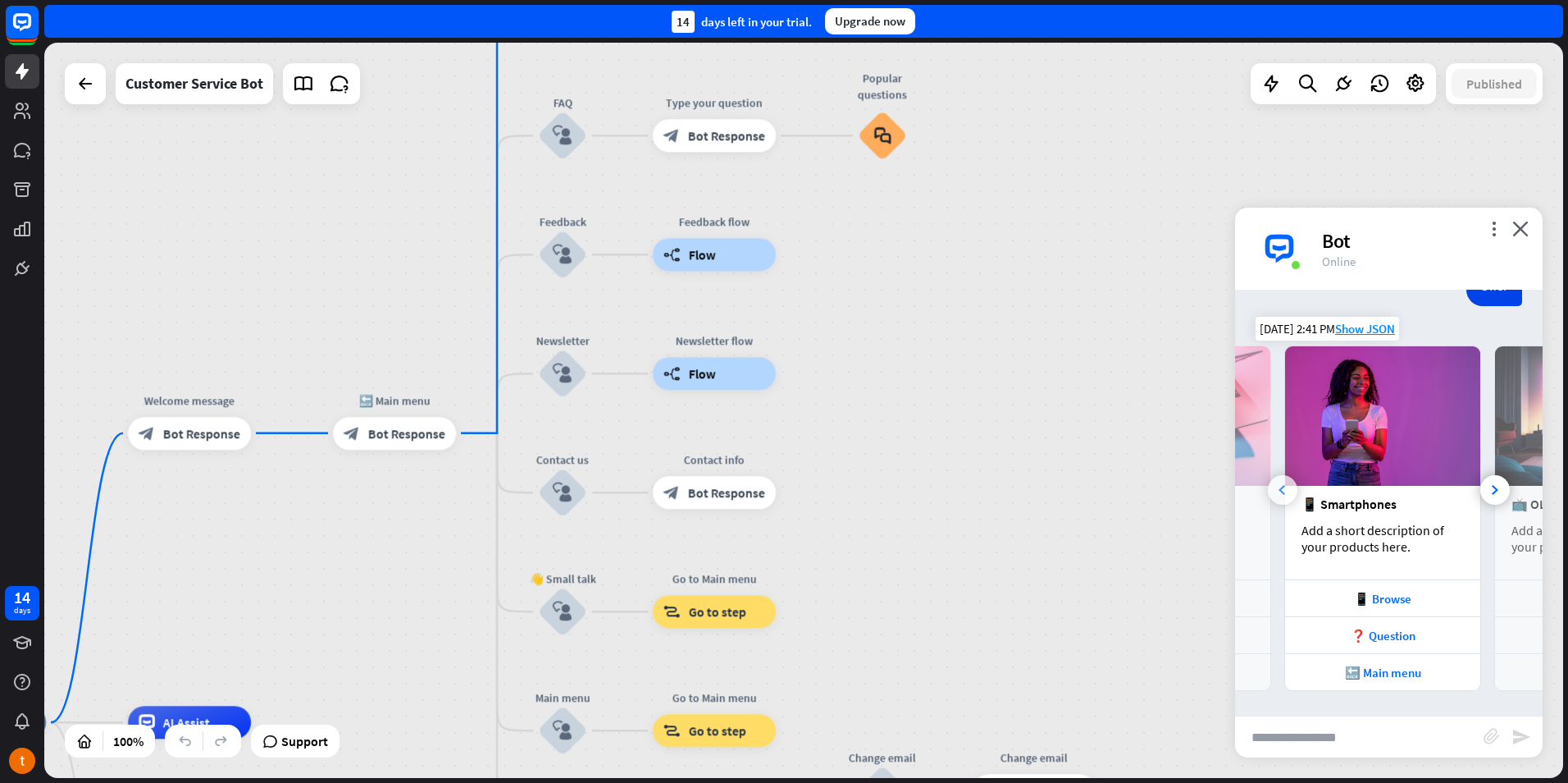
click at [1280, 487] on icon at bounding box center [1282, 490] width 7 height 10
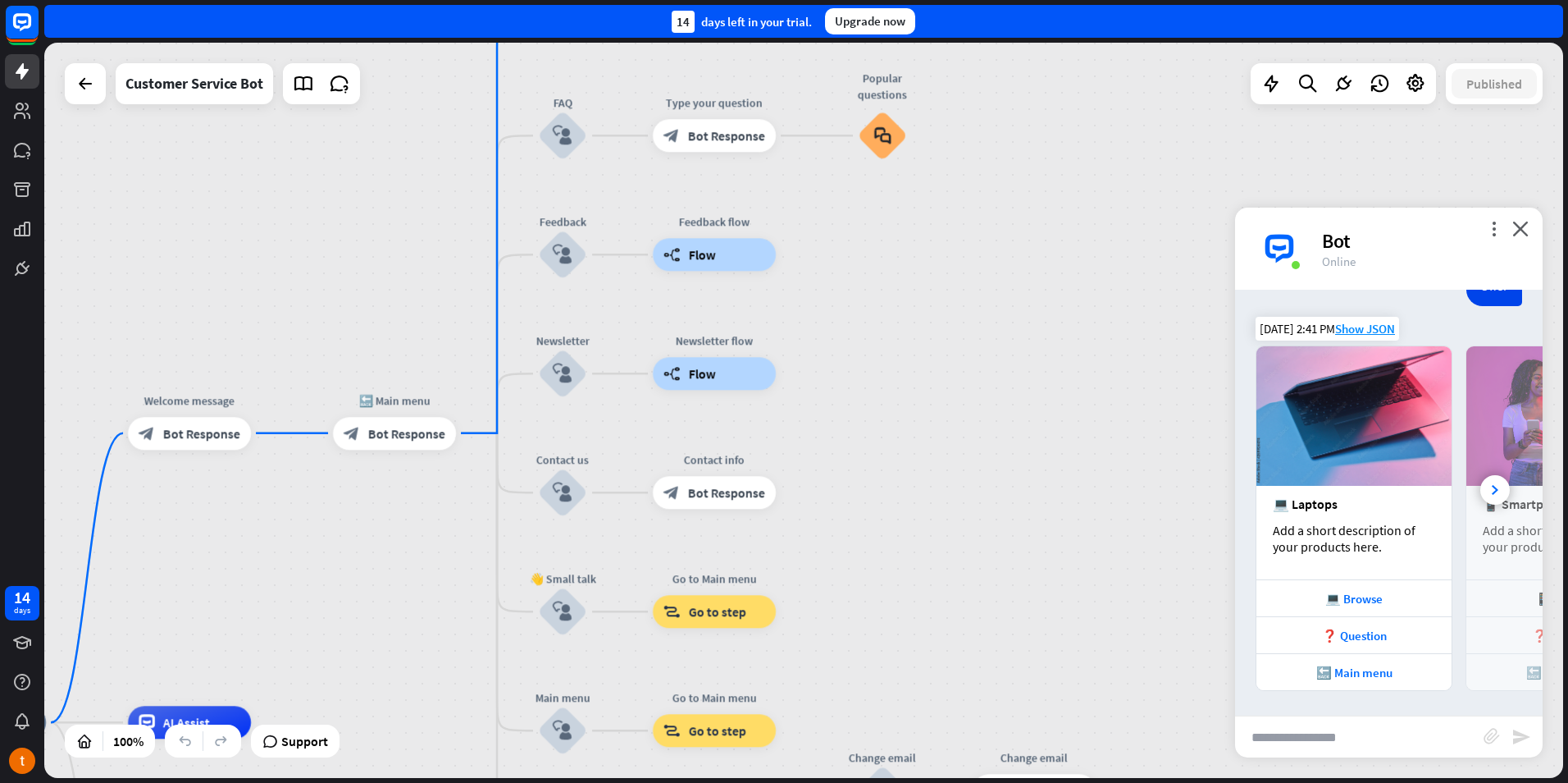
click at [1280, 487] on div "💻 Laptops Add a short description of your products here." at bounding box center [1354, 532] width 195 height 93
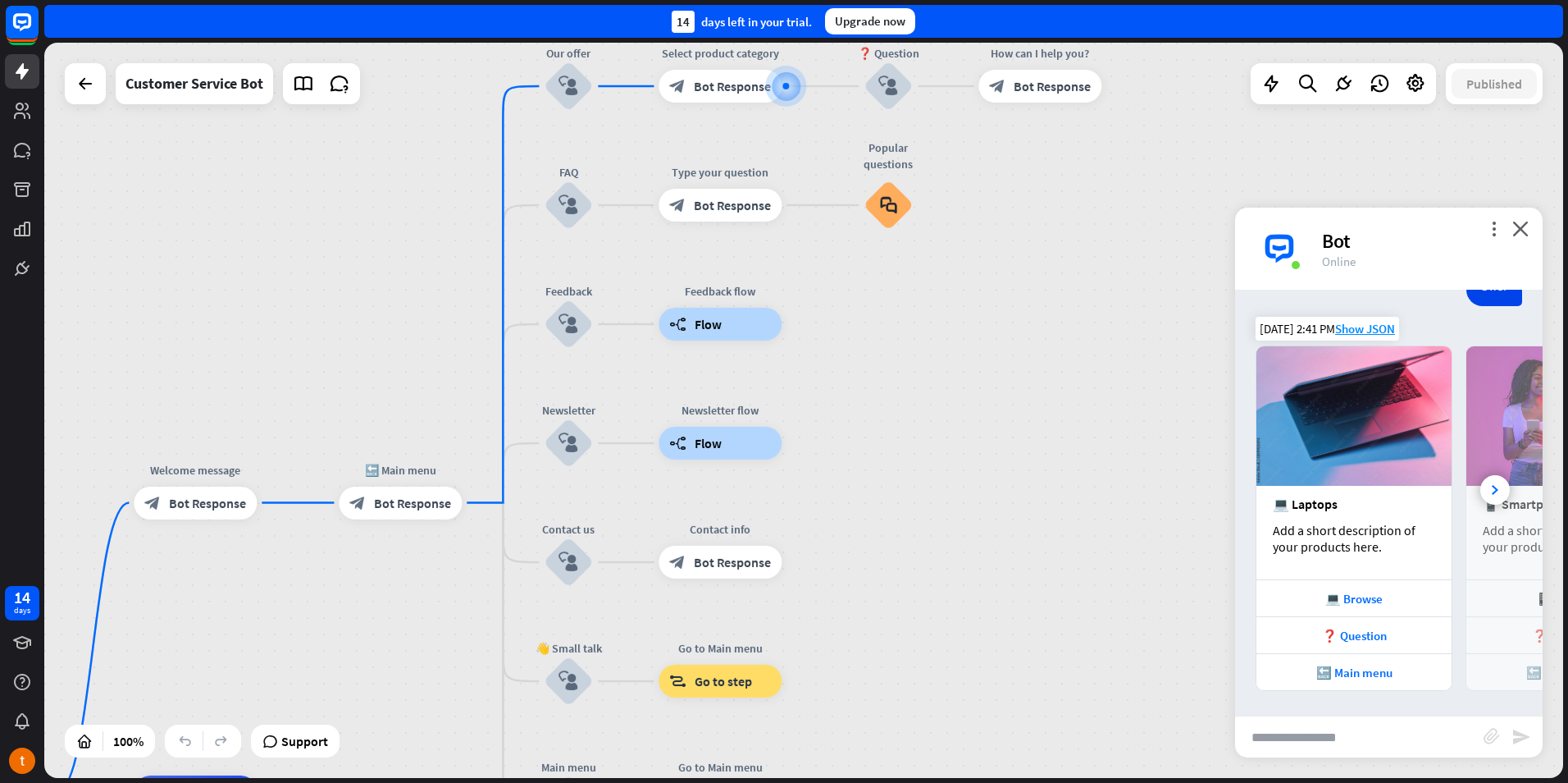
drag, startPoint x: 884, startPoint y: 495, endPoint x: 868, endPoint y: 535, distance: 43.1
click at [885, 532] on div "home_2 Start point Welcome message block_bot_response Bot Response 🔙 Main menu …" at bounding box center [804, 410] width 1519 height 735
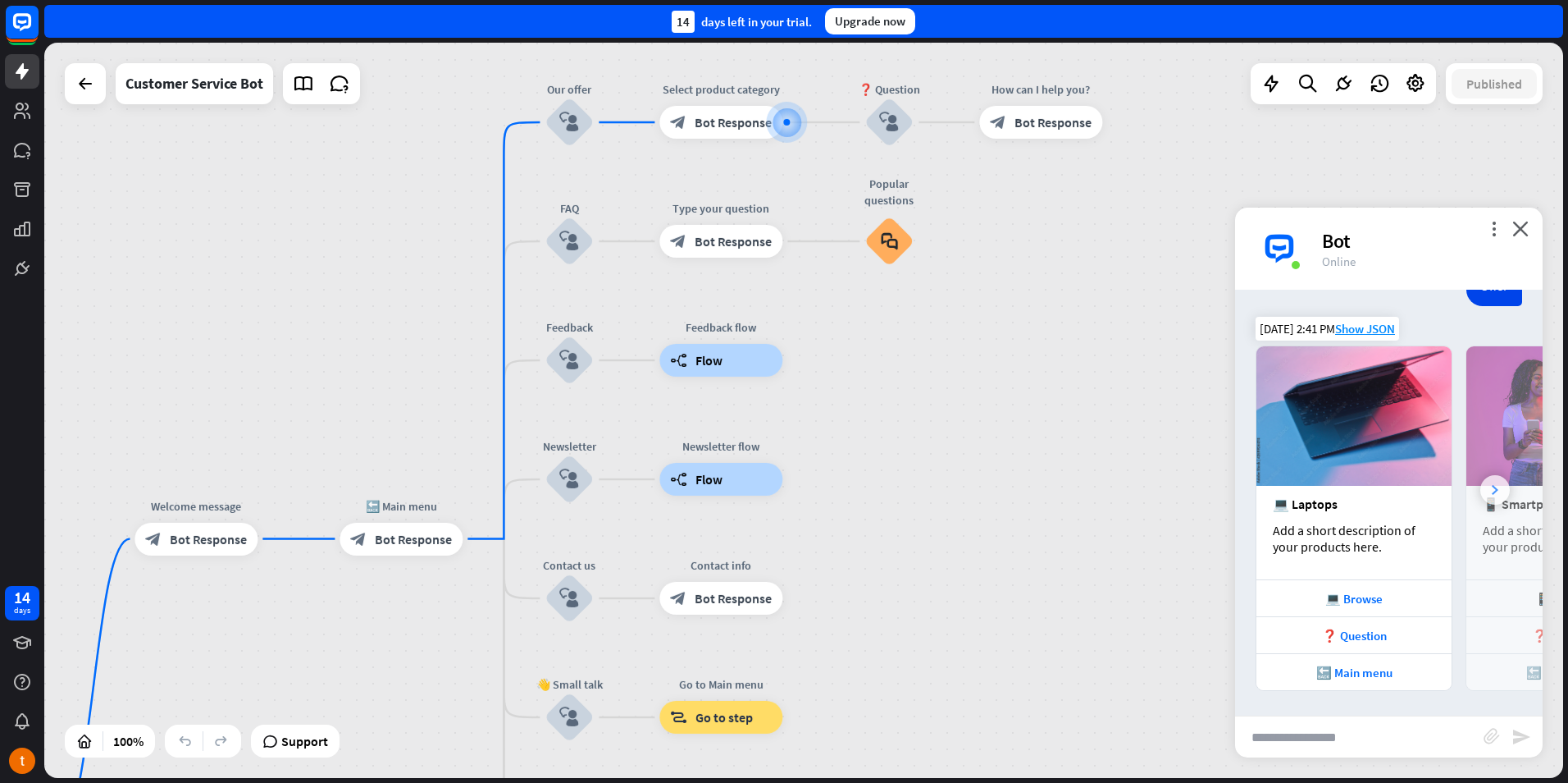
click at [1487, 489] on div at bounding box center [1495, 490] width 30 height 30
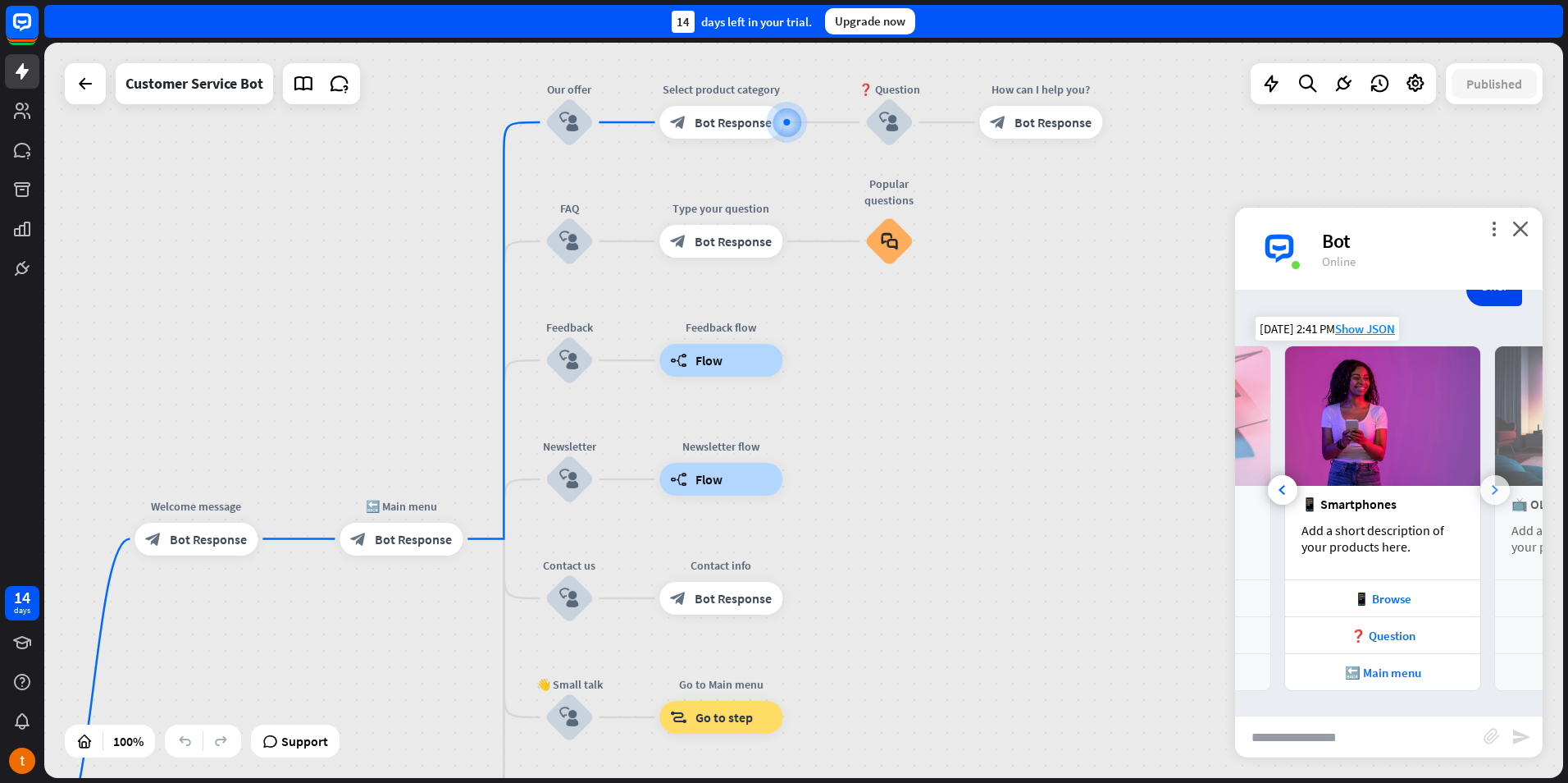
click at [1487, 489] on div at bounding box center [1495, 490] width 30 height 30
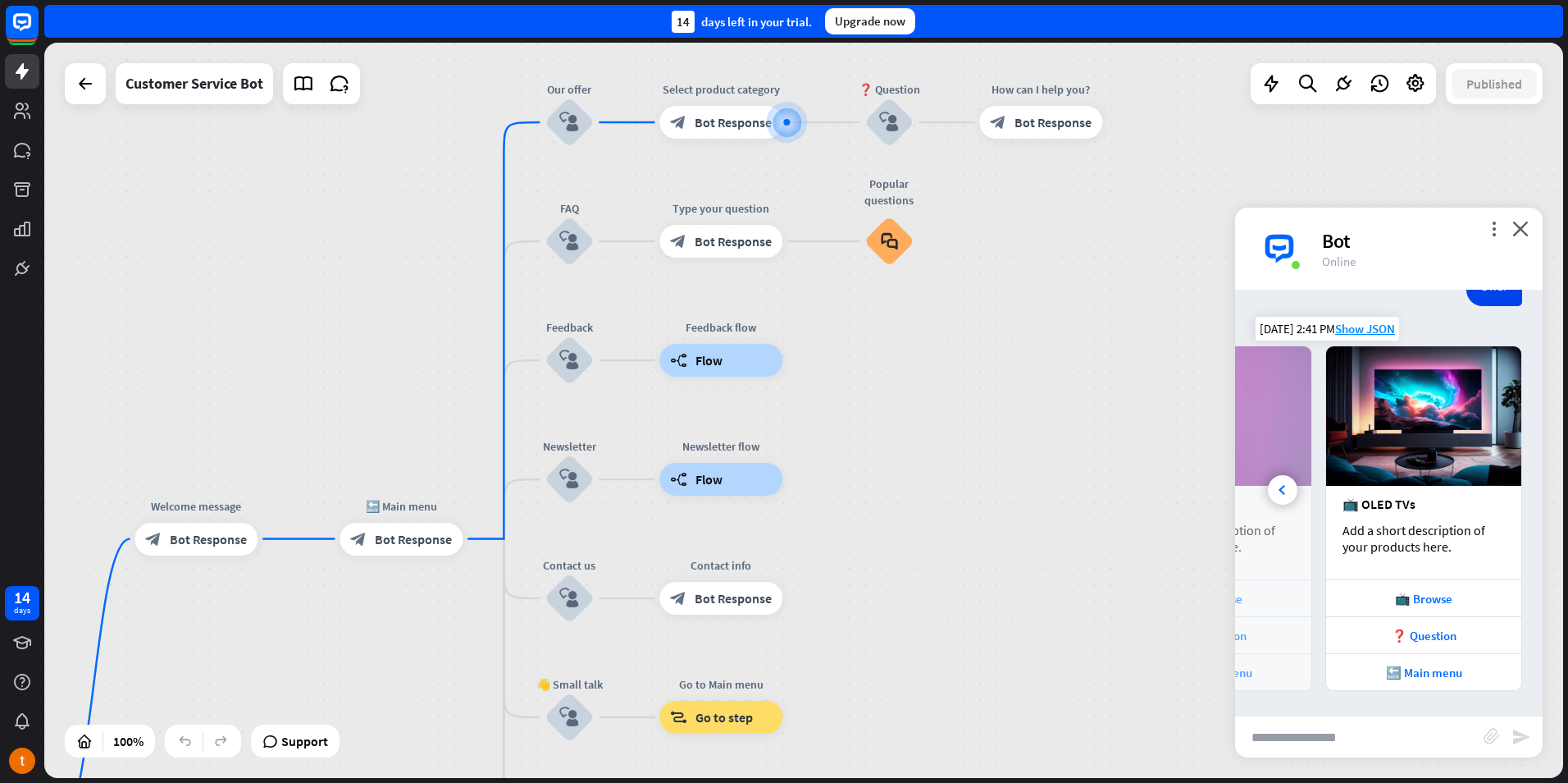
scroll to position [0, 362]
click at [1404, 670] on div "🔙 Main menu" at bounding box center [1424, 672] width 179 height 15
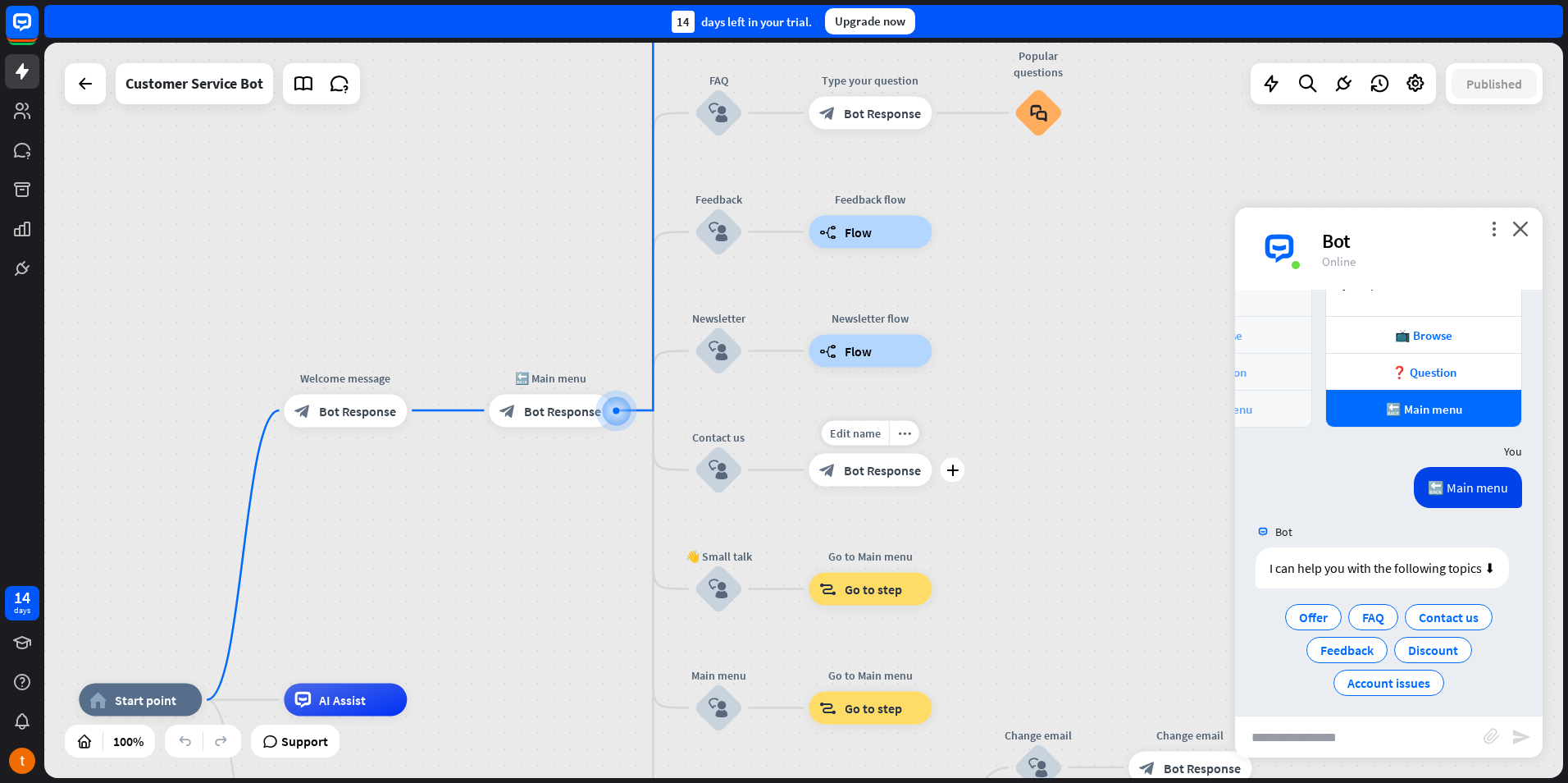
scroll to position [473, 0]
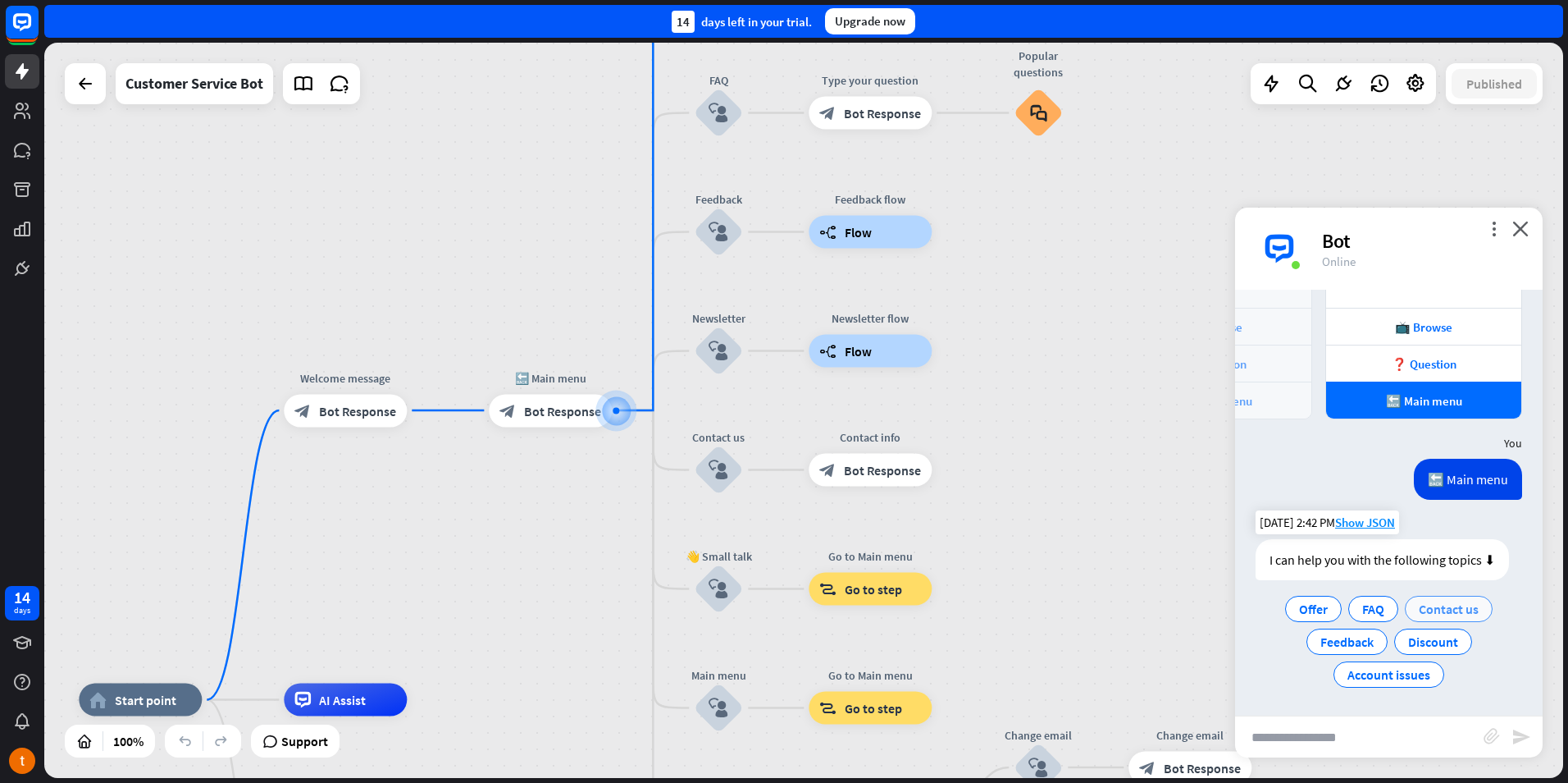
click at [1440, 606] on span "Contact us" at bounding box center [1449, 608] width 60 height 16
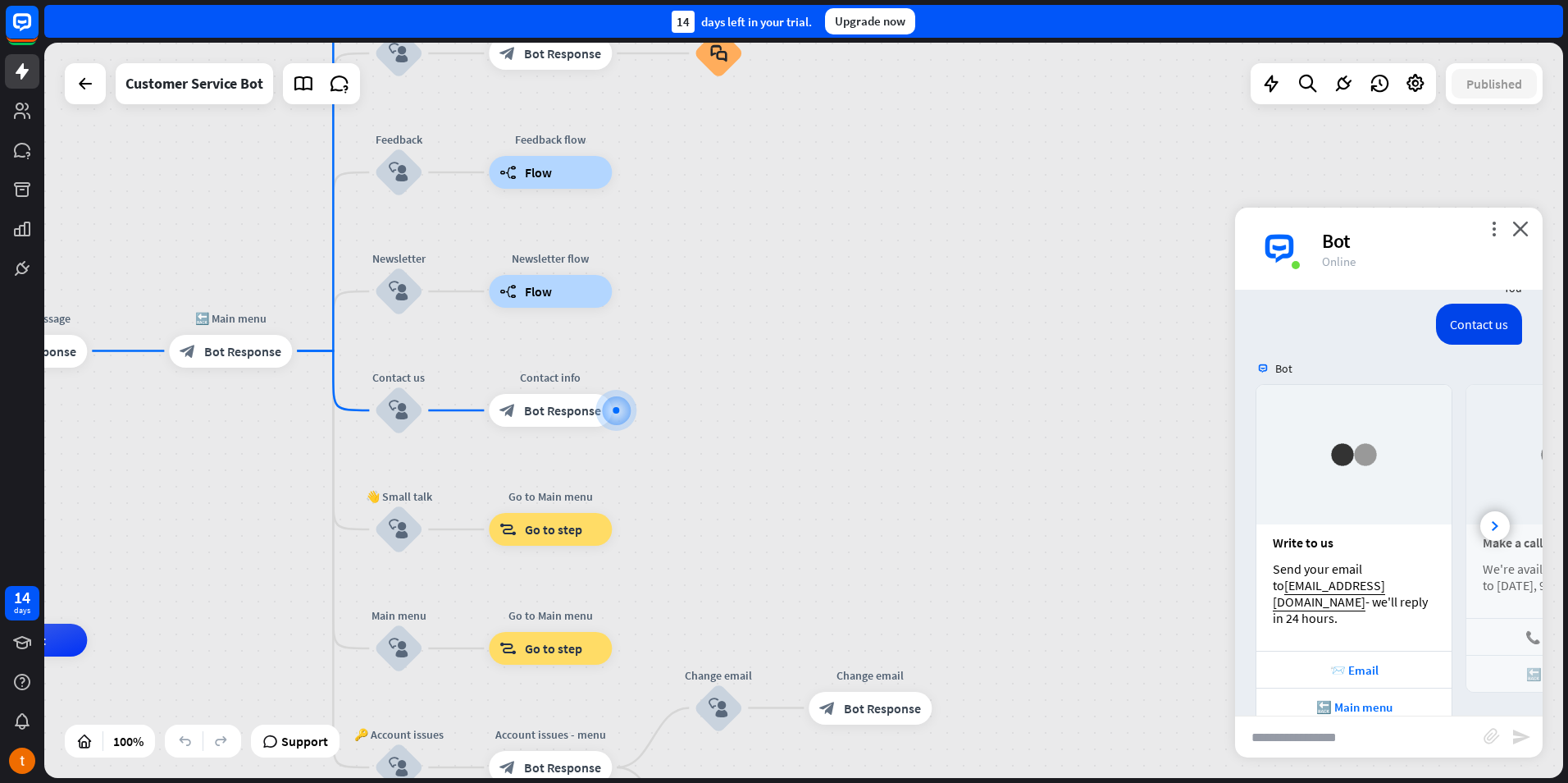
scroll to position [807, 0]
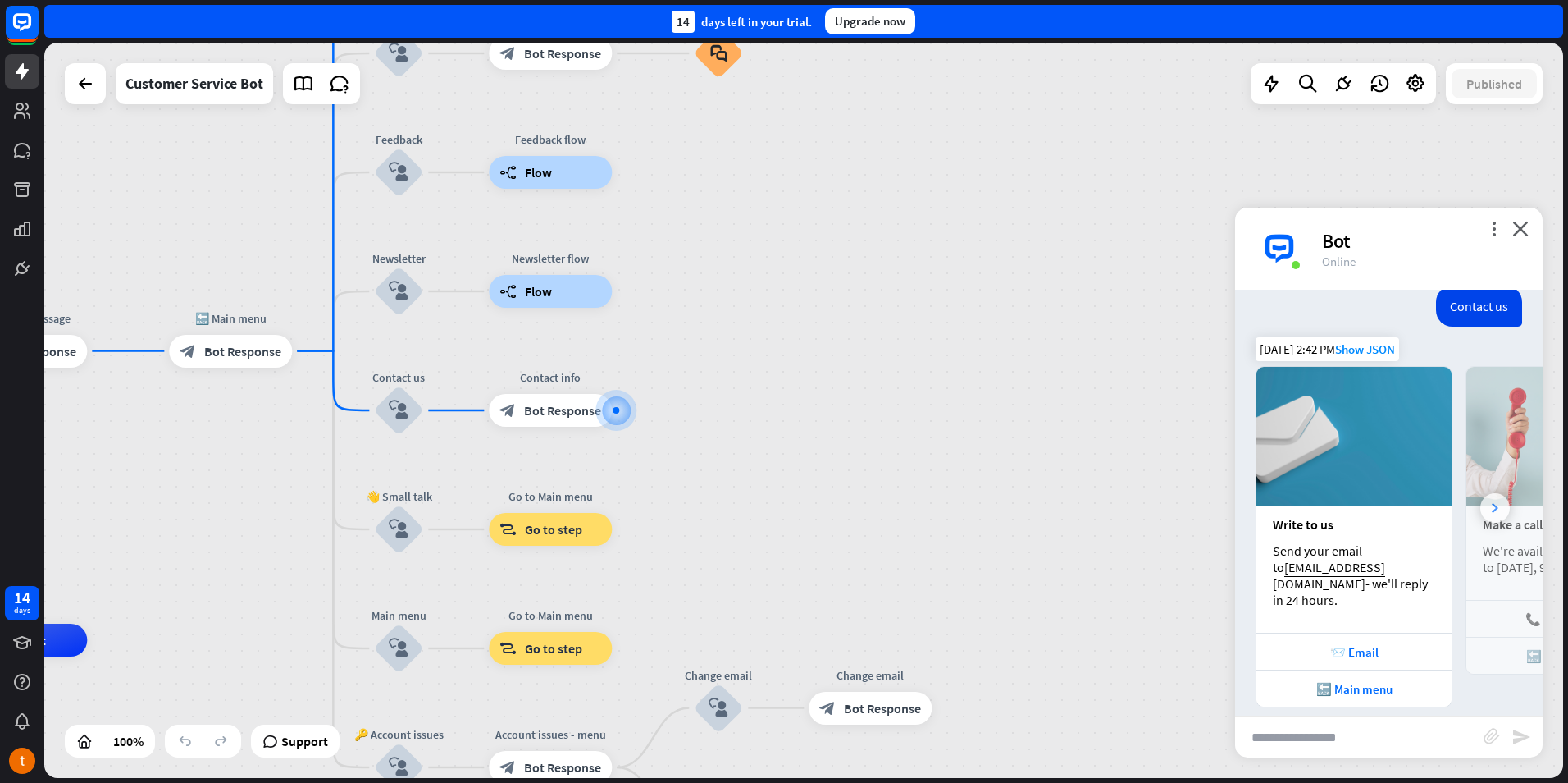
click at [1492, 504] on div at bounding box center [1495, 508] width 30 height 30
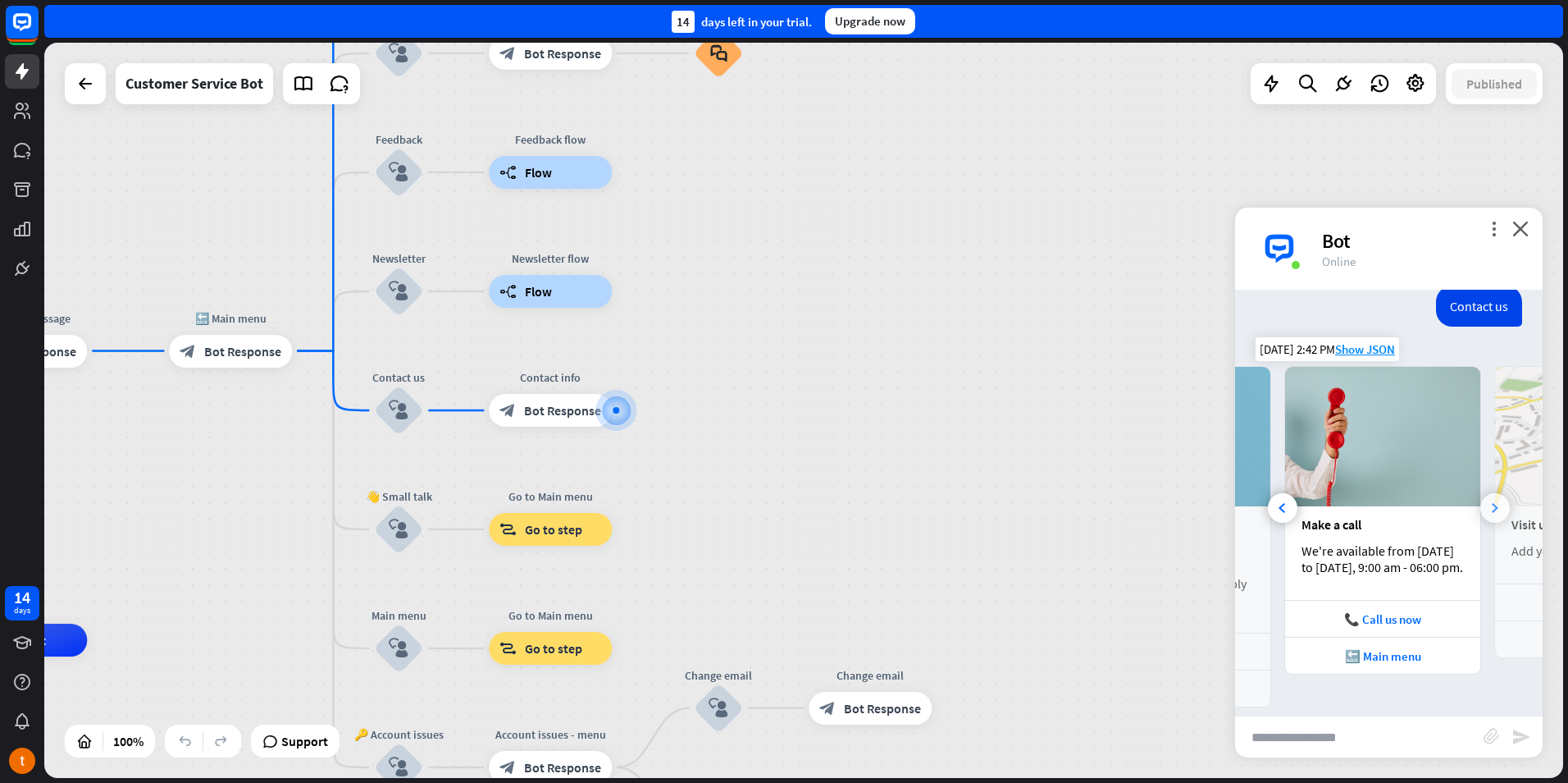
click at [1491, 504] on div at bounding box center [1495, 508] width 30 height 30
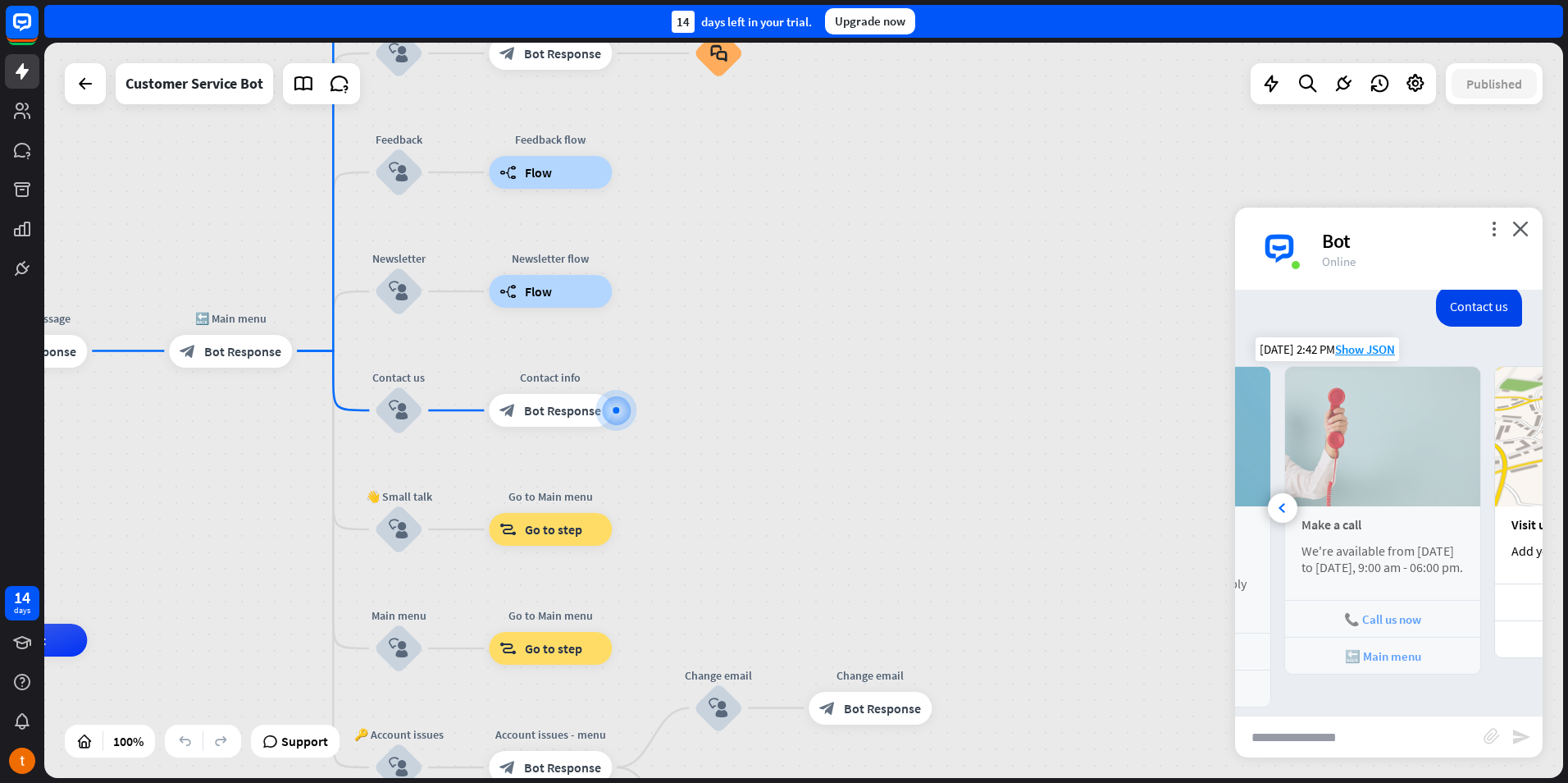
scroll to position [0, 362]
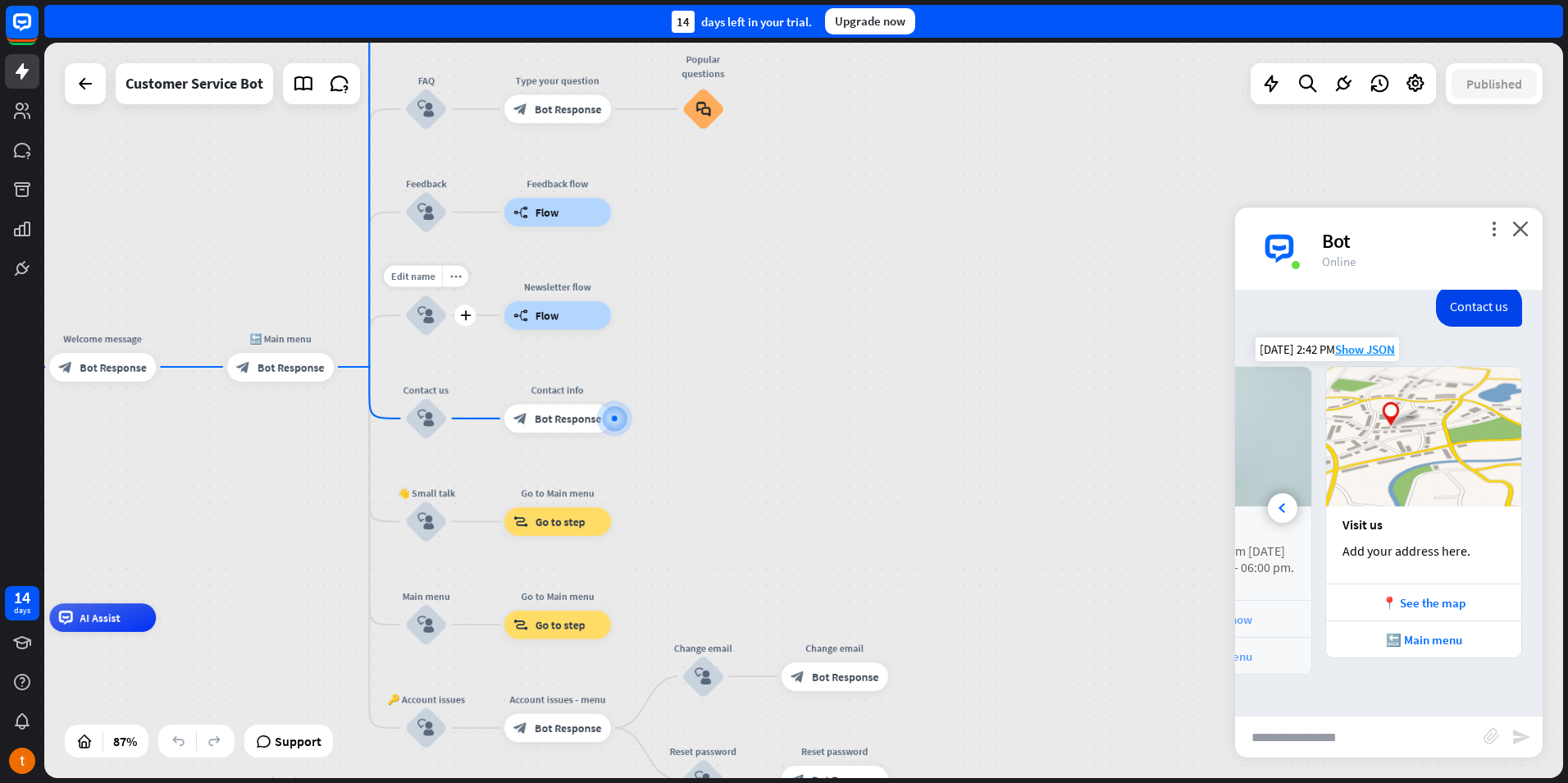
click at [428, 316] on icon "block_user_input" at bounding box center [426, 316] width 17 height 17
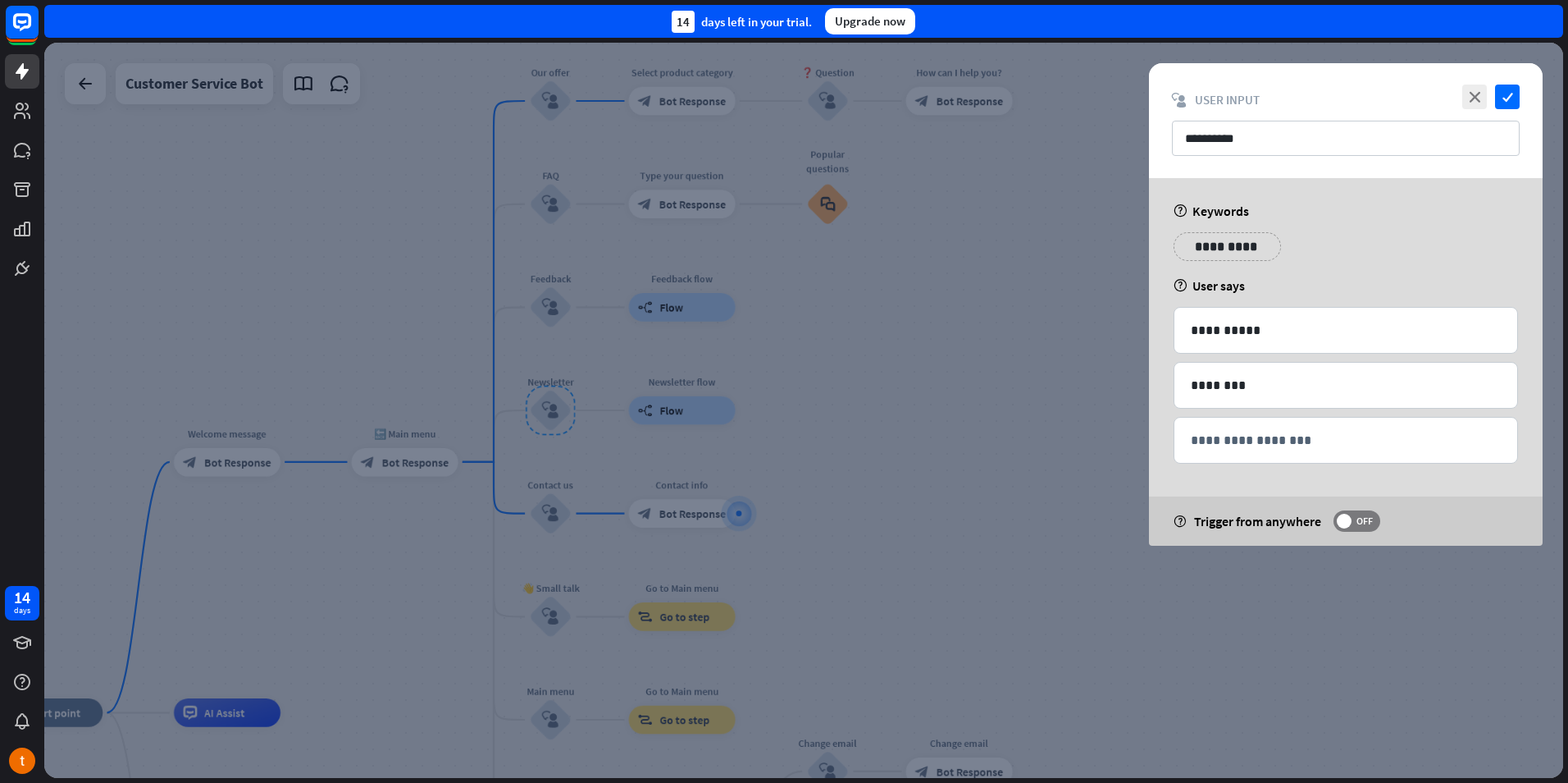
drag, startPoint x: 837, startPoint y: 366, endPoint x: 846, endPoint y: 366, distance: 9.0
click at [838, 366] on div at bounding box center [804, 410] width 1519 height 735
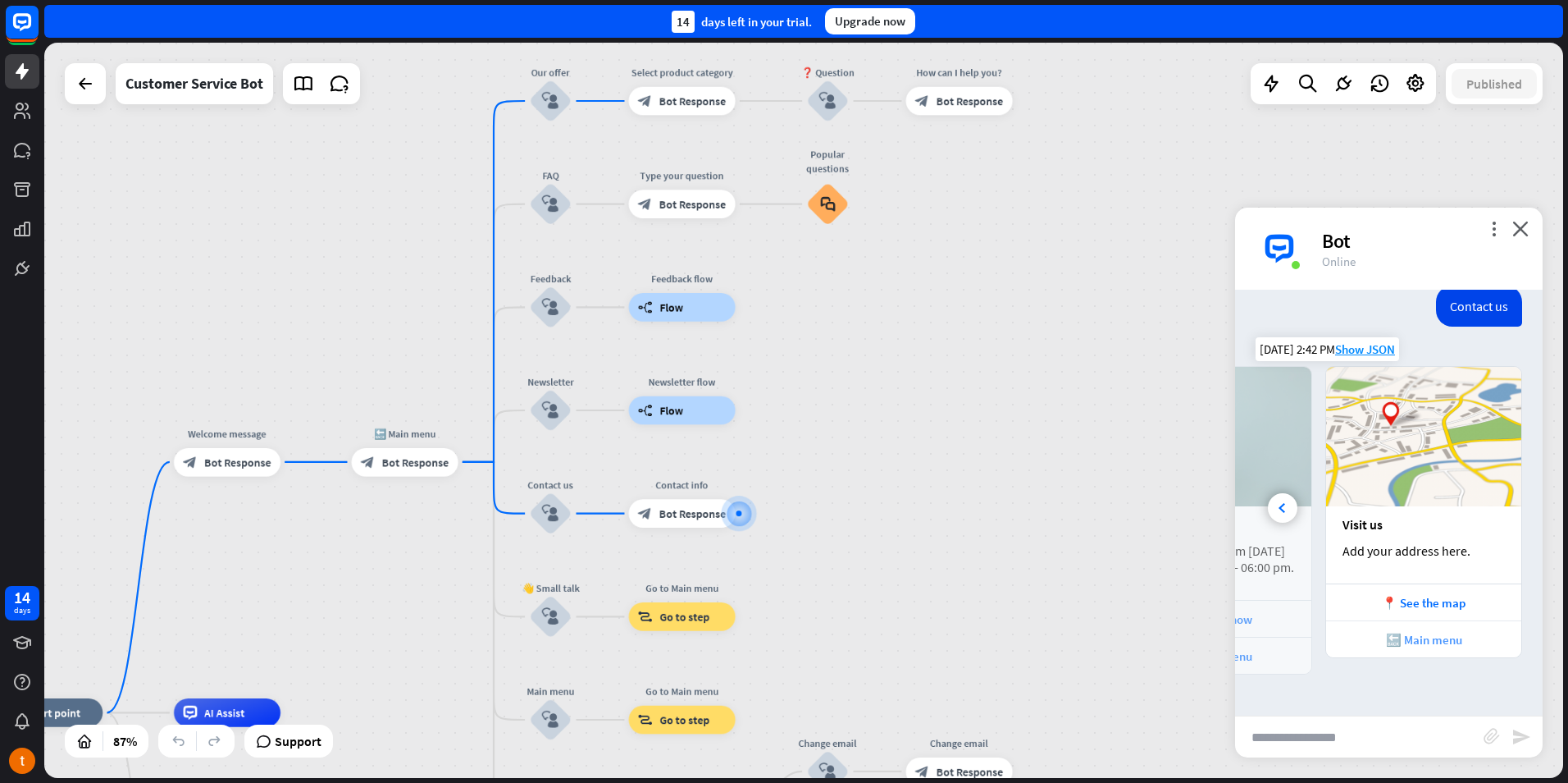
click at [1437, 651] on div "🔙 Main menu" at bounding box center [1423, 639] width 195 height 37
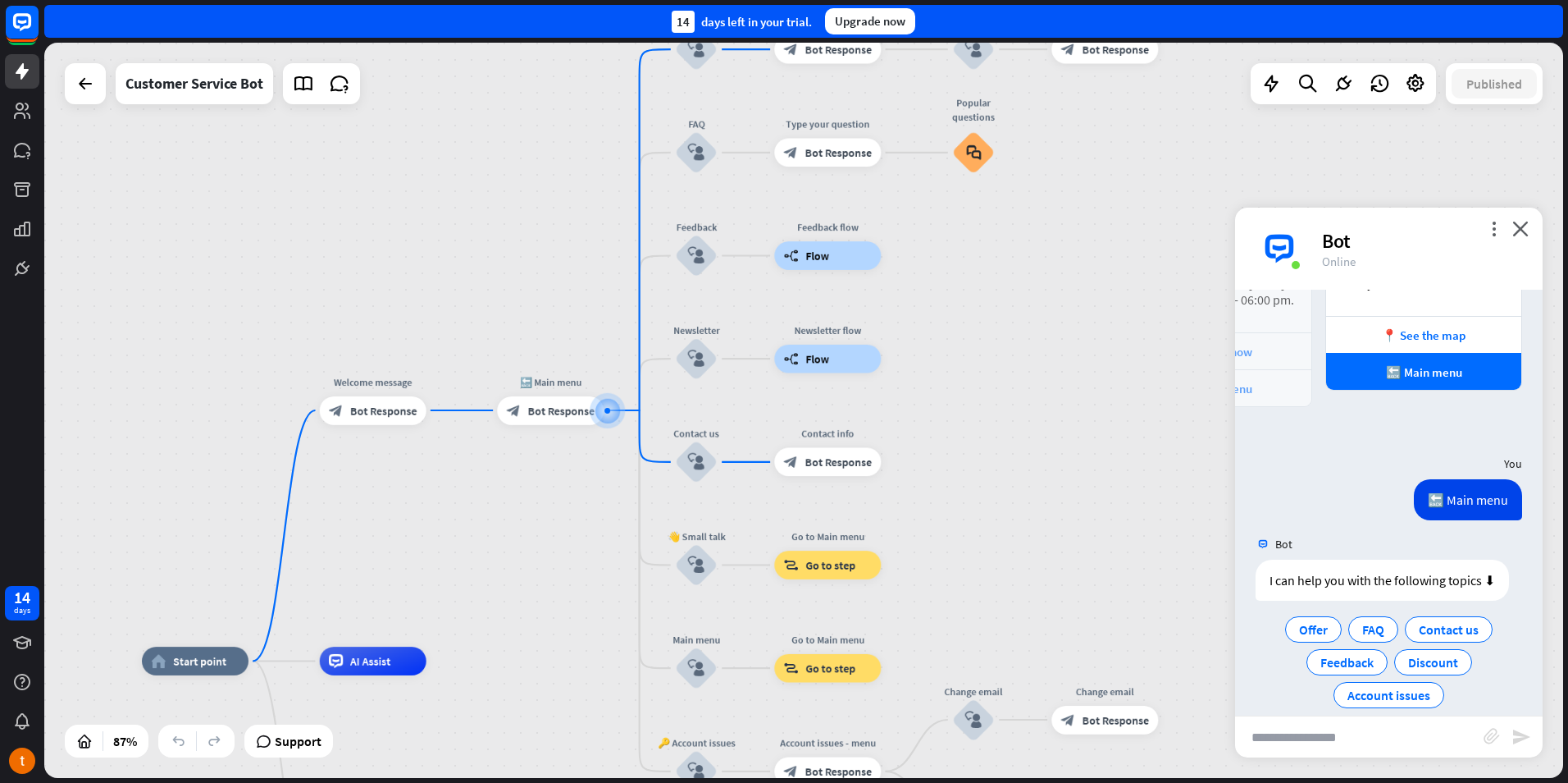
scroll to position [1079, 0]
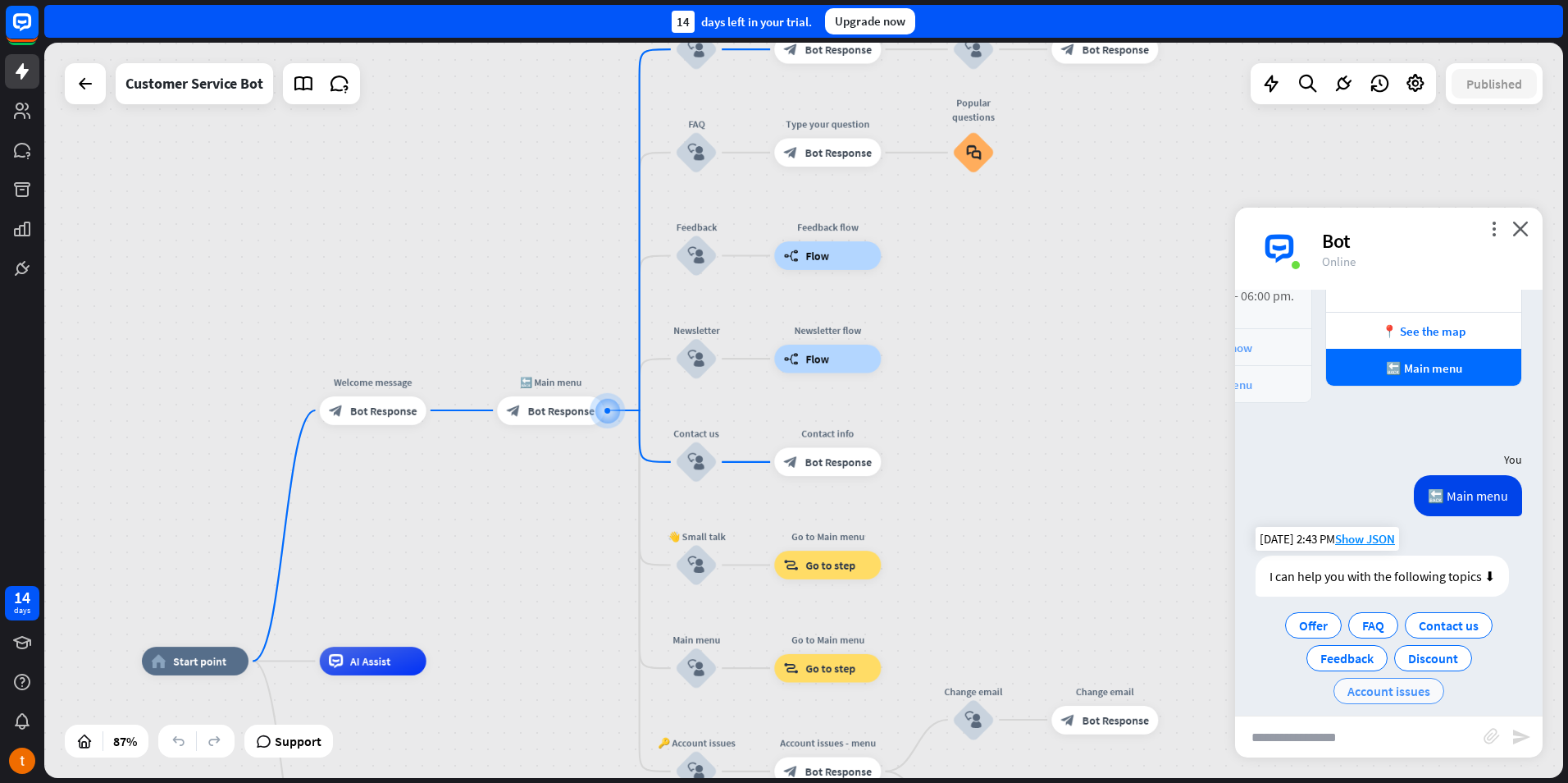
click at [1379, 683] on span "Account issues" at bounding box center [1389, 691] width 83 height 16
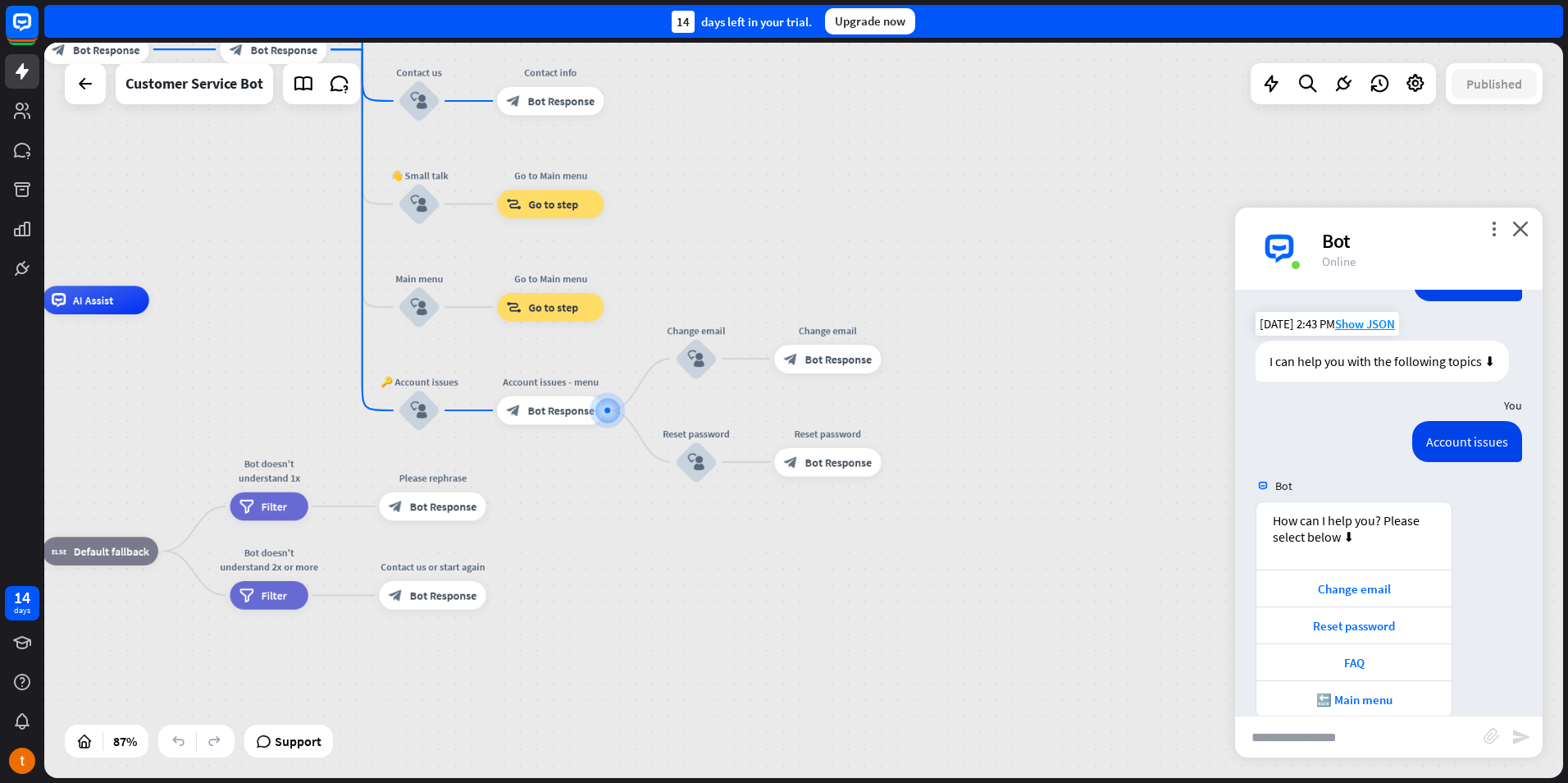
scroll to position [1304, 0]
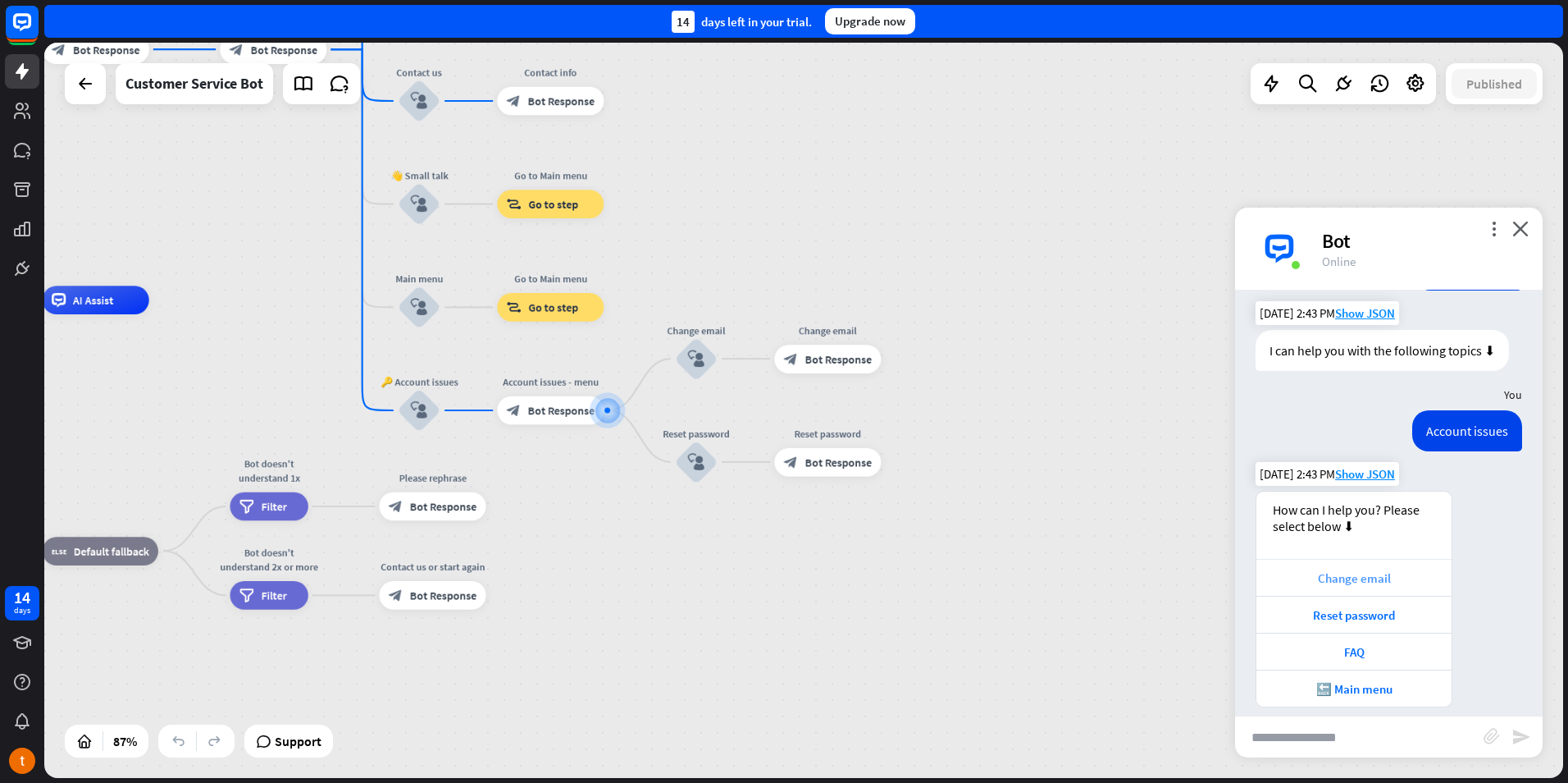
click at [1381, 570] on div "Change email" at bounding box center [1354, 578] width 179 height 15
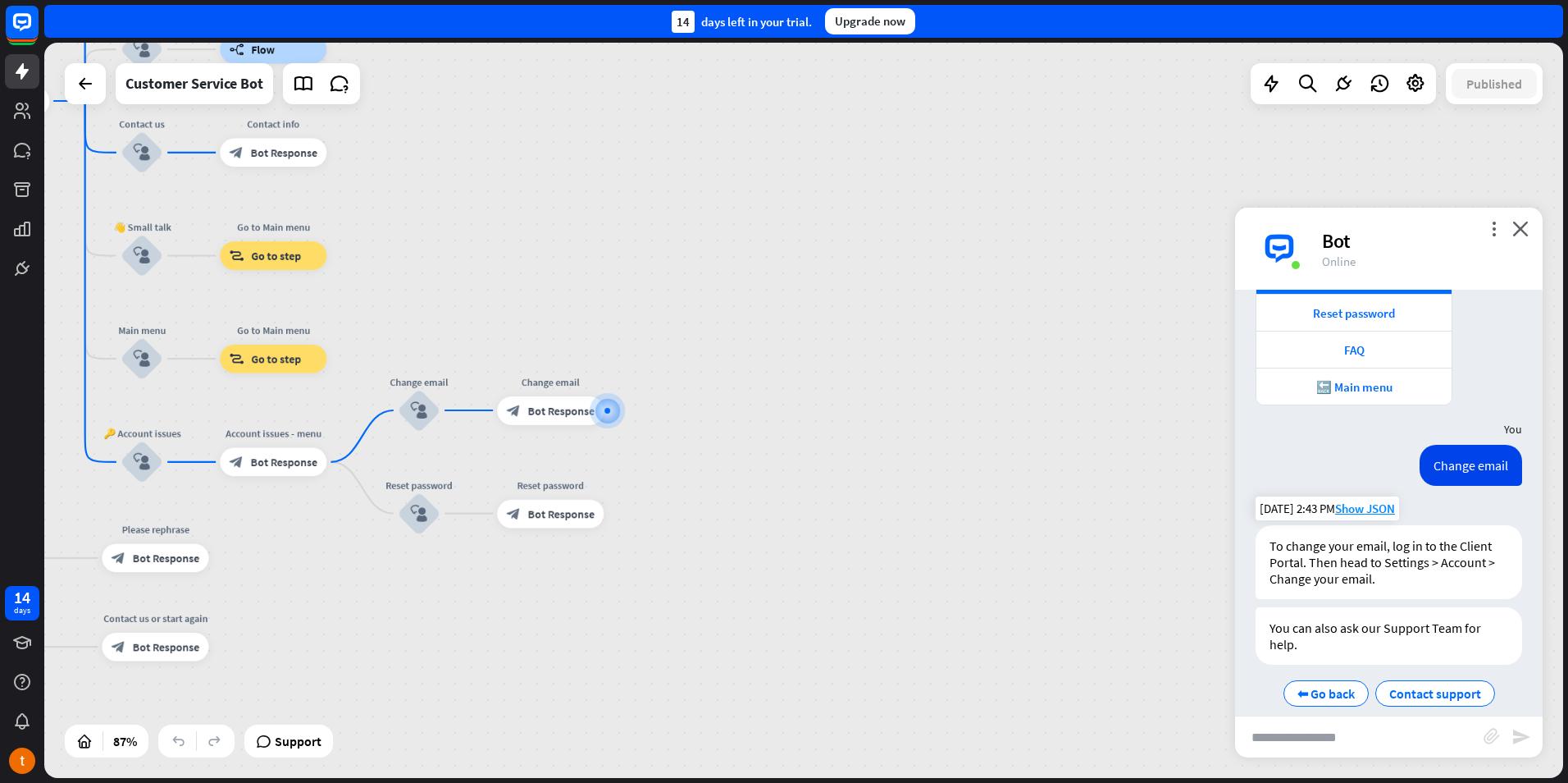
scroll to position [1609, 0]
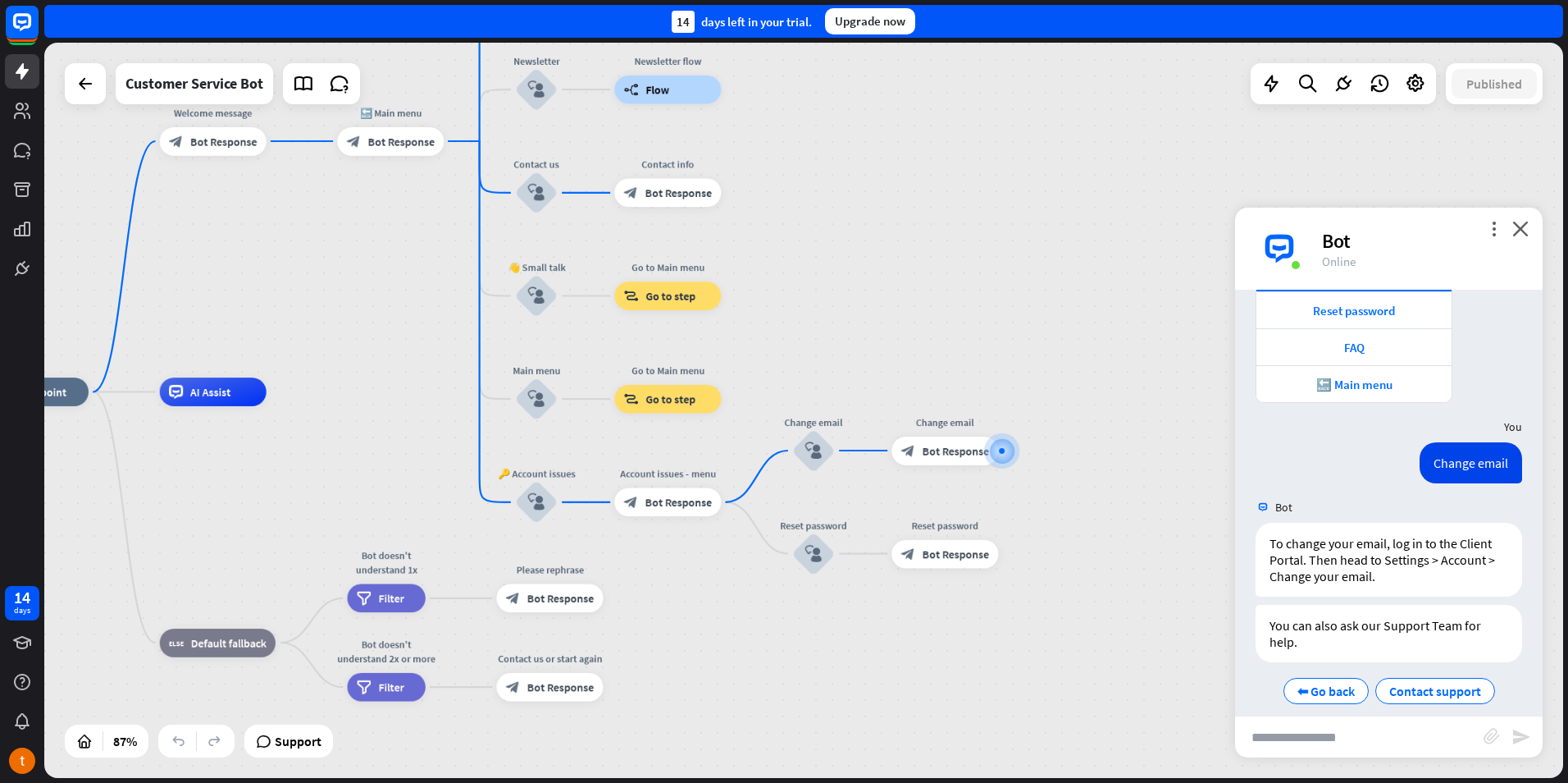
drag, startPoint x: 670, startPoint y: 648, endPoint x: 1001, endPoint y: 666, distance: 331.5
click at [999, 665] on div "home_2 Start point Welcome message block_bot_response Bot Response 🔙 Main menu …" at bounding box center [639, 711] width 1316 height 638
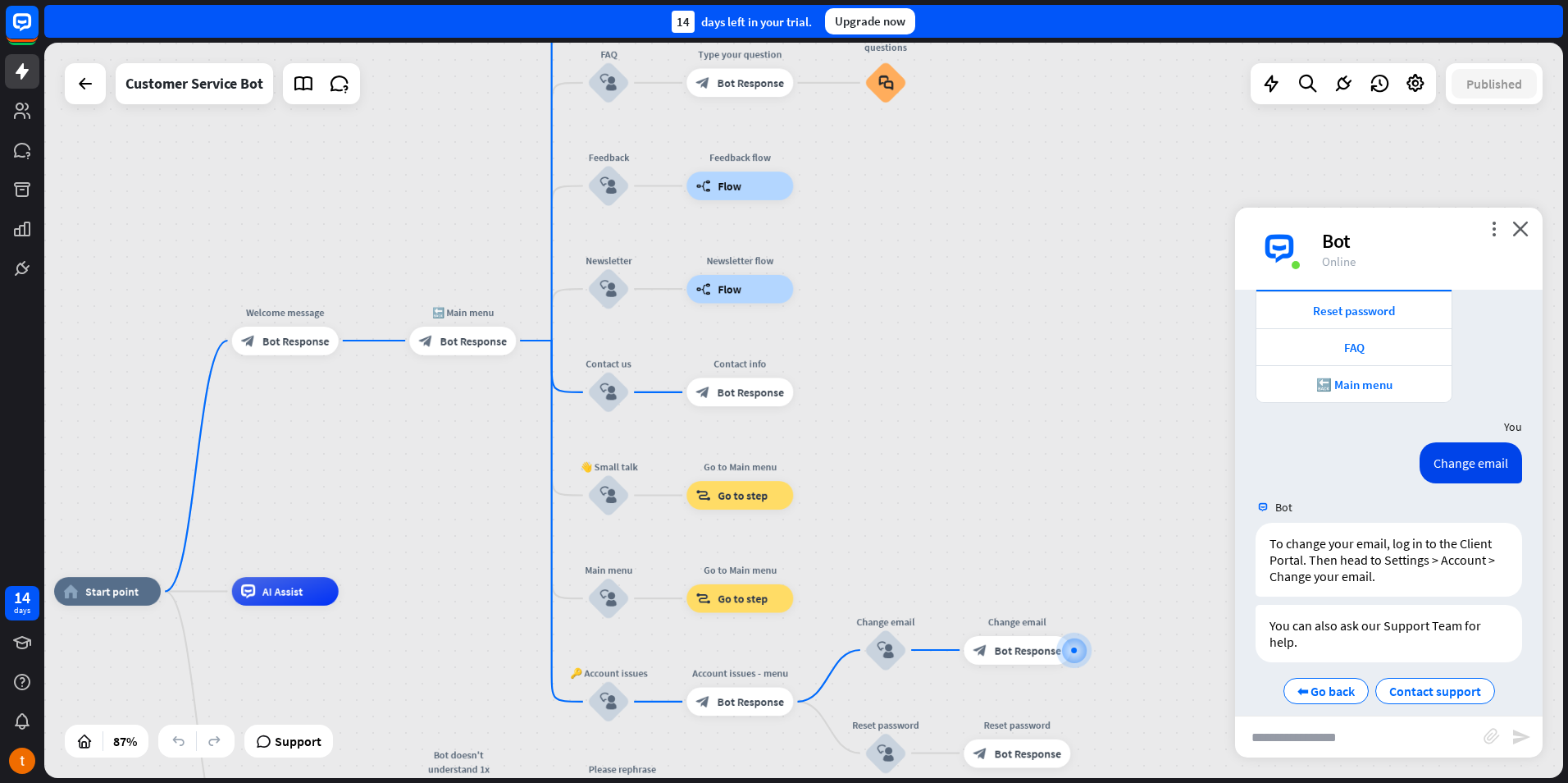
drag, startPoint x: 972, startPoint y: 421, endPoint x: 1033, endPoint y: 611, distance: 199.6
click at [1033, 611] on div "home_2 Start point Welcome message block_bot_response Bot Response 🔙 Main menu …" at bounding box center [804, 410] width 1519 height 735
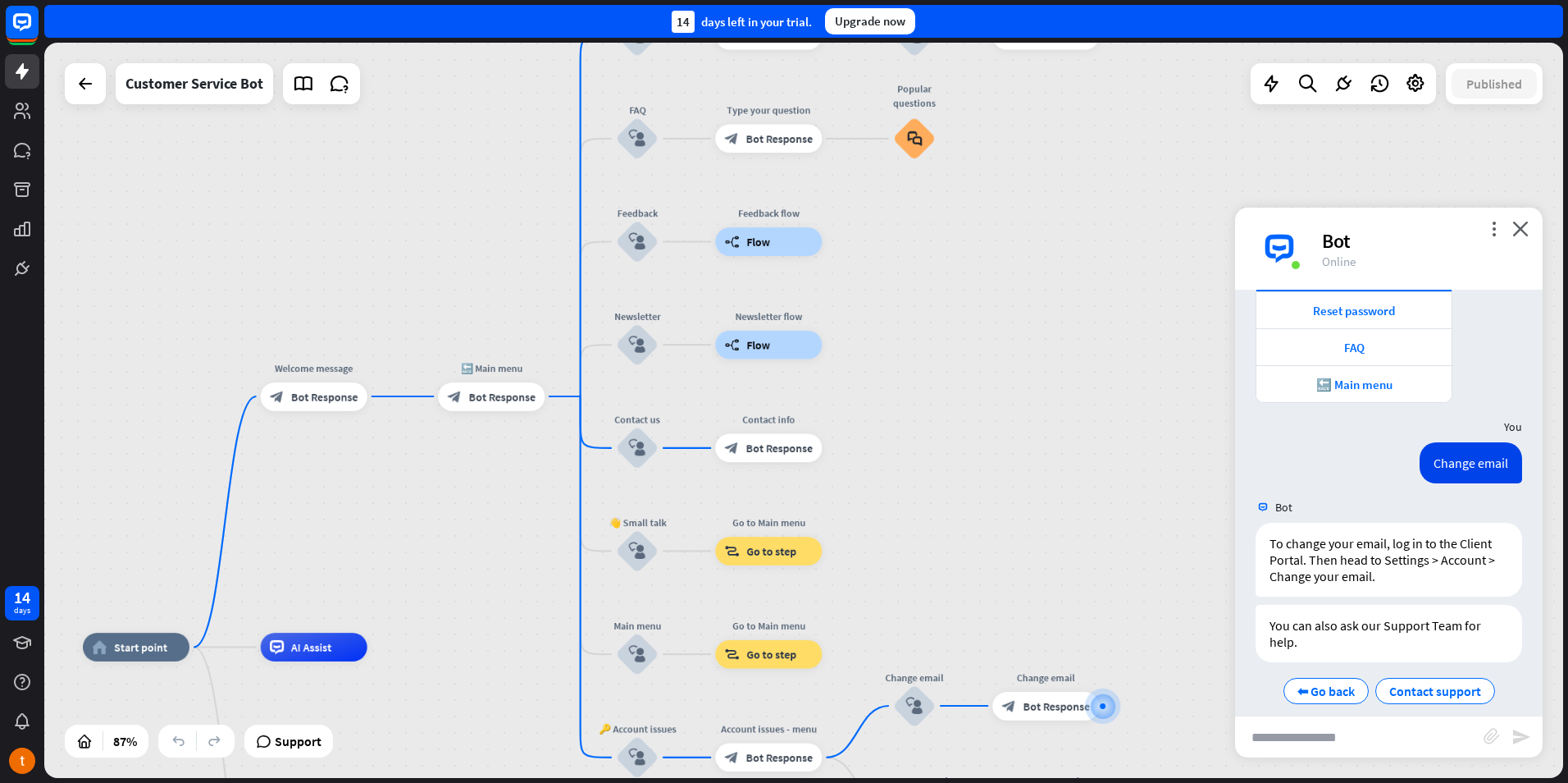
click at [980, 514] on div "home_2 Start point Welcome message block_bot_response Bot Response 🔙 Main menu …" at bounding box center [804, 410] width 1519 height 735
